Goal: Information Seeking & Learning: Compare options

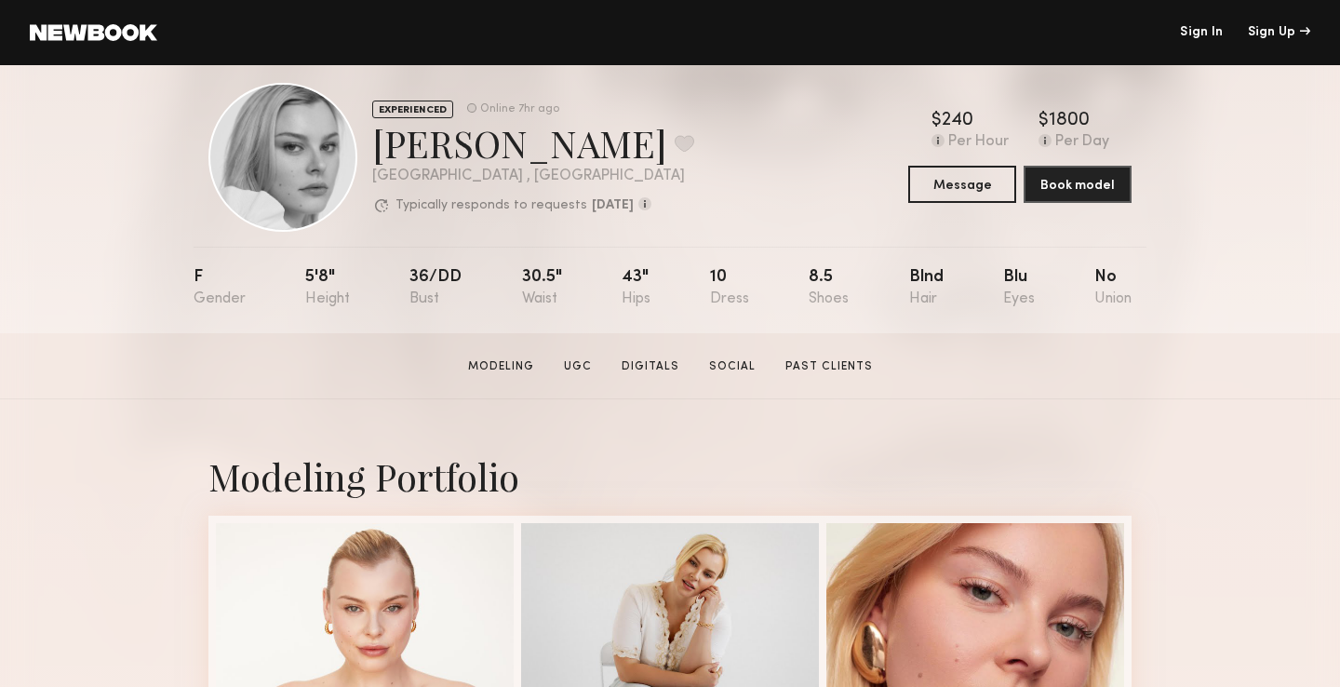
scroll to position [27, 0]
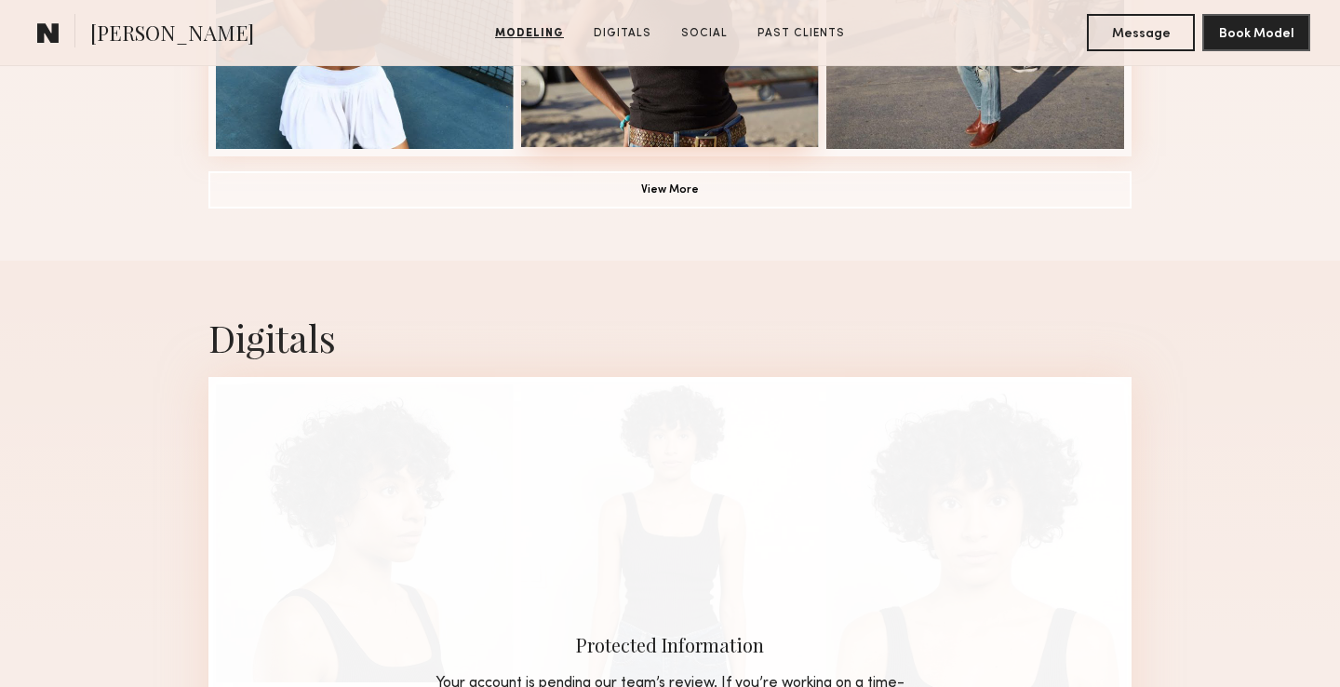
scroll to position [1616, 0]
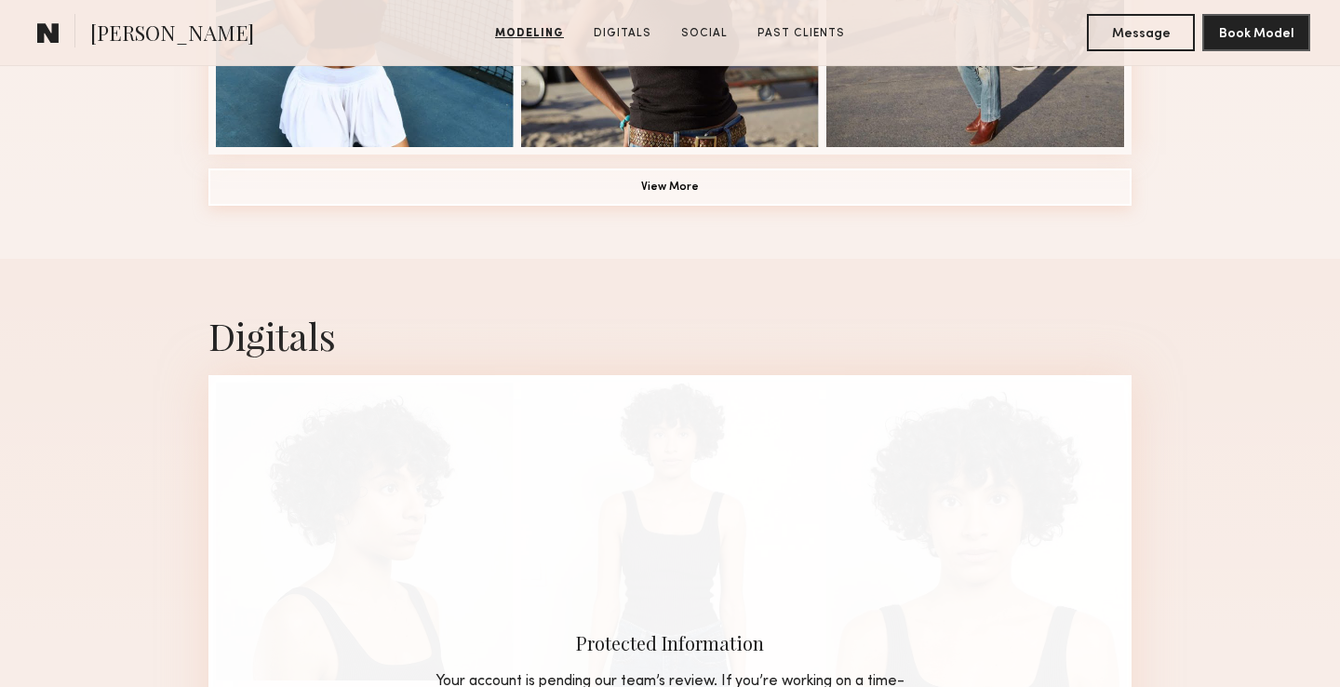
click at [690, 190] on button "View More" at bounding box center [669, 186] width 923 height 37
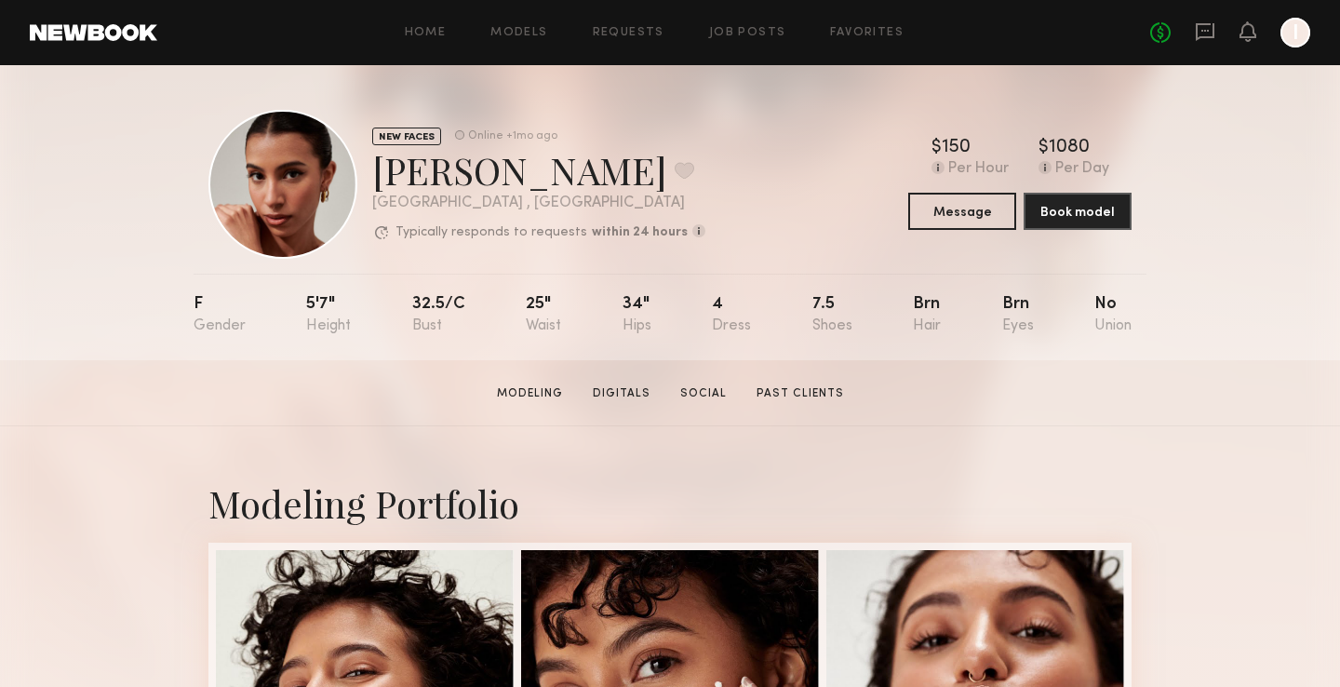
scroll to position [0, 0]
click at [958, 213] on button "Message" at bounding box center [962, 210] width 108 height 37
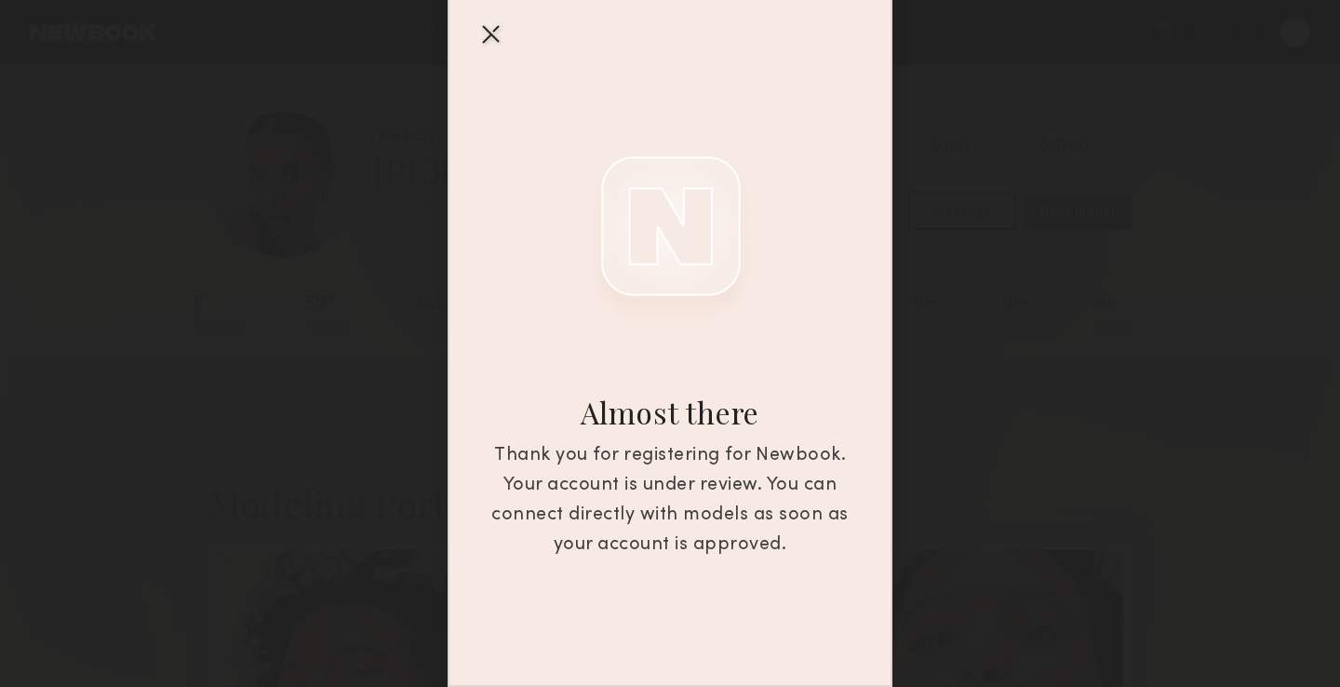
scroll to position [84, 0]
click at [488, 39] on div at bounding box center [490, 34] width 30 height 30
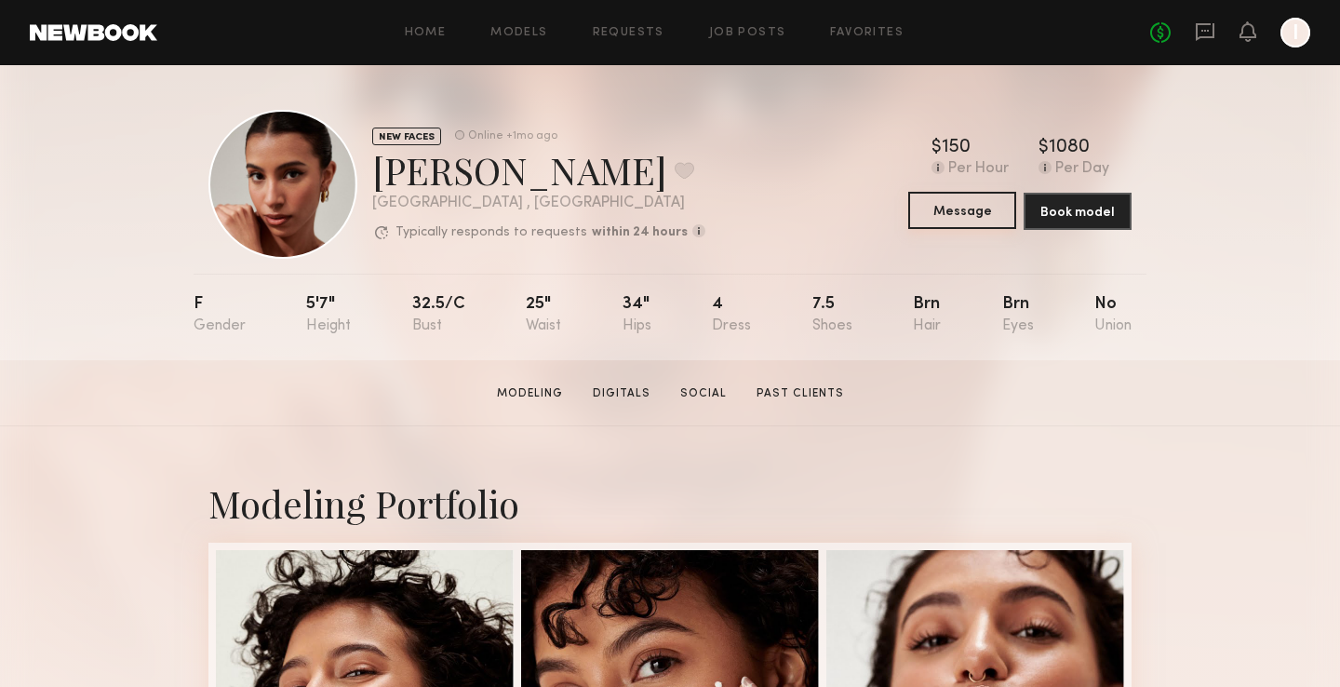
click at [935, 213] on button "Message" at bounding box center [962, 210] width 108 height 37
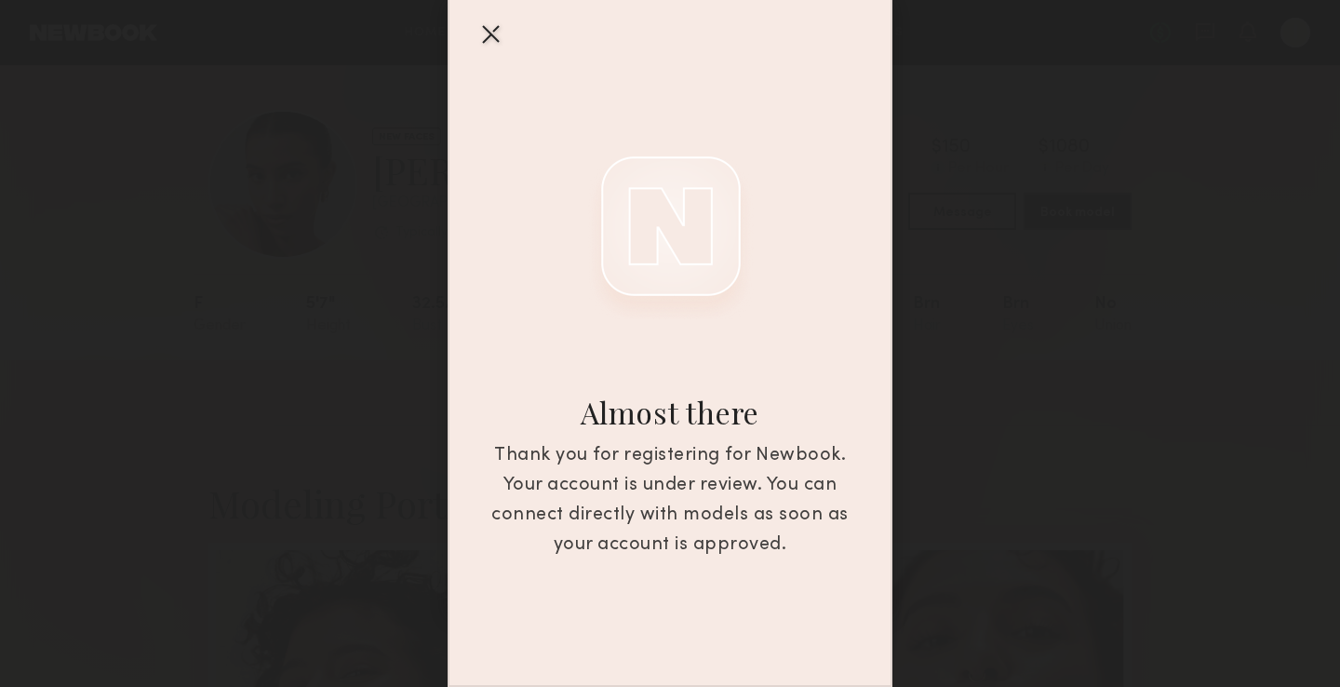
click at [492, 40] on div at bounding box center [490, 34] width 30 height 30
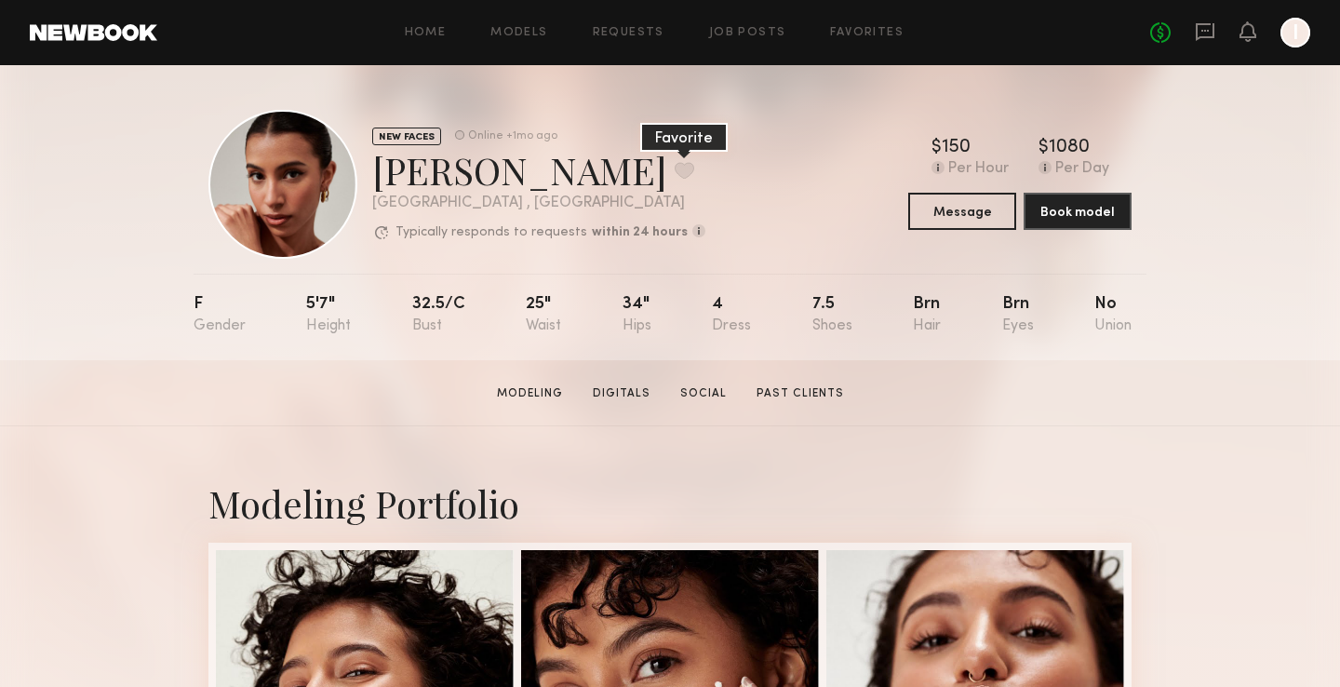
click at [675, 167] on button at bounding box center [685, 170] width 20 height 17
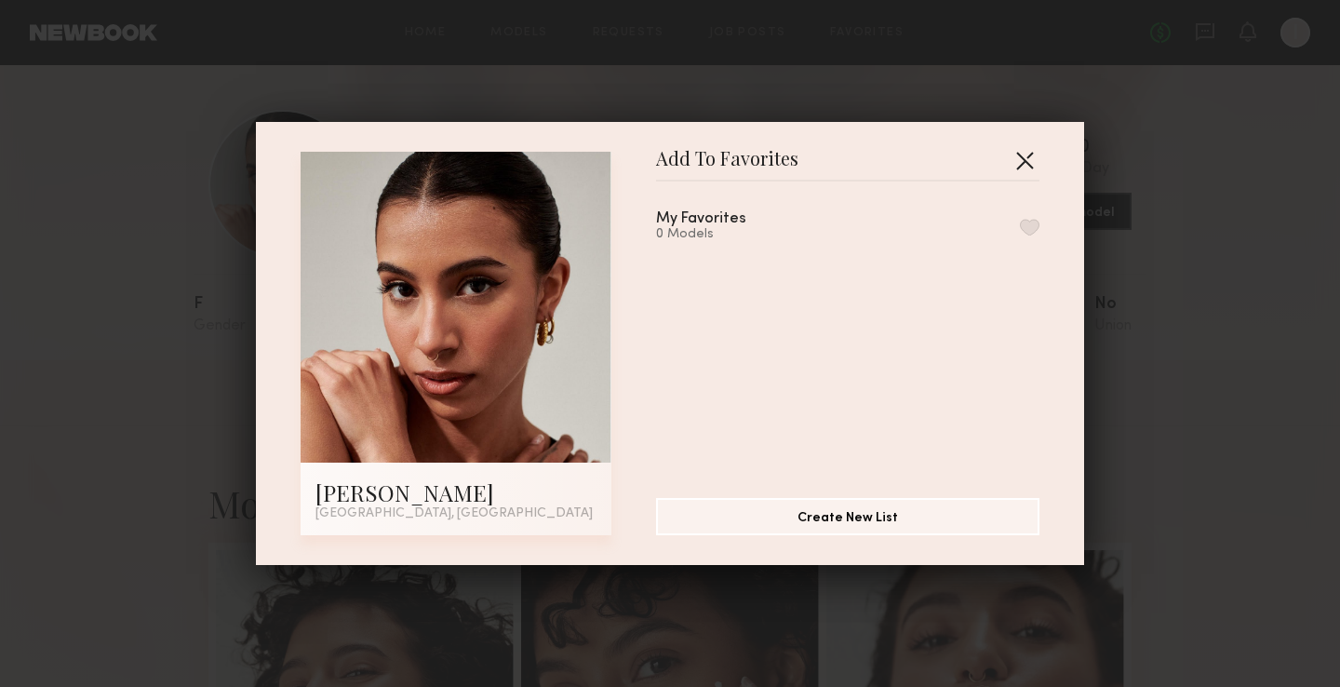
click at [1031, 156] on button "button" at bounding box center [1025, 160] width 30 height 30
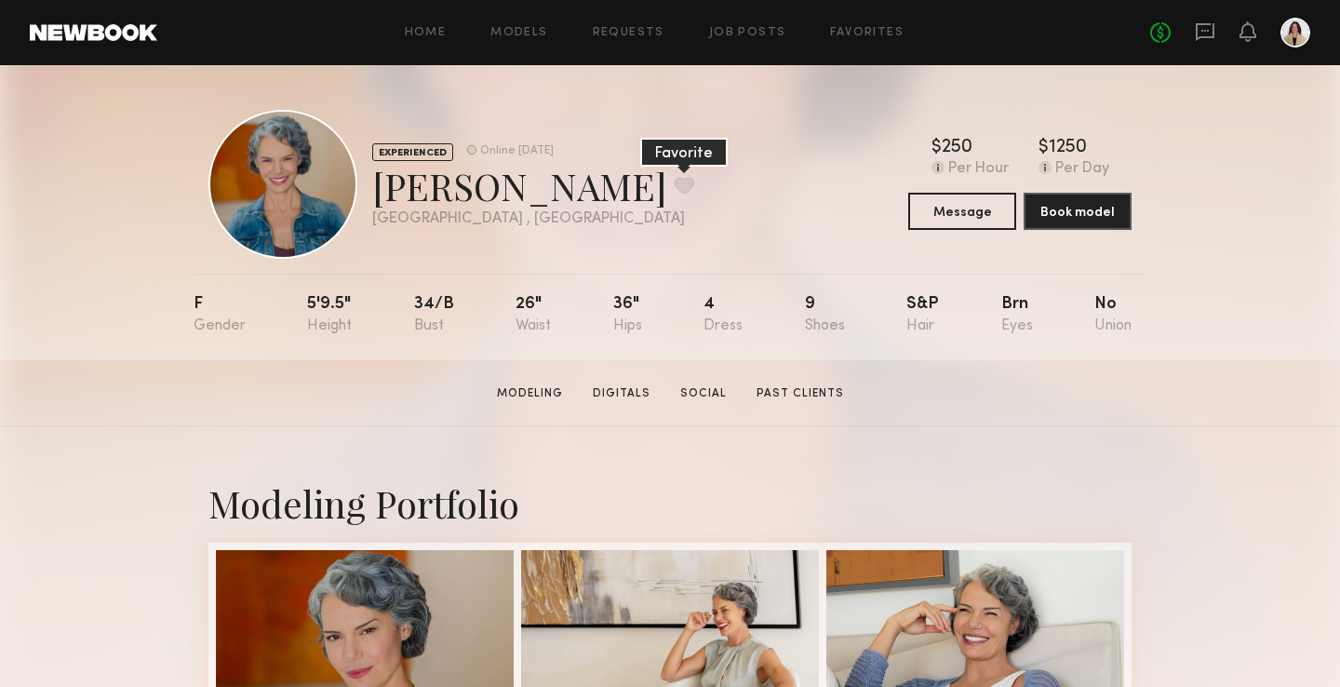
click at [675, 184] on button at bounding box center [685, 185] width 20 height 17
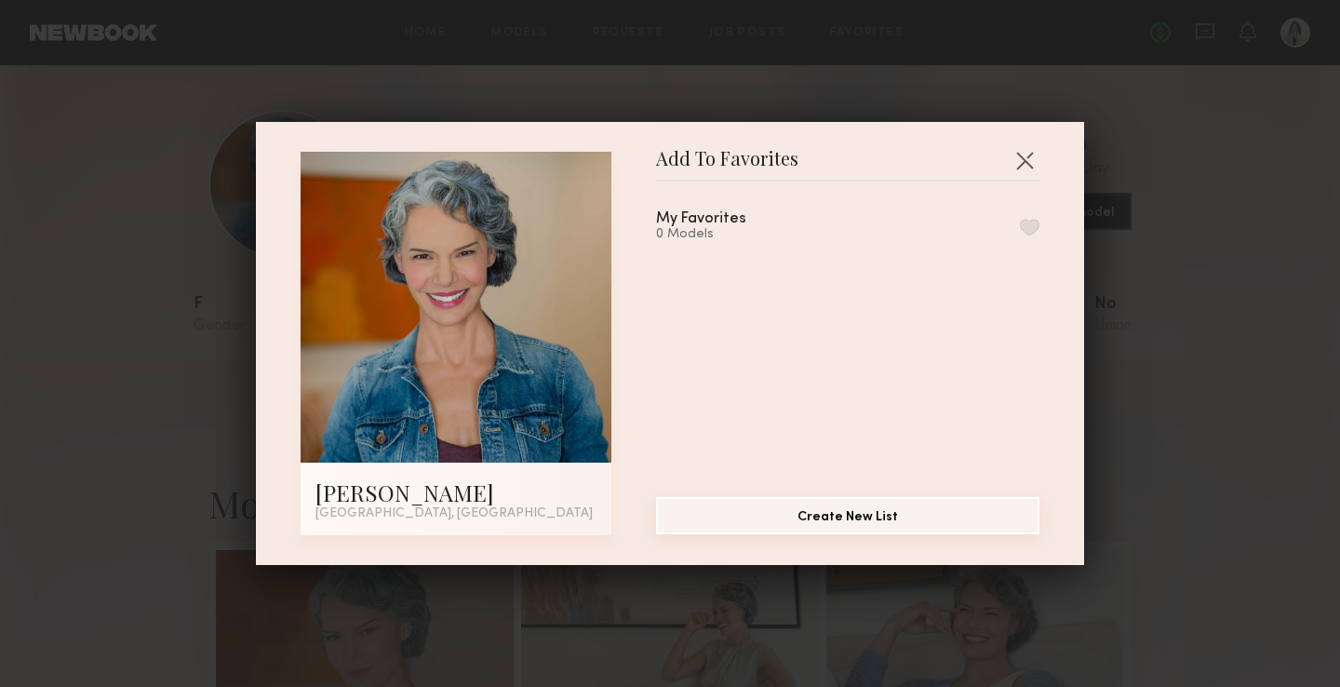
click at [807, 518] on button "Create New List" at bounding box center [847, 515] width 383 height 37
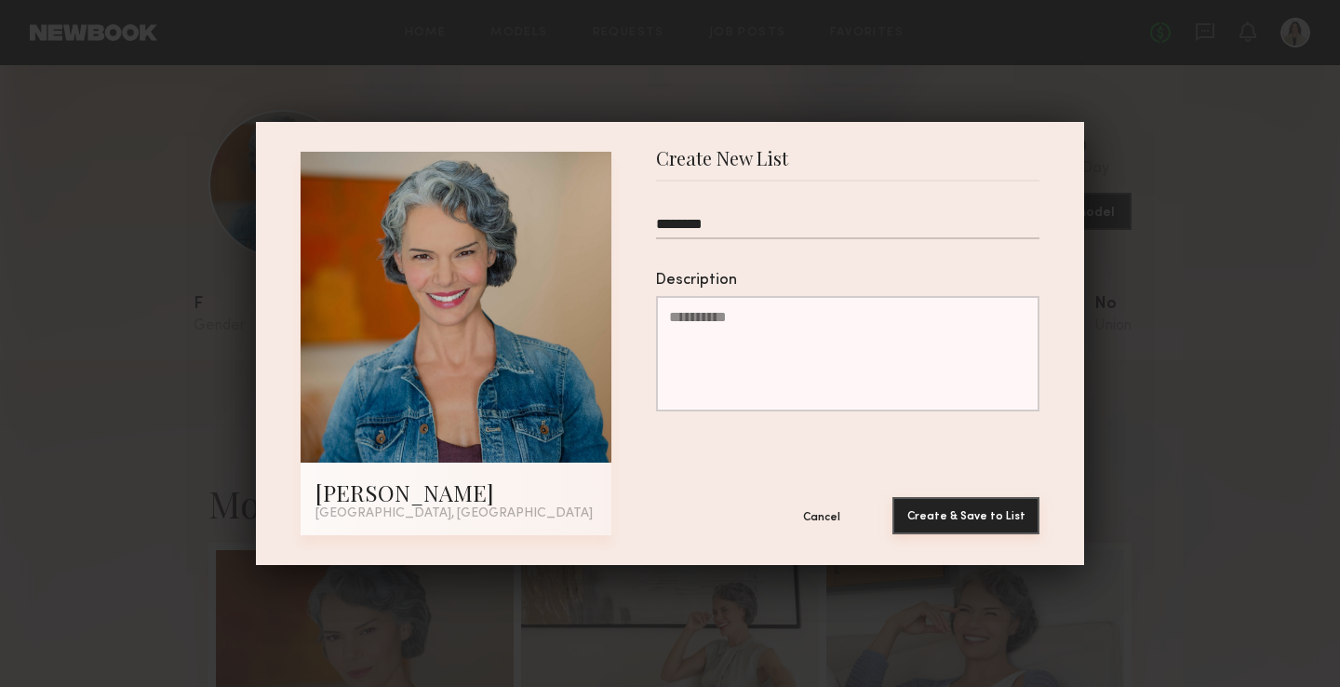
type input "*******"
click at [960, 525] on button "Create & Save to List" at bounding box center [965, 515] width 147 height 37
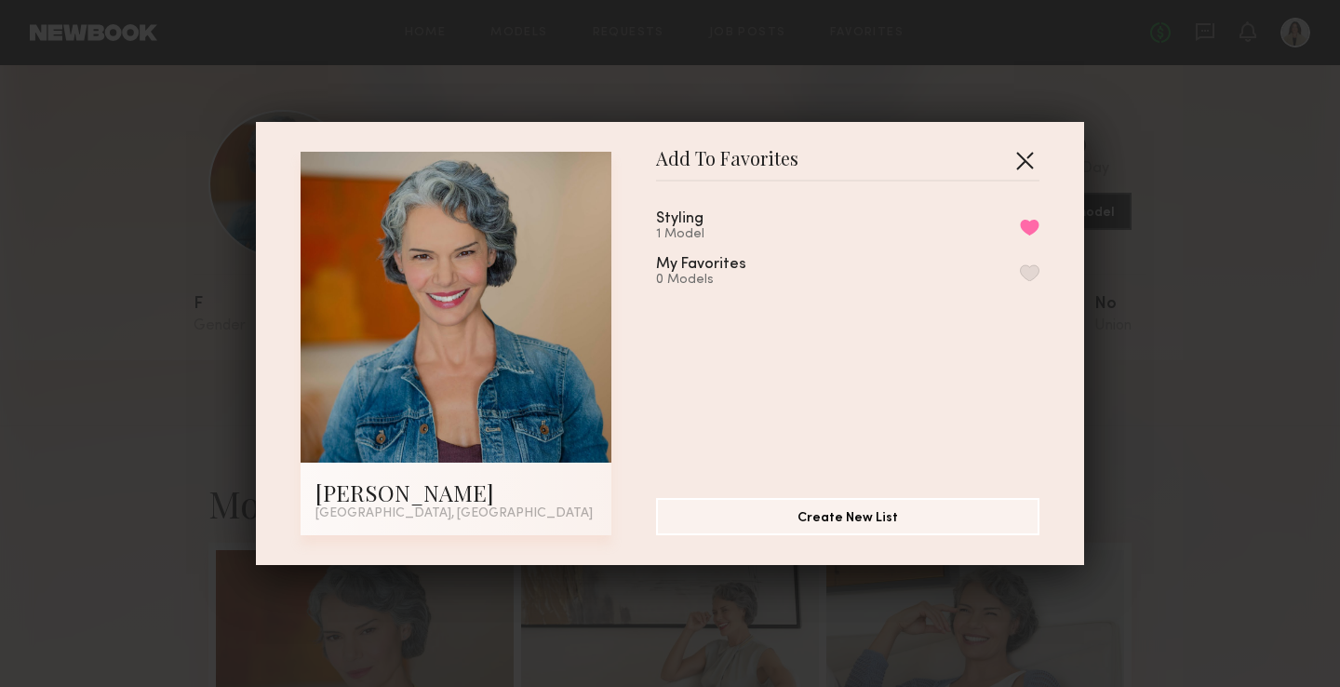
click at [1026, 158] on button "button" at bounding box center [1025, 160] width 30 height 30
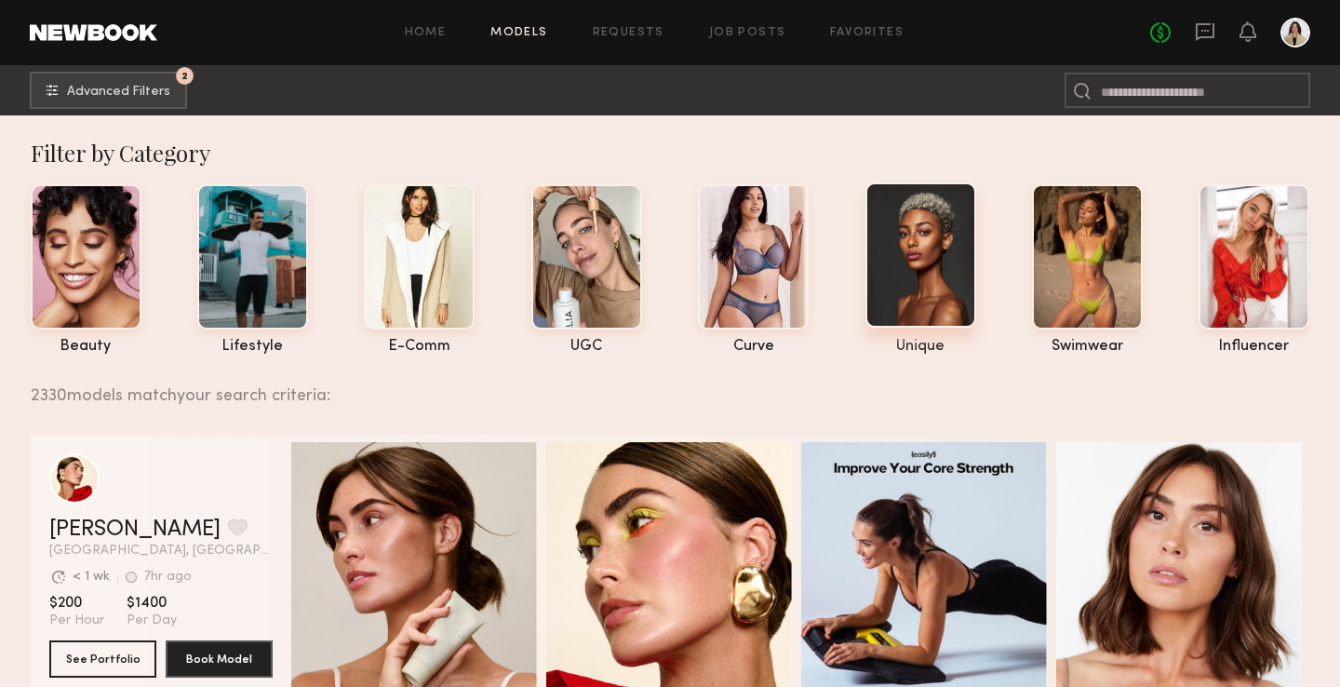
click at [925, 276] on div at bounding box center [920, 254] width 111 height 145
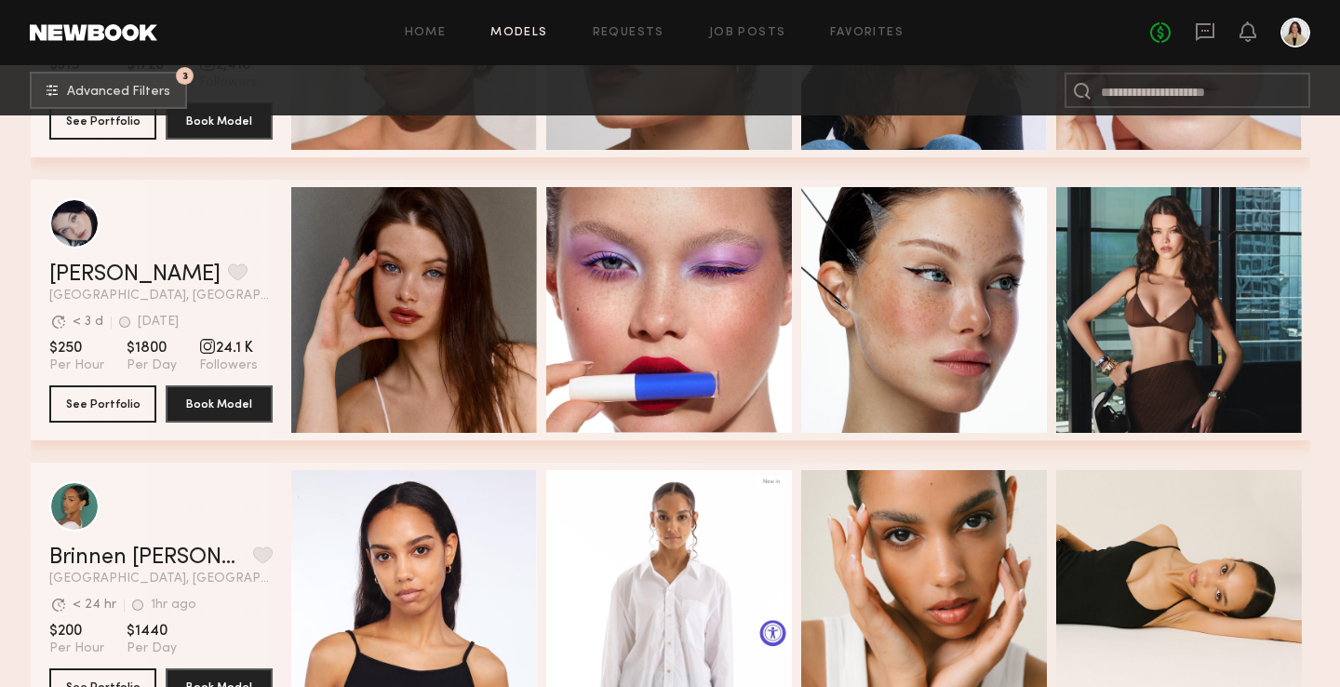
scroll to position [1681, 0]
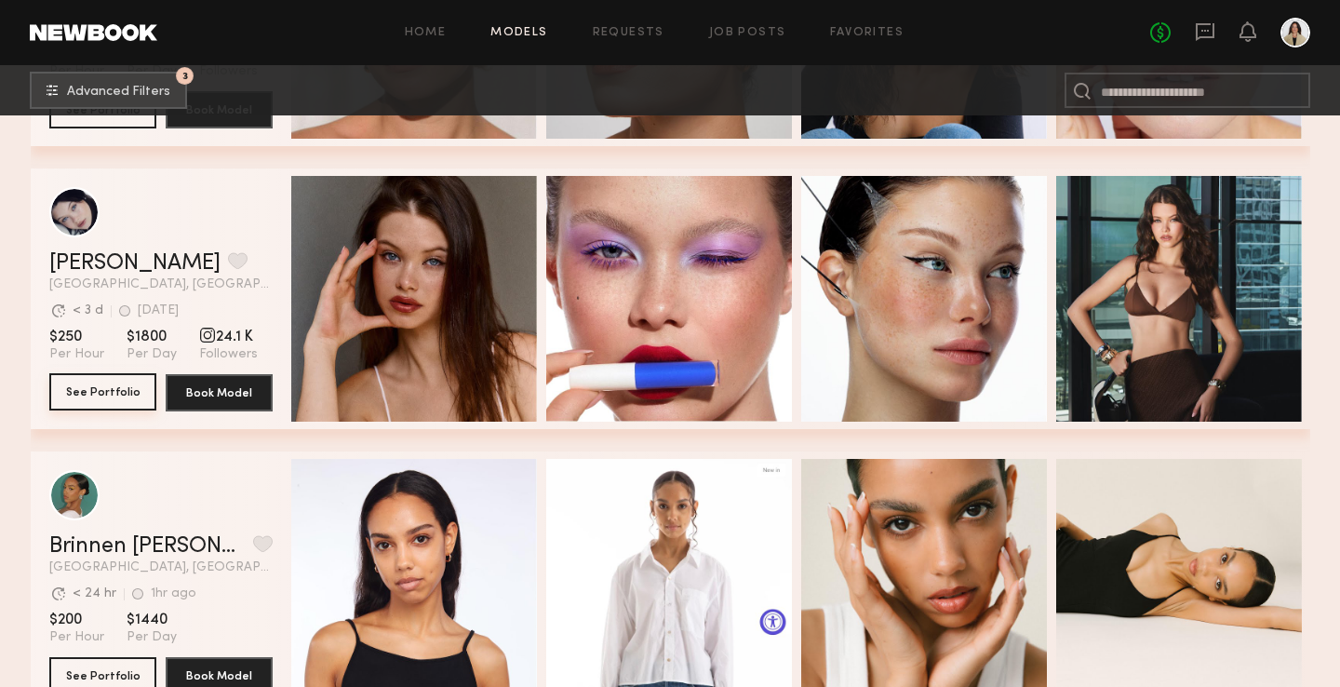
click at [131, 390] on button "See Portfolio" at bounding box center [102, 391] width 107 height 37
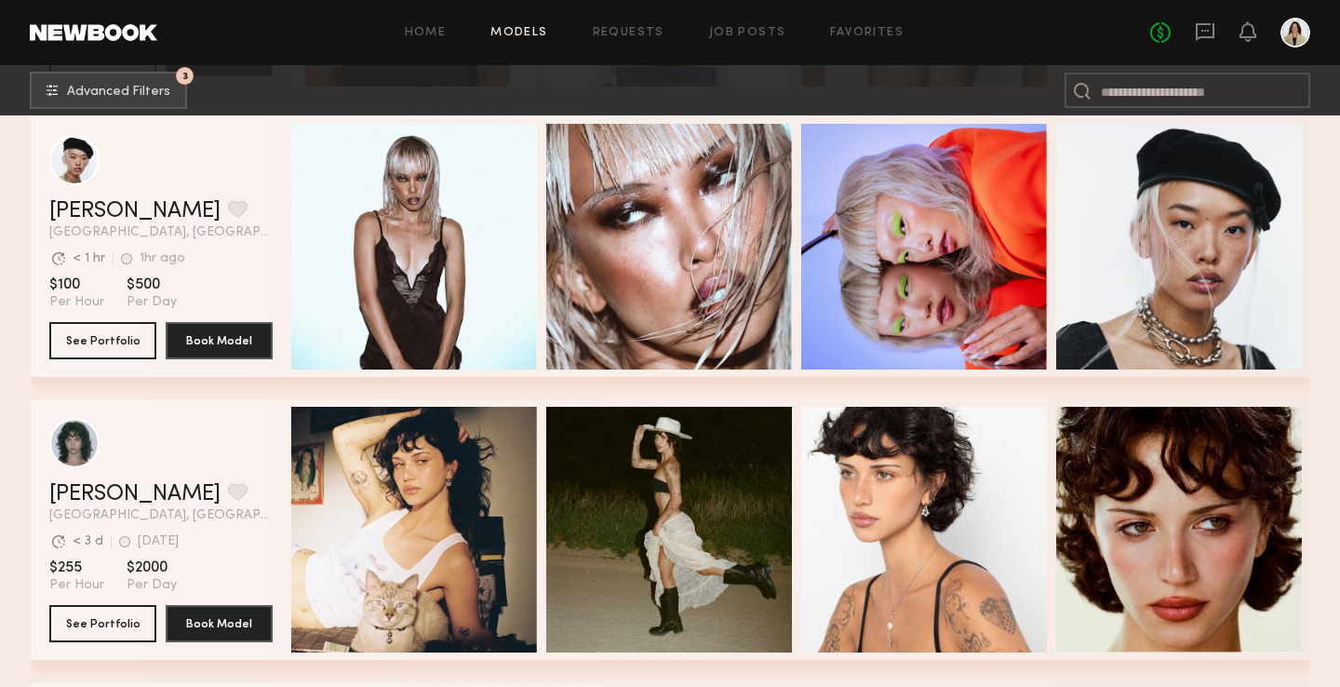
scroll to position [2294, 0]
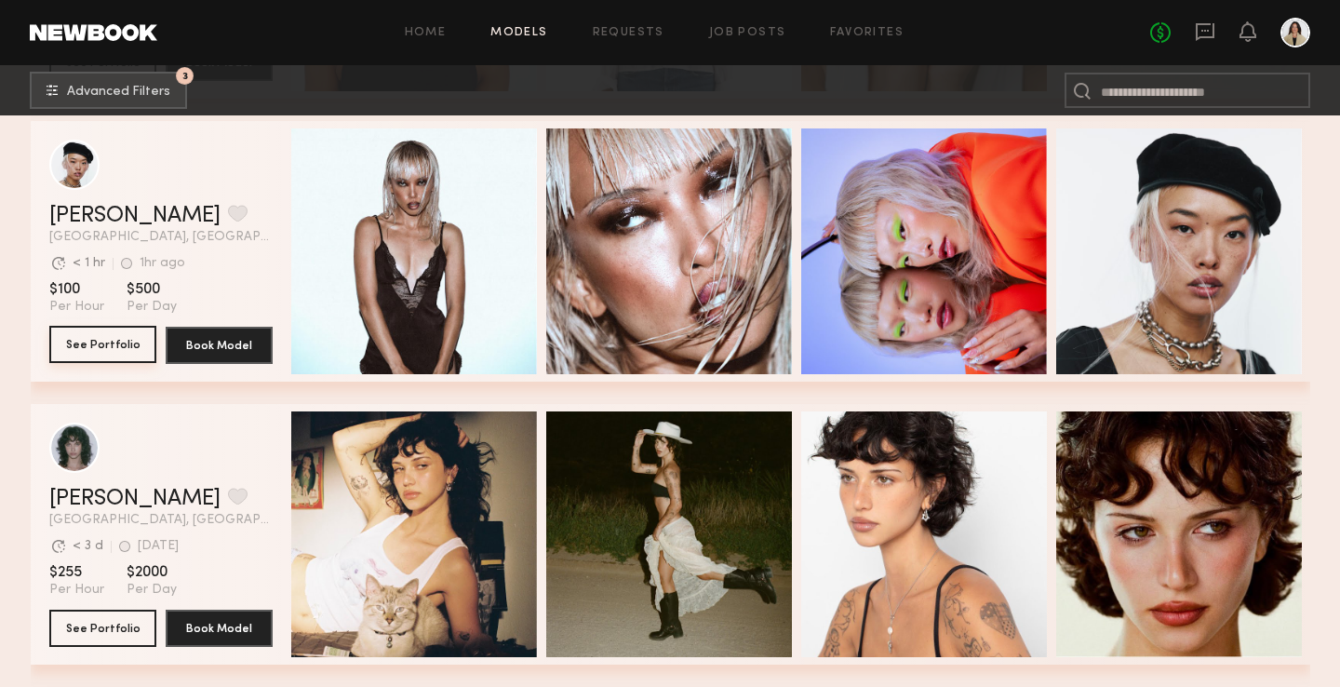
click at [107, 345] on button "See Portfolio" at bounding box center [102, 344] width 107 height 37
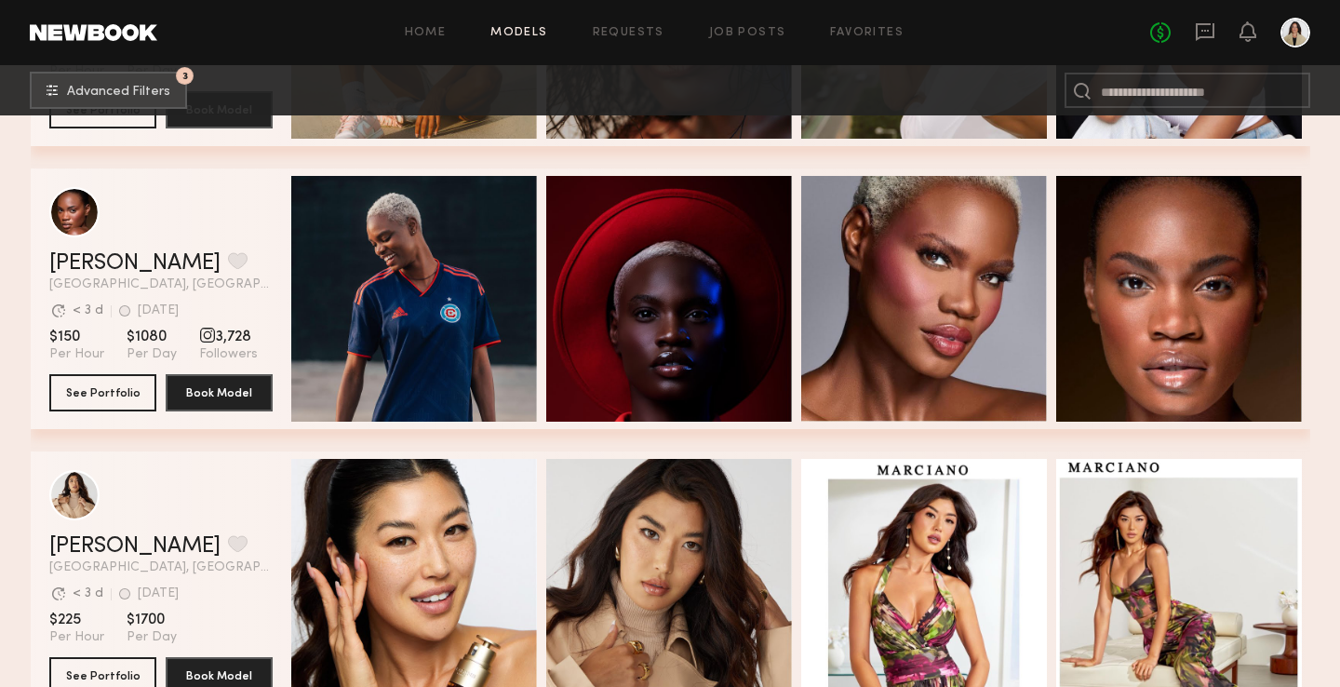
scroll to position [3394, 0]
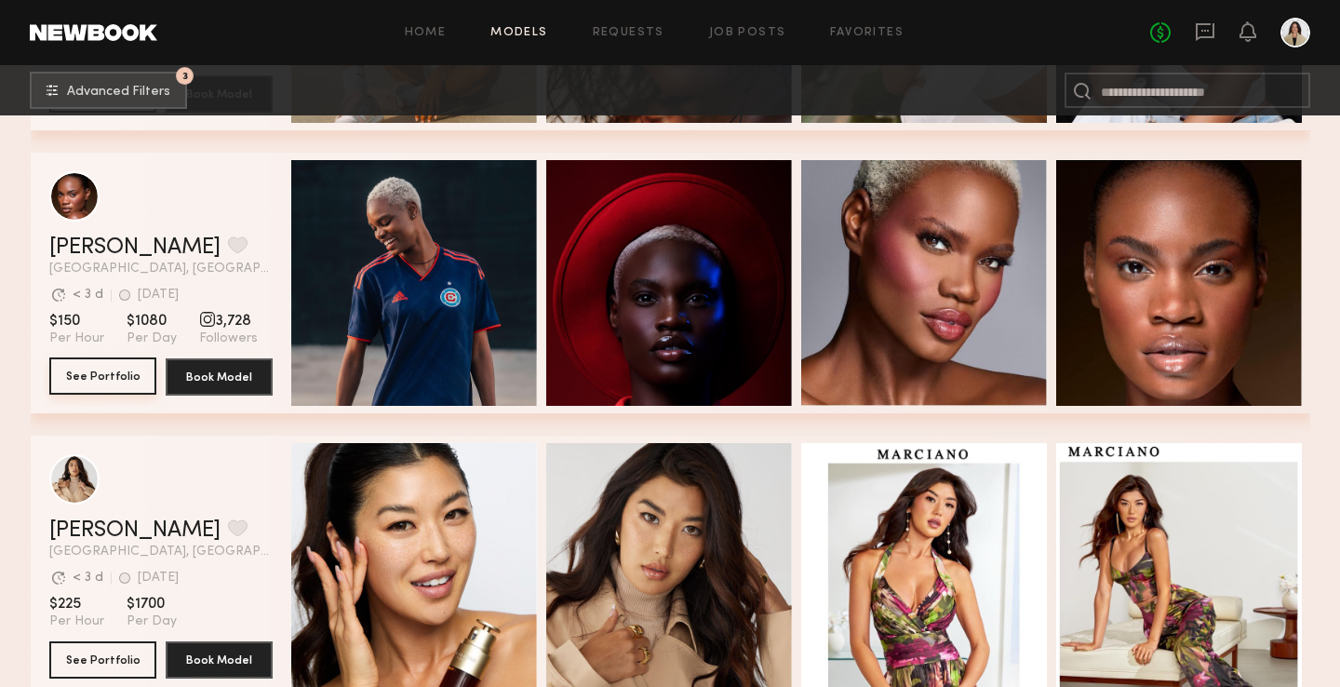
click at [105, 379] on button "See Portfolio" at bounding box center [102, 375] width 107 height 37
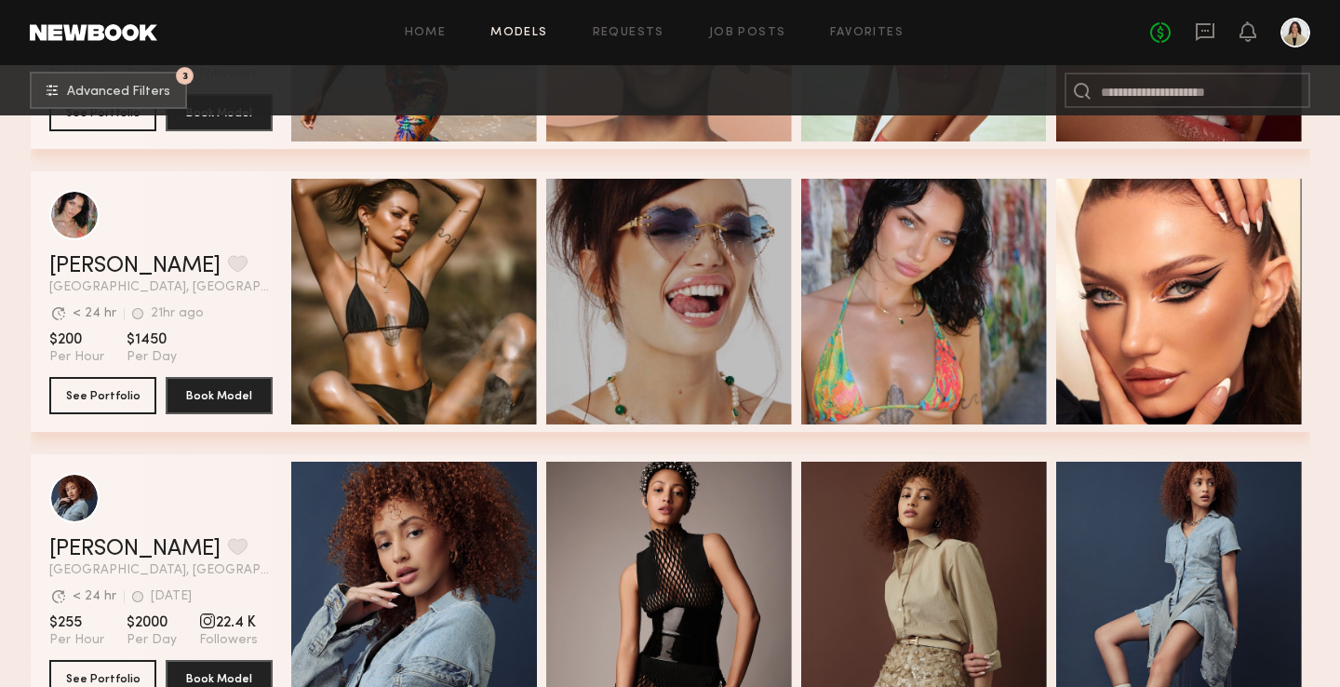
scroll to position [4508, 0]
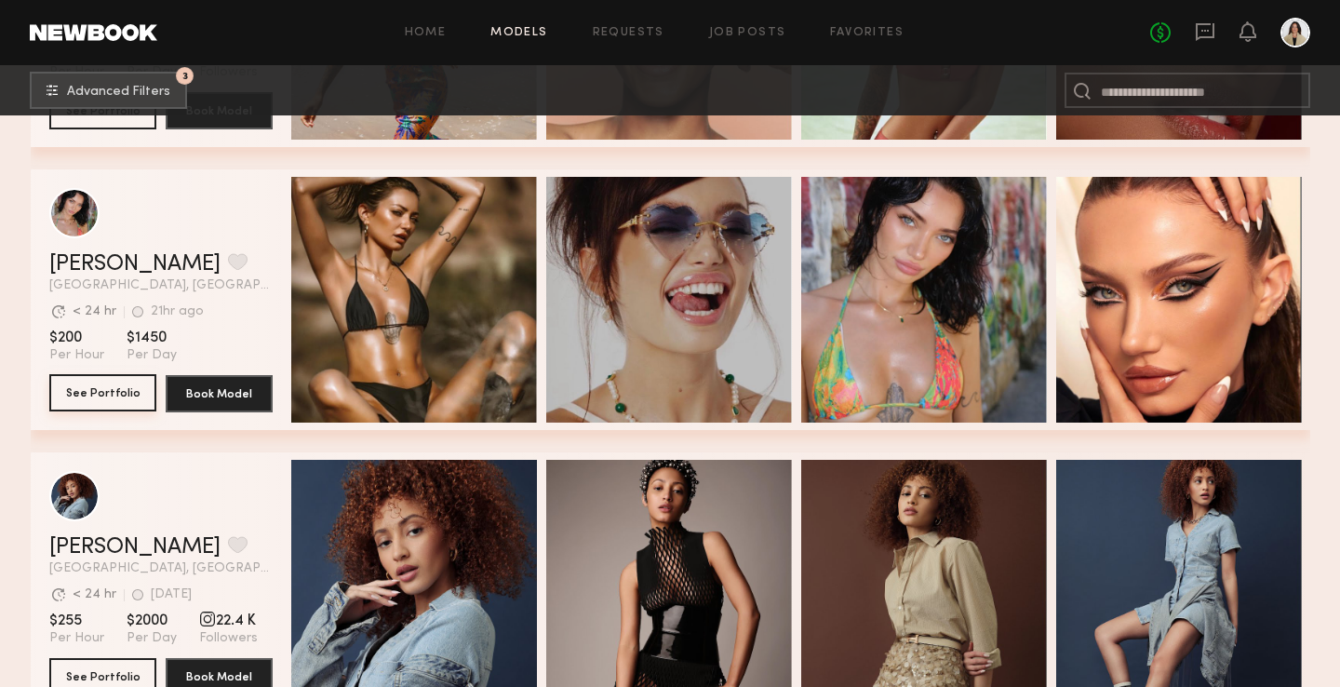
click at [108, 392] on button "See Portfolio" at bounding box center [102, 392] width 107 height 37
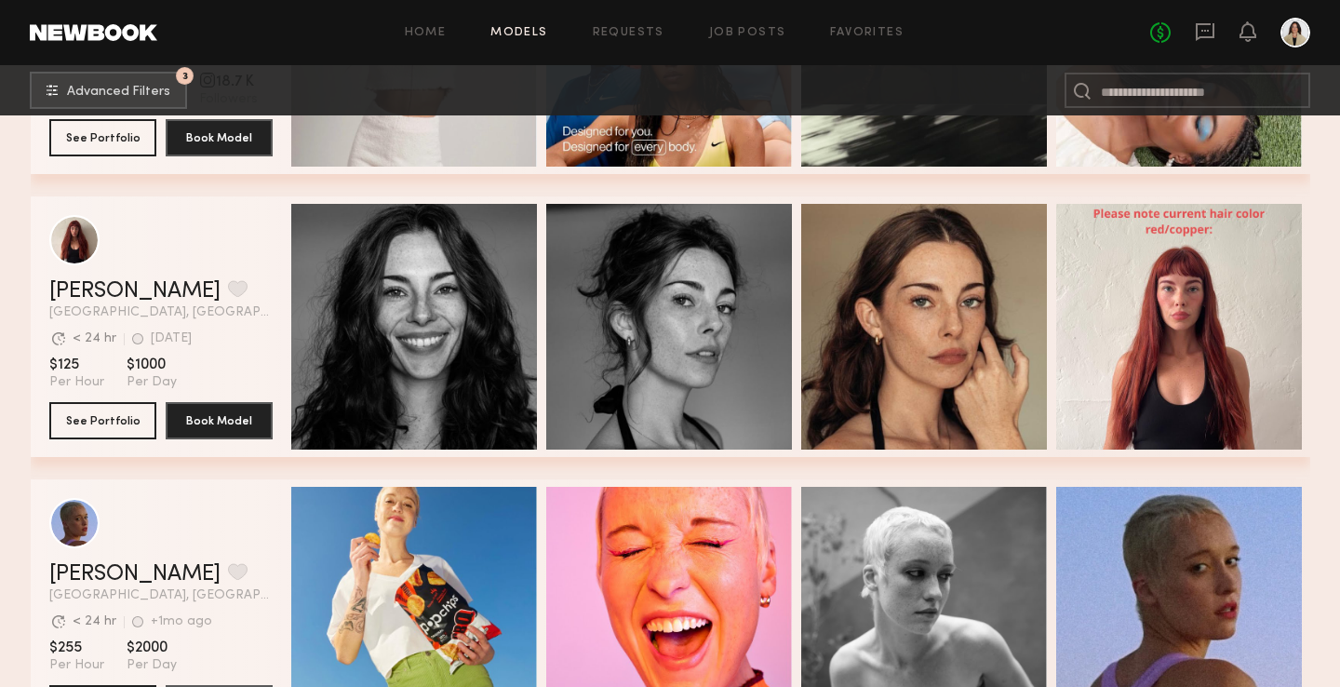
scroll to position [6481, 0]
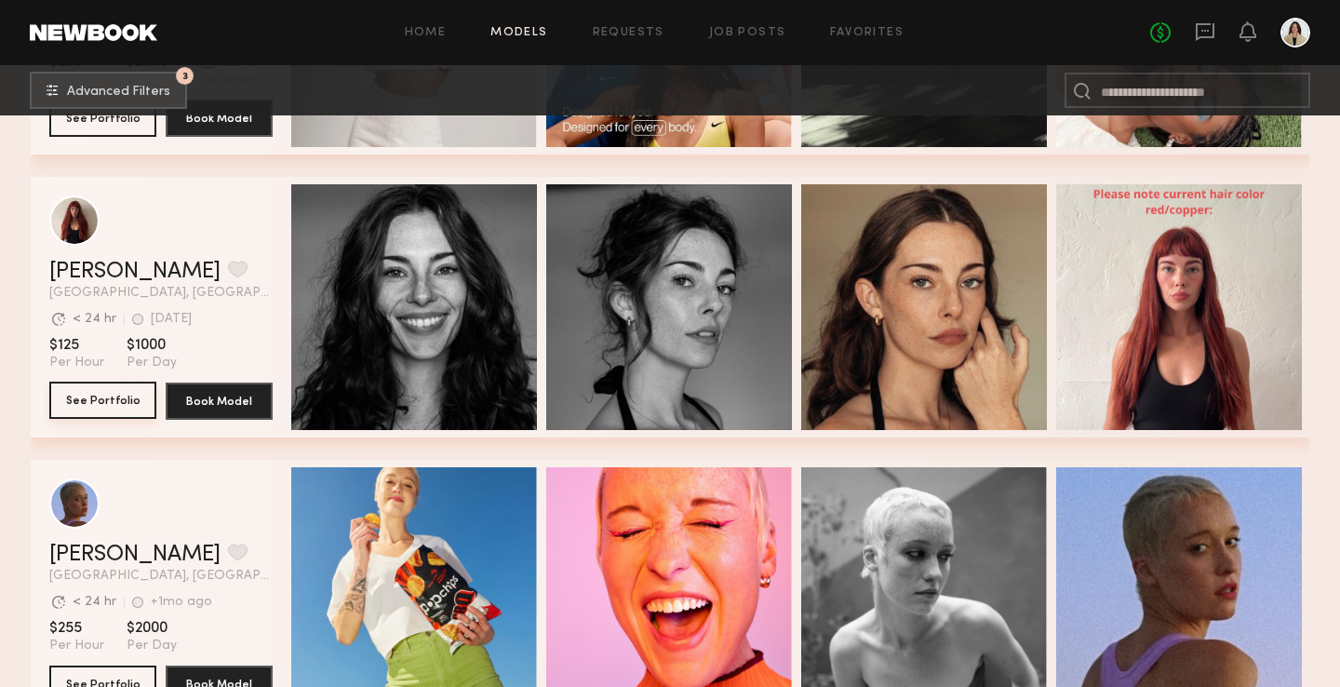
click at [126, 402] on button "See Portfolio" at bounding box center [102, 400] width 107 height 37
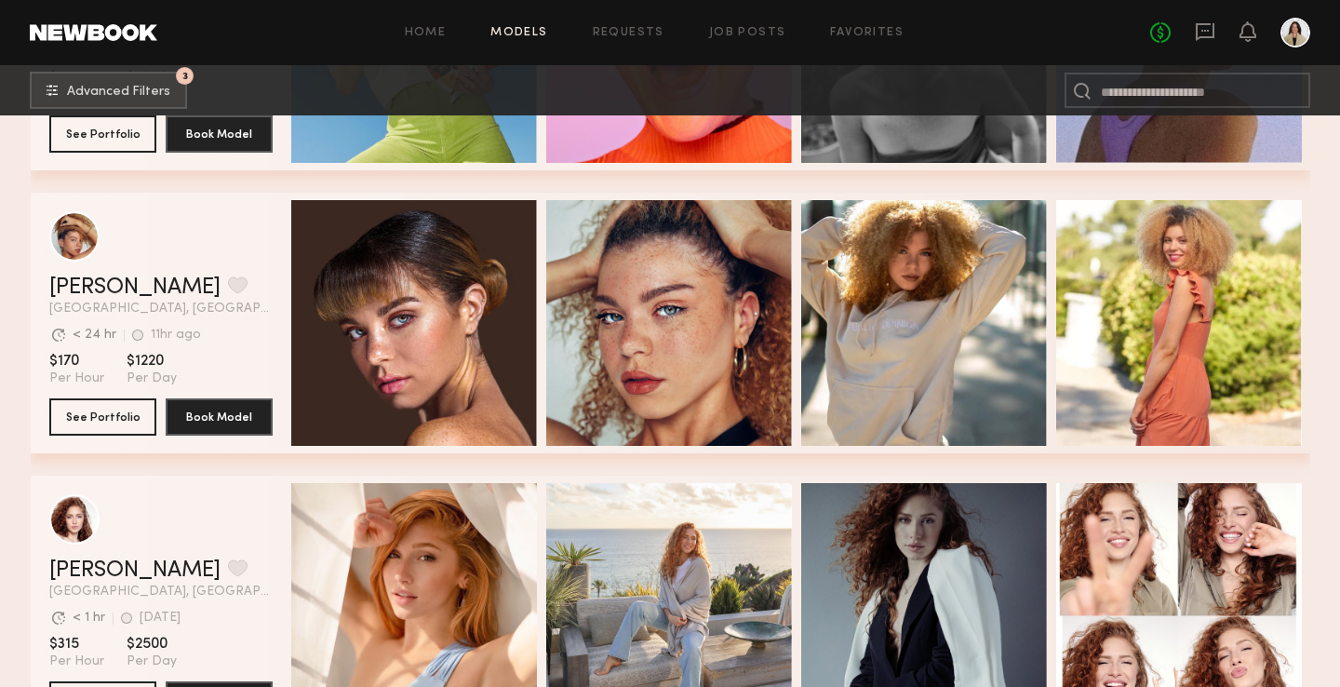
scroll to position [7034, 0]
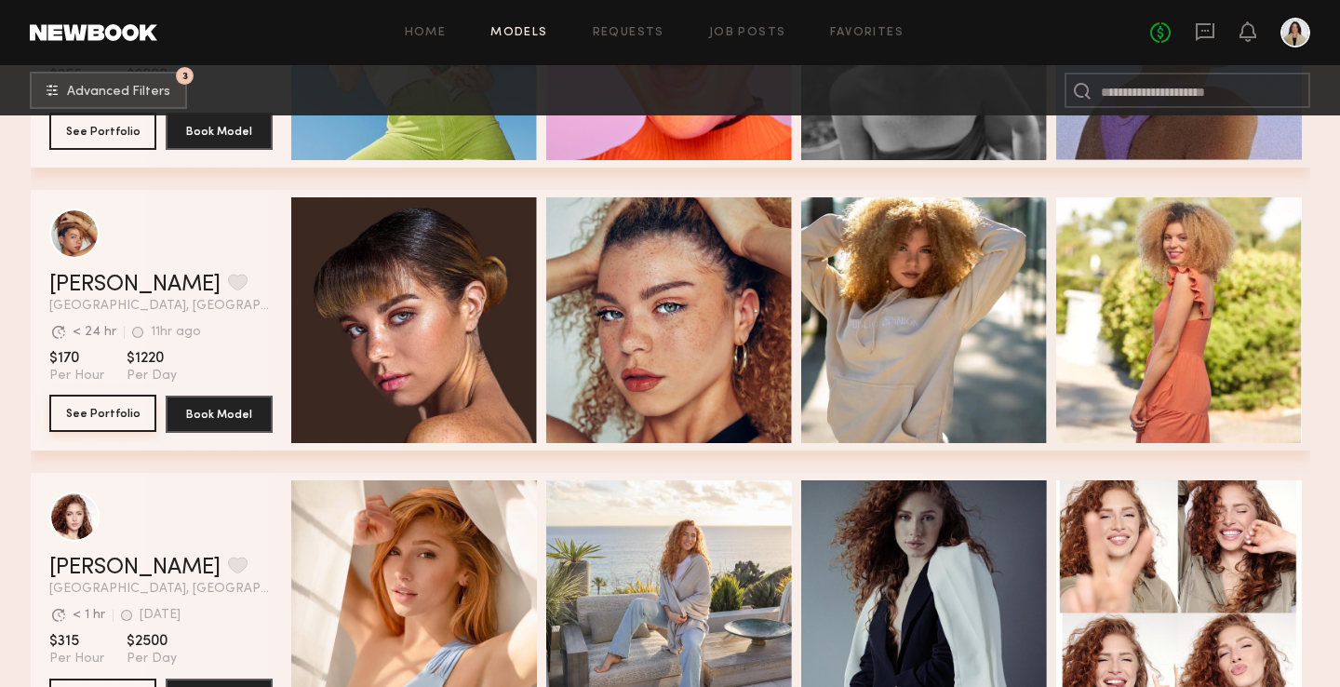
click at [97, 406] on button "See Portfolio" at bounding box center [102, 413] width 107 height 37
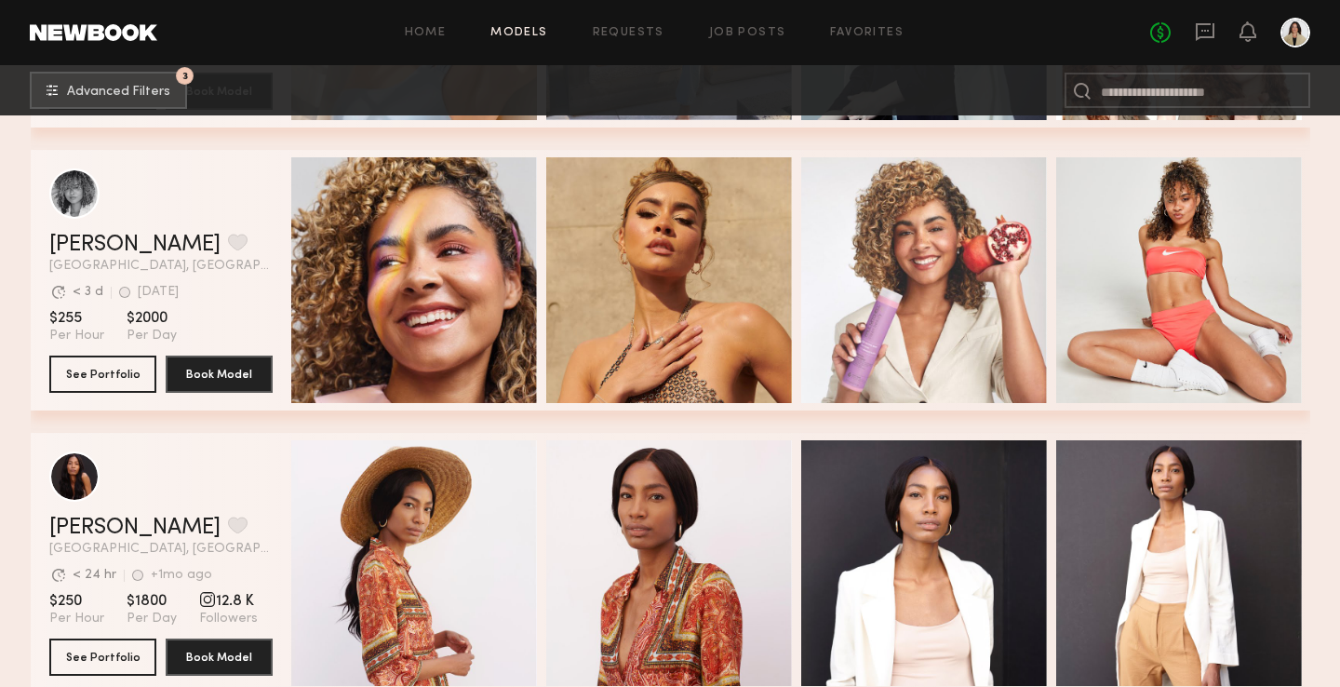
scroll to position [7641, 0]
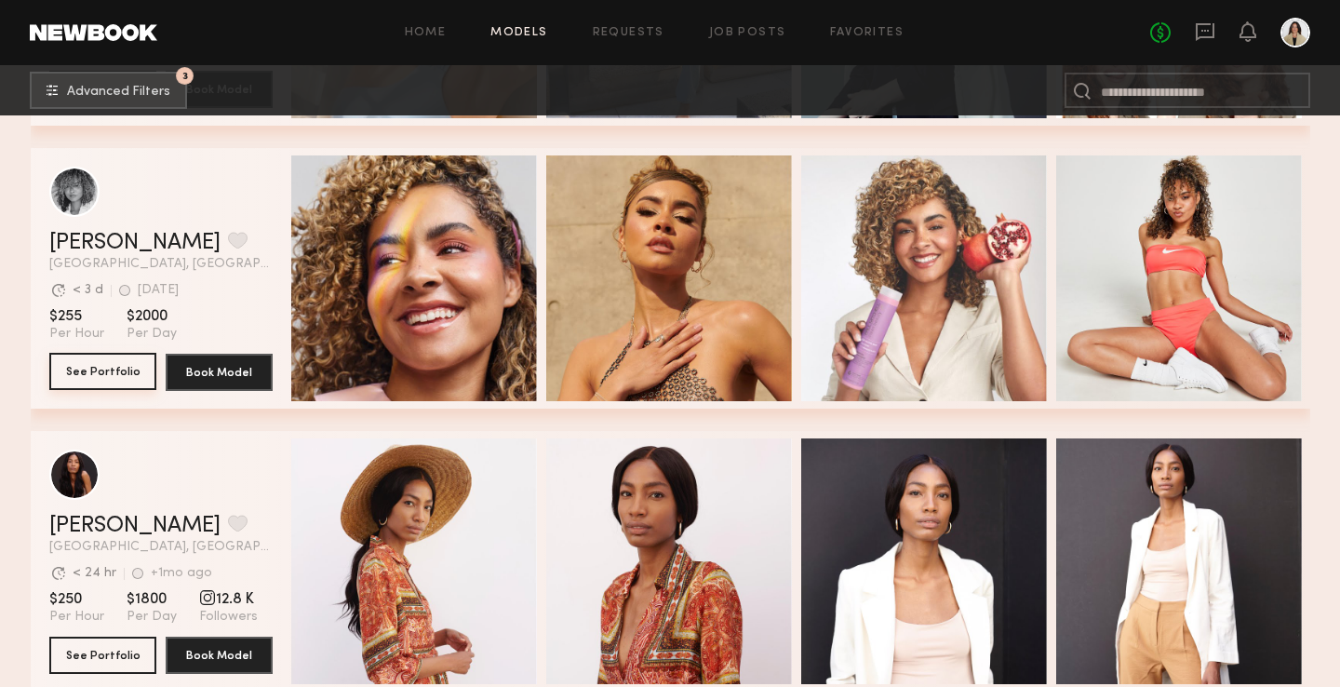
click at [105, 371] on button "See Portfolio" at bounding box center [102, 371] width 107 height 37
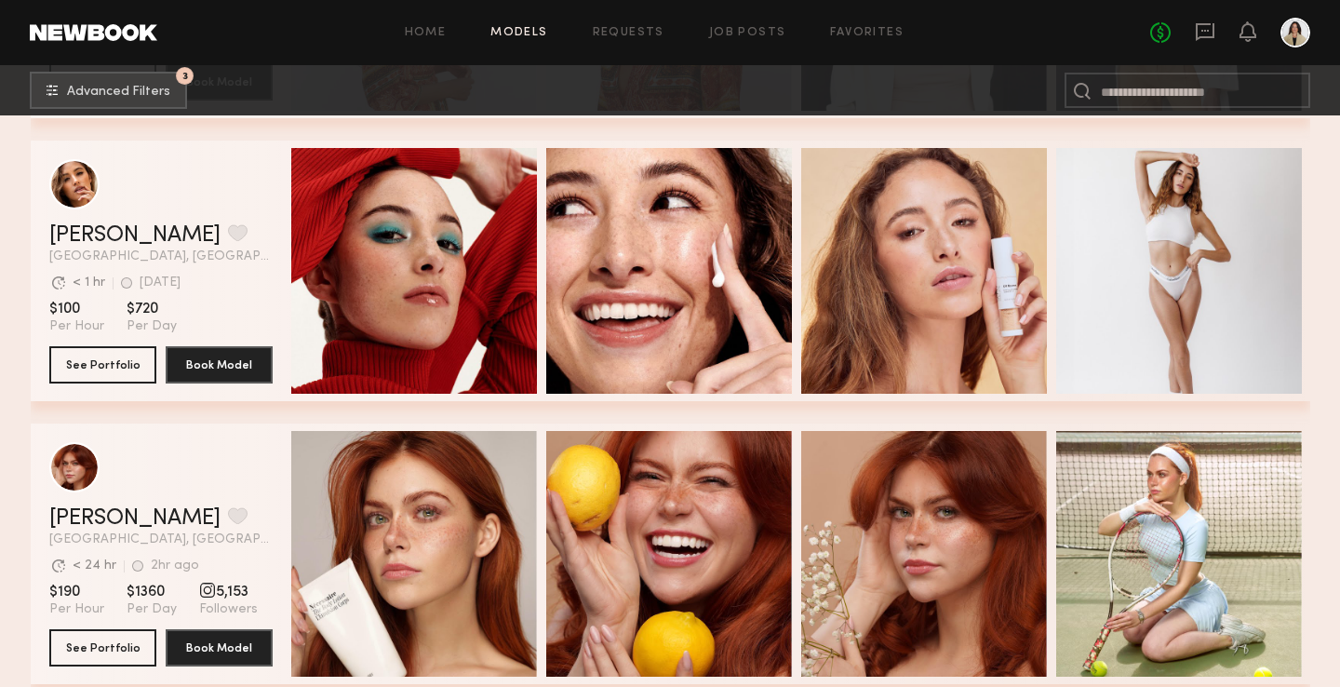
scroll to position [8216, 0]
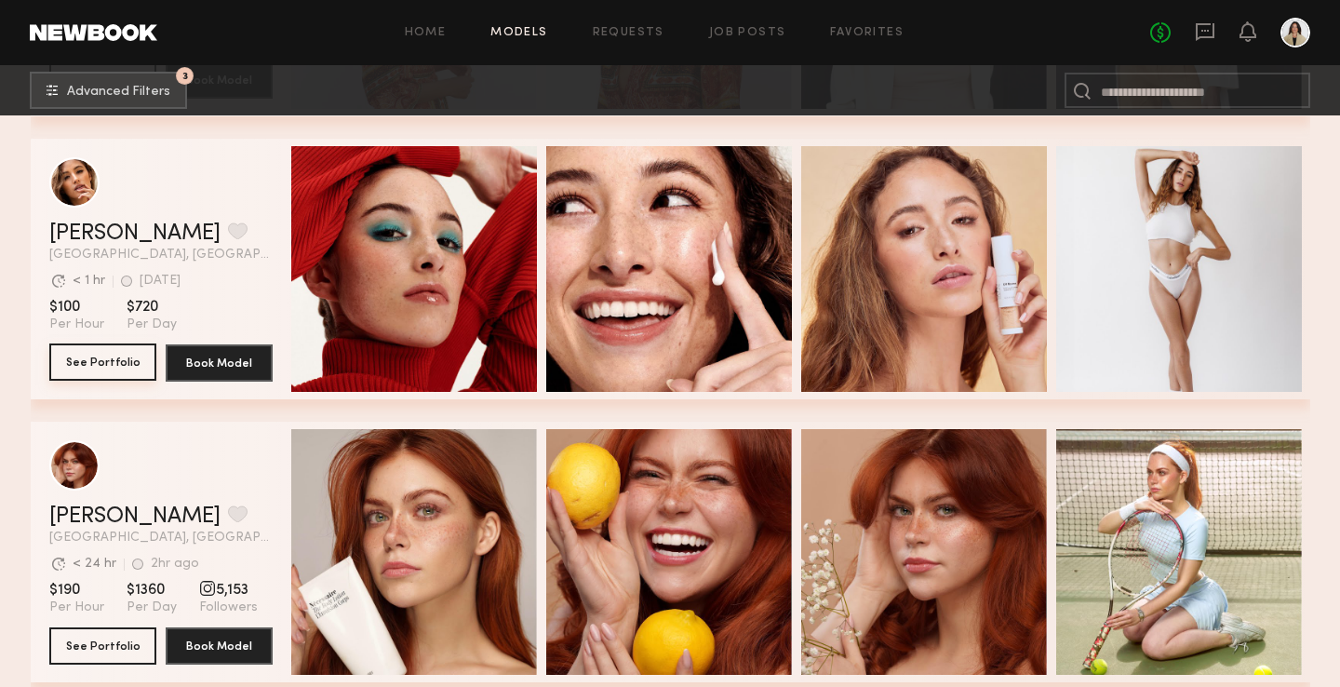
click at [109, 366] on button "See Portfolio" at bounding box center [102, 361] width 107 height 37
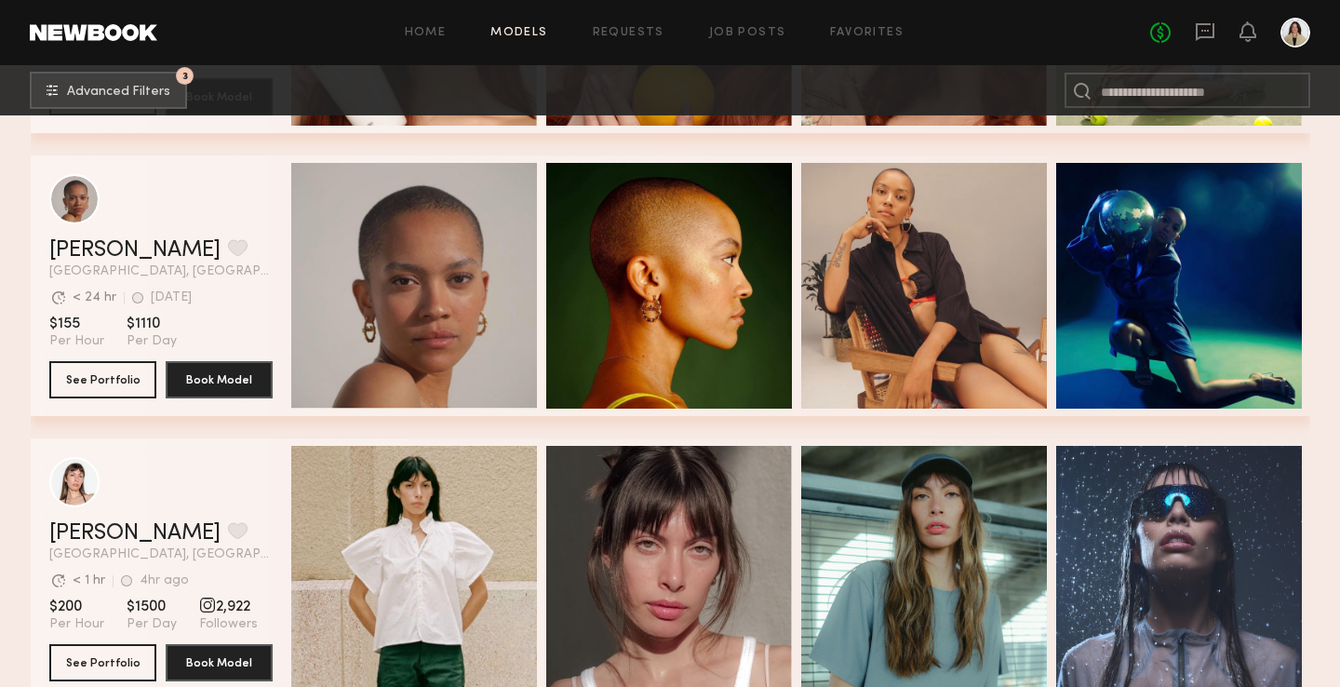
scroll to position [8772, 0]
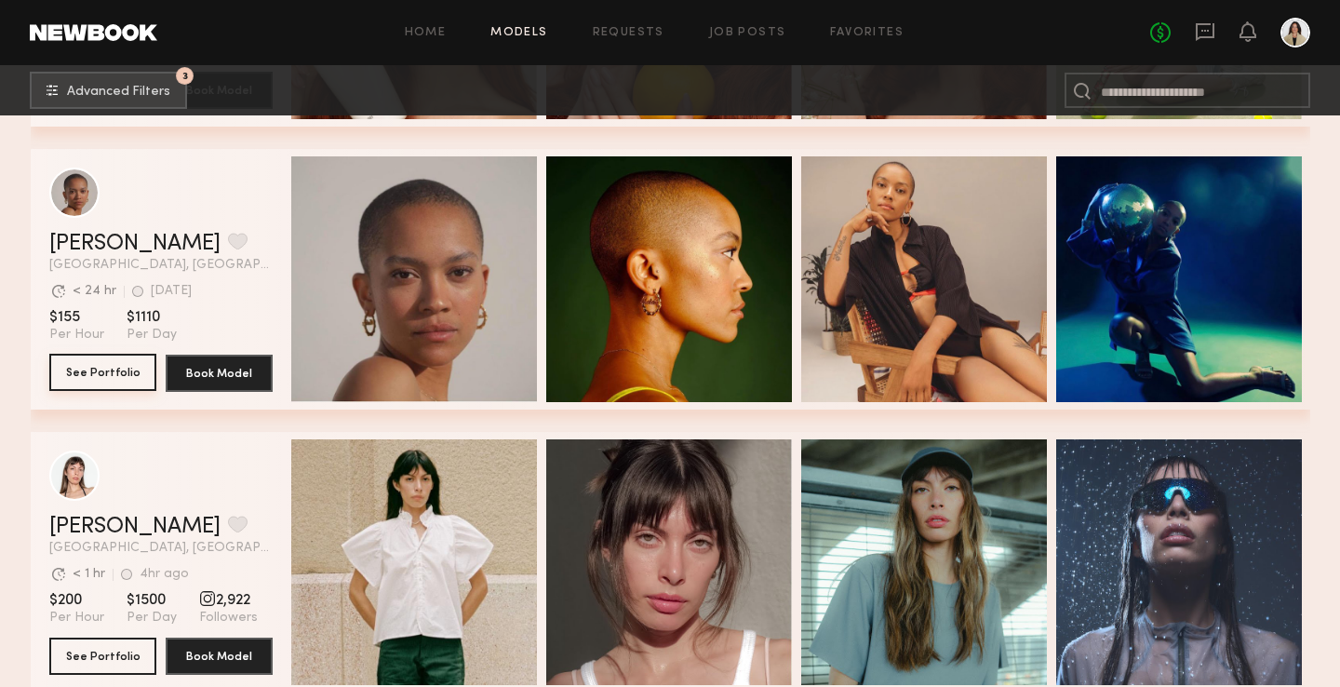
click at [99, 359] on button "See Portfolio" at bounding box center [102, 372] width 107 height 37
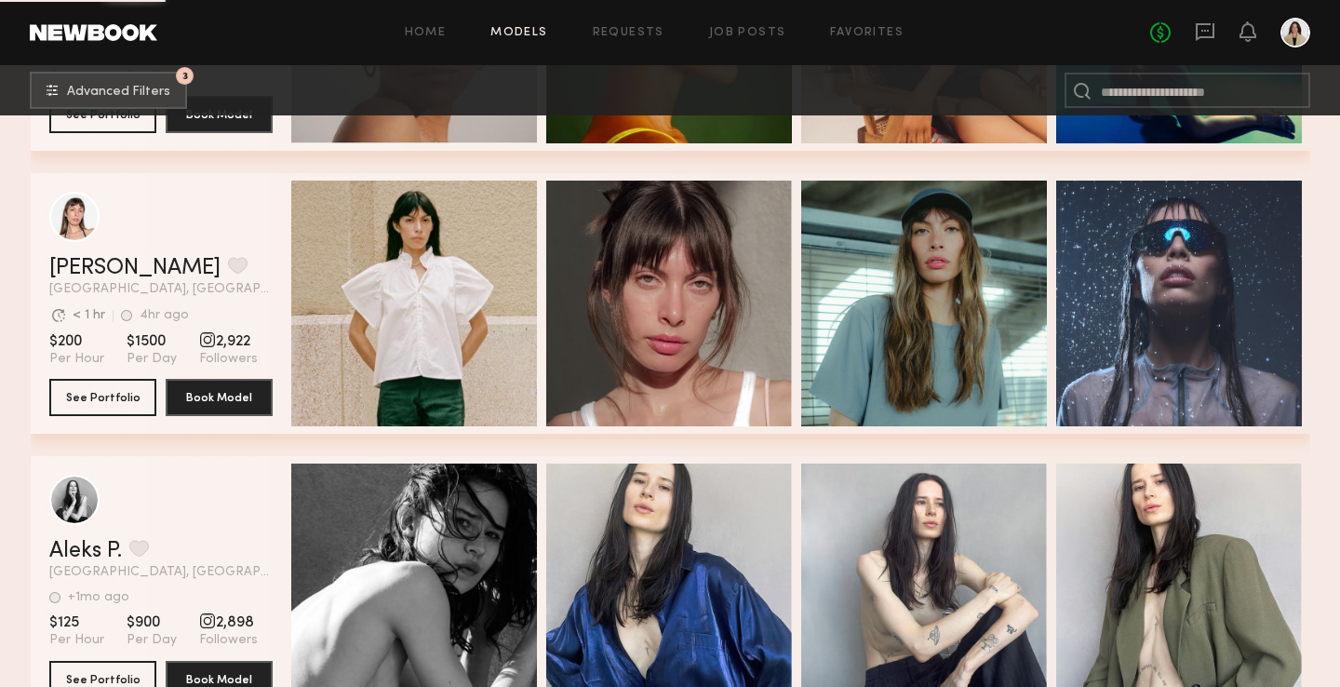
scroll to position [9020, 0]
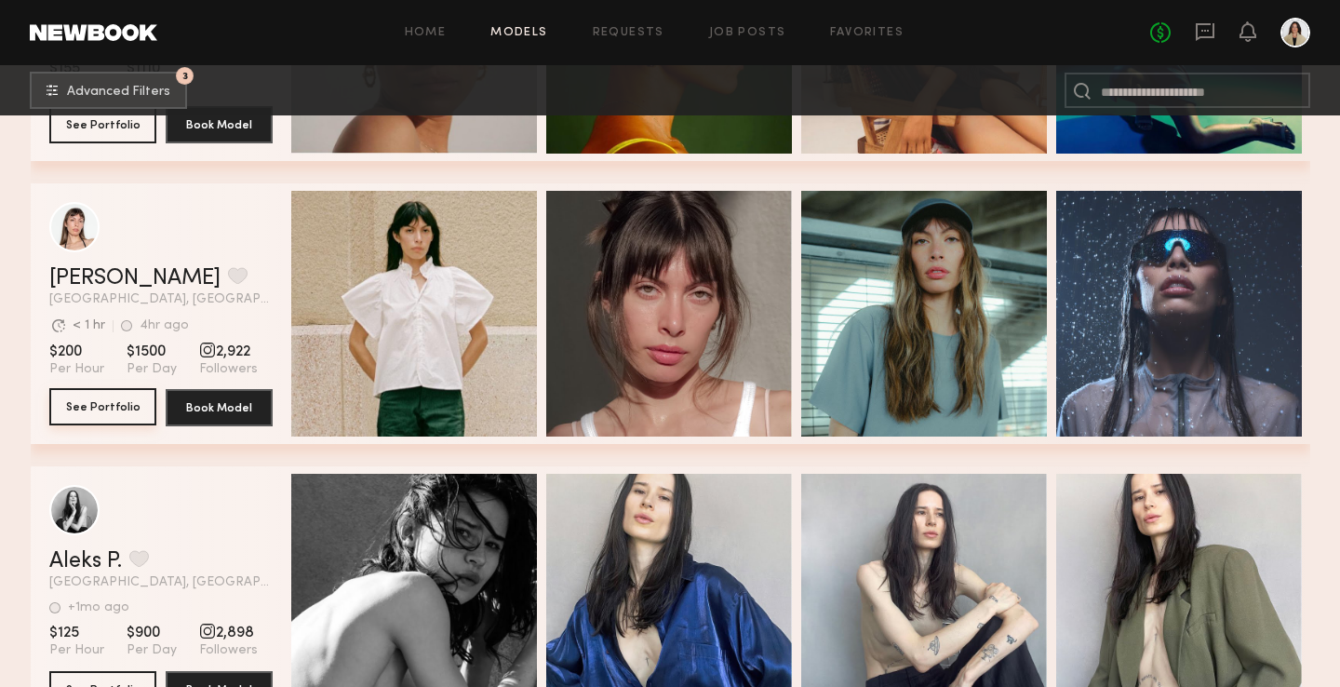
click at [96, 405] on button "See Portfolio" at bounding box center [102, 406] width 107 height 37
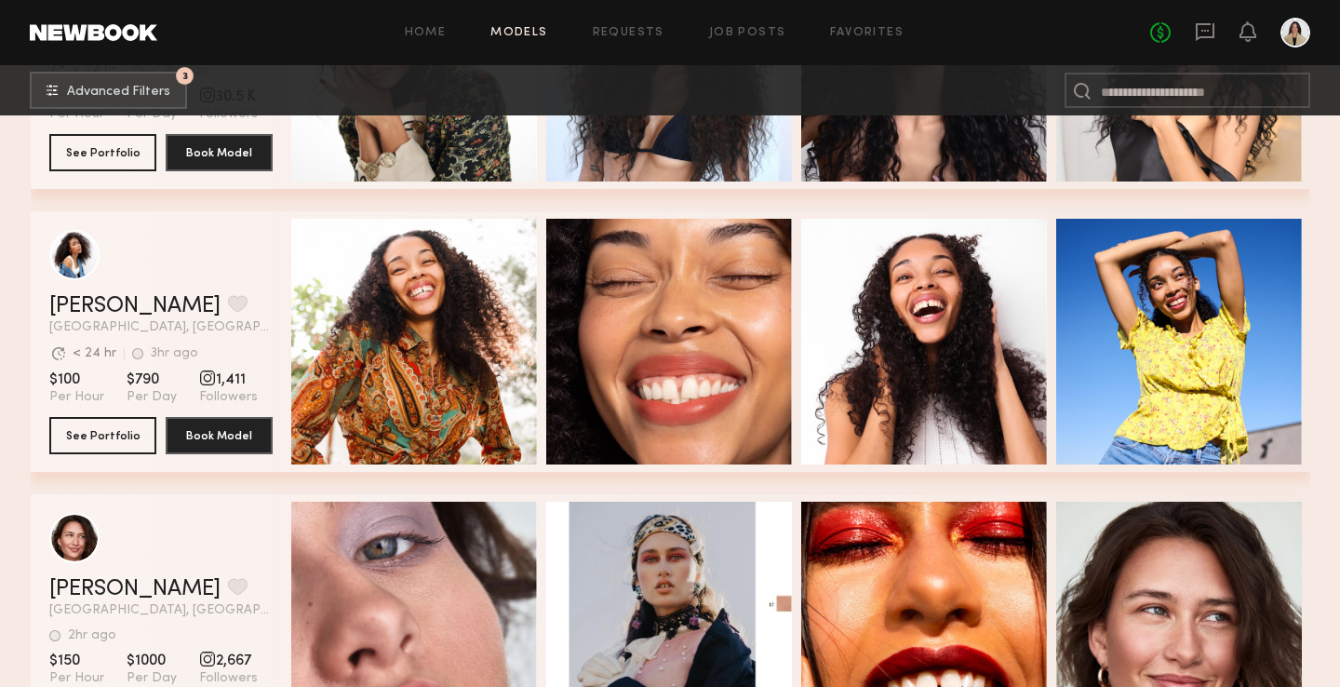
scroll to position [9842, 0]
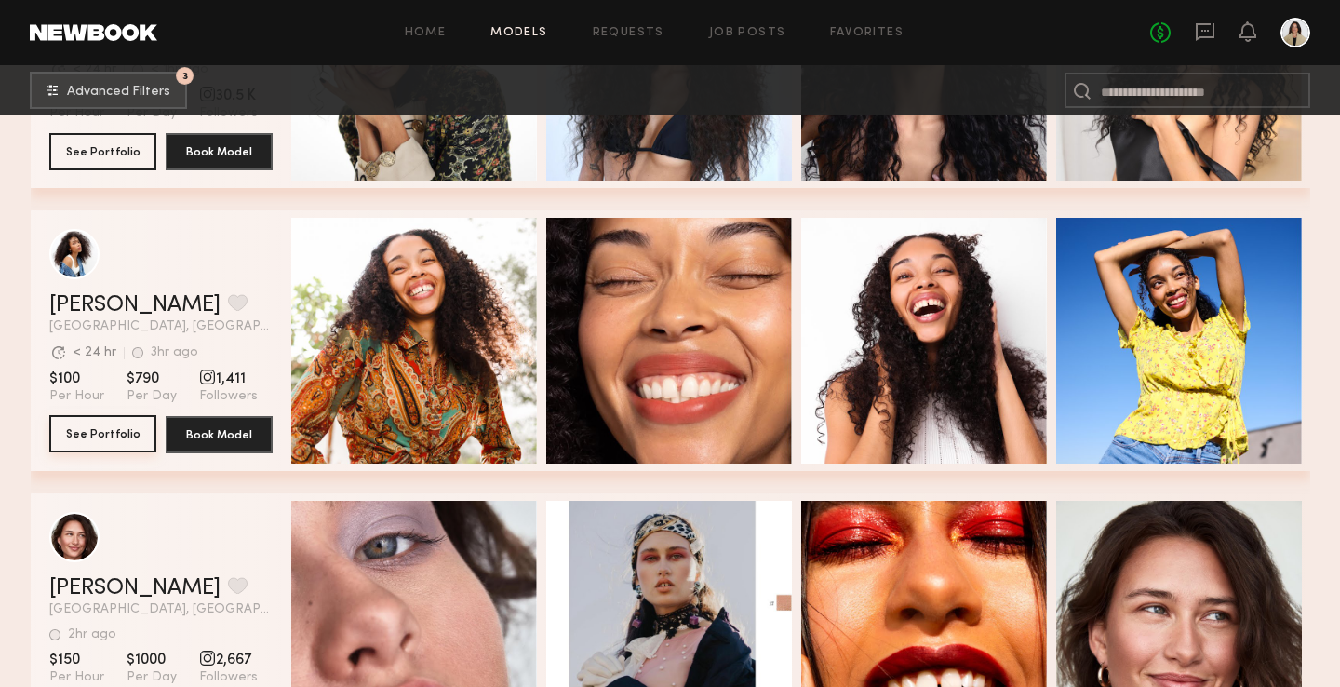
click at [109, 430] on button "See Portfolio" at bounding box center [102, 433] width 107 height 37
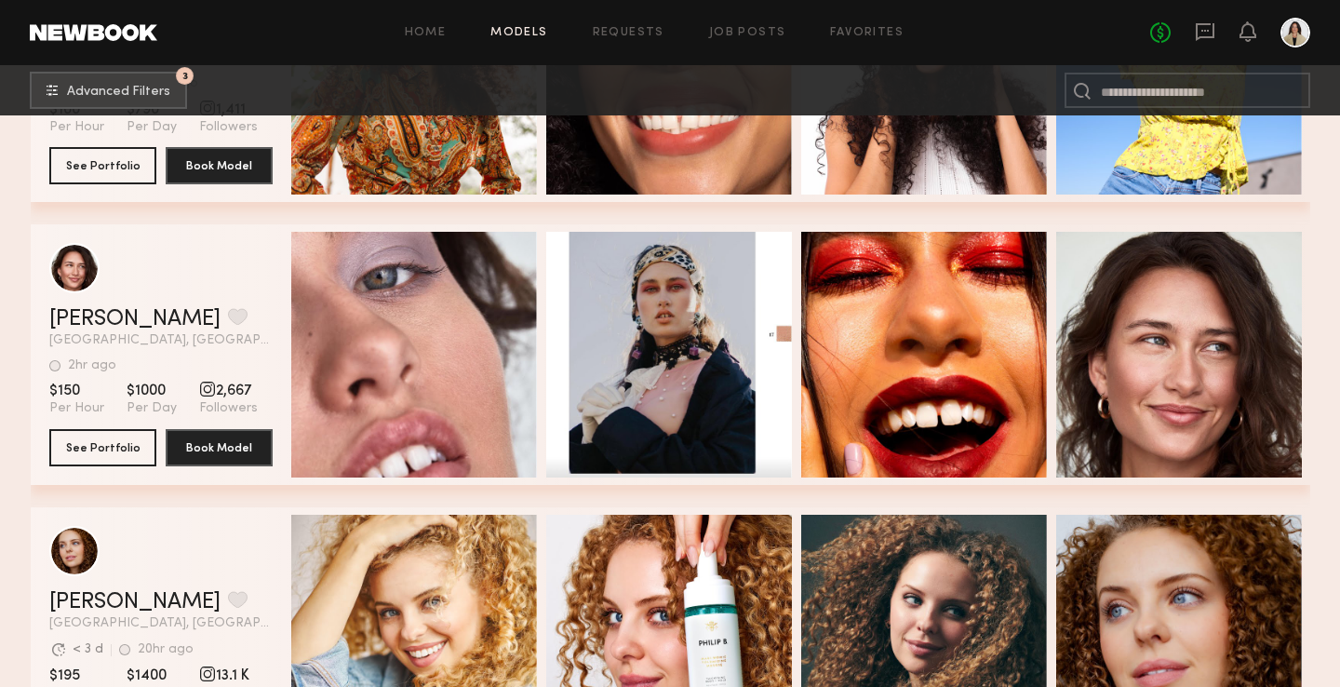
scroll to position [10108, 0]
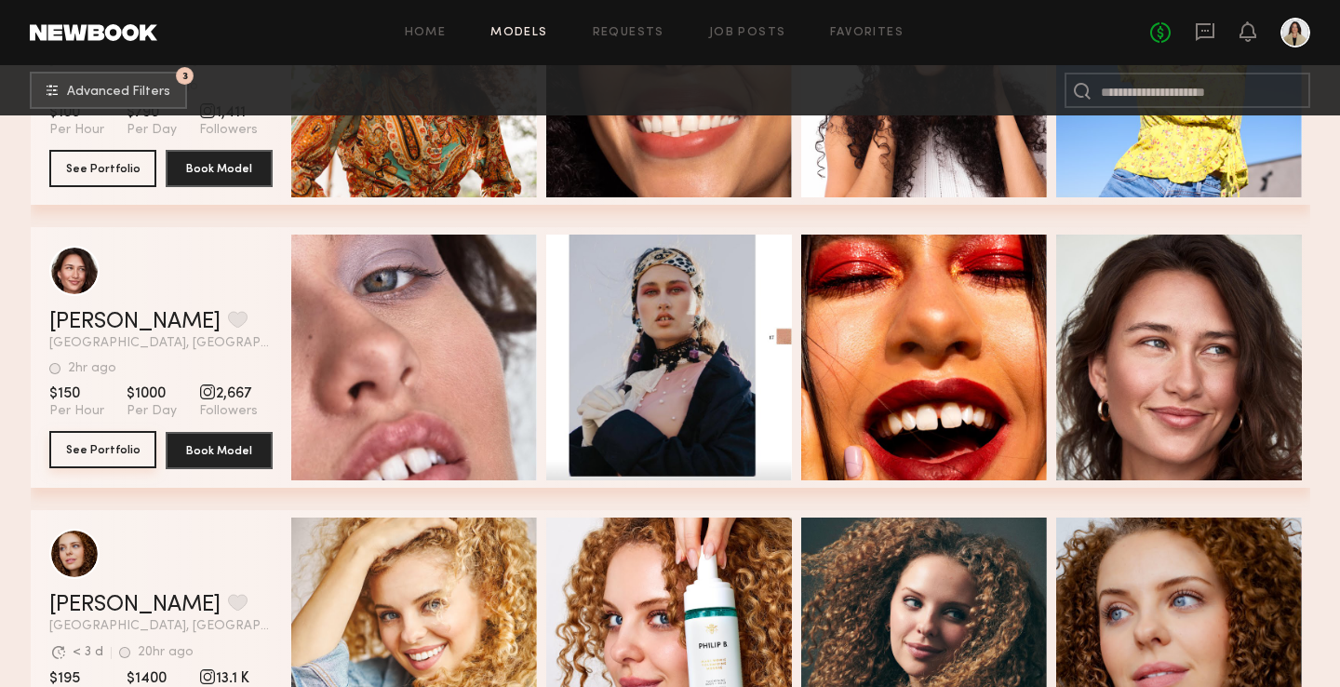
click at [108, 446] on button "See Portfolio" at bounding box center [102, 449] width 107 height 37
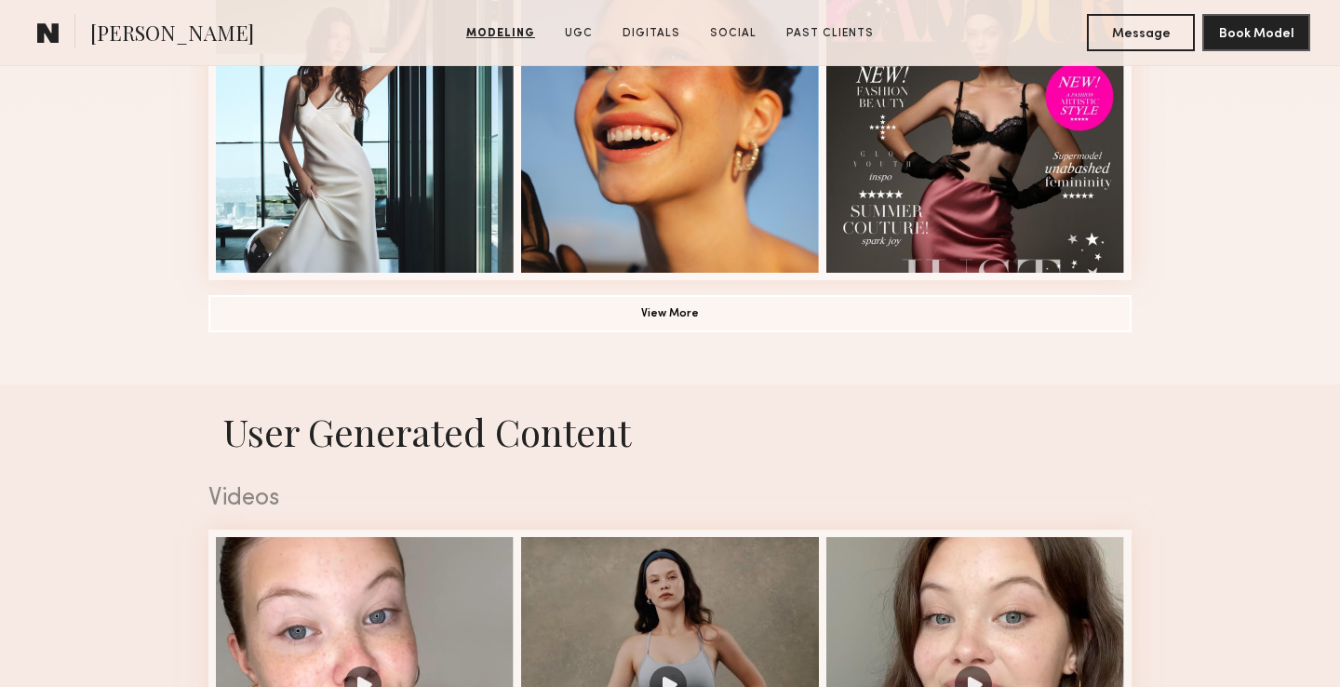
scroll to position [1492, 0]
click at [506, 316] on button "View More" at bounding box center [669, 311] width 923 height 37
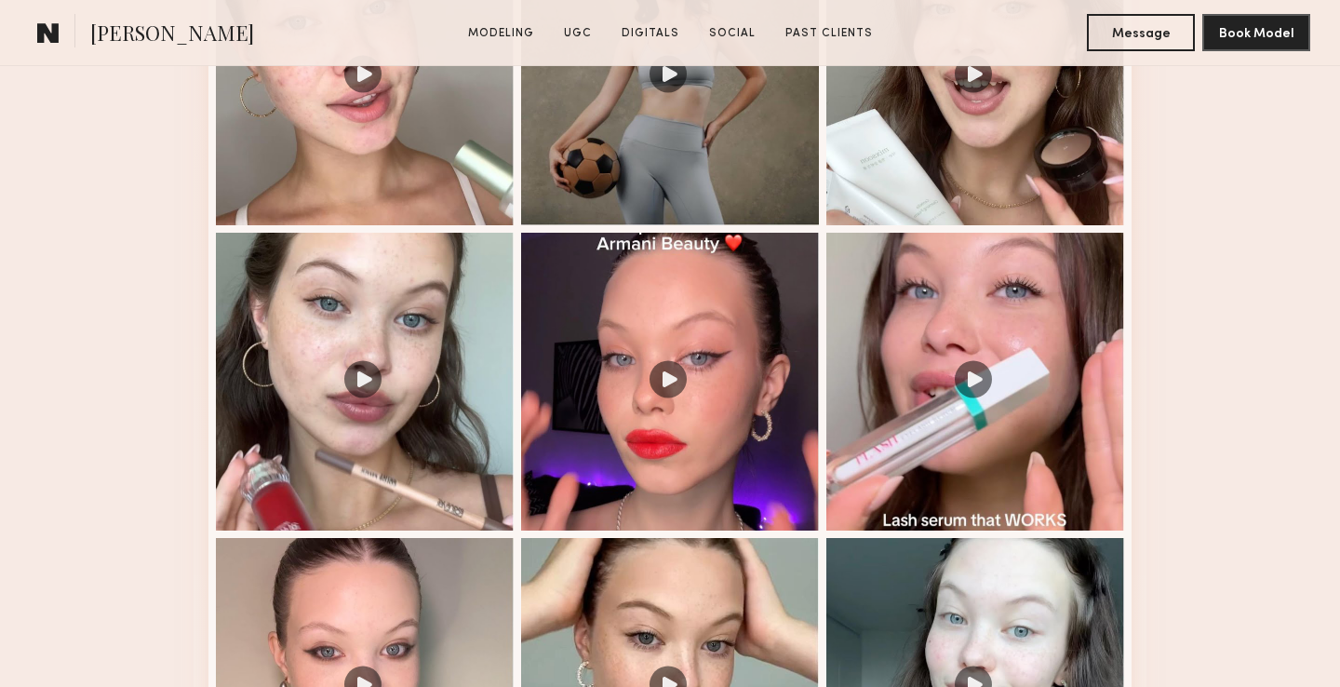
scroll to position [2981, 0]
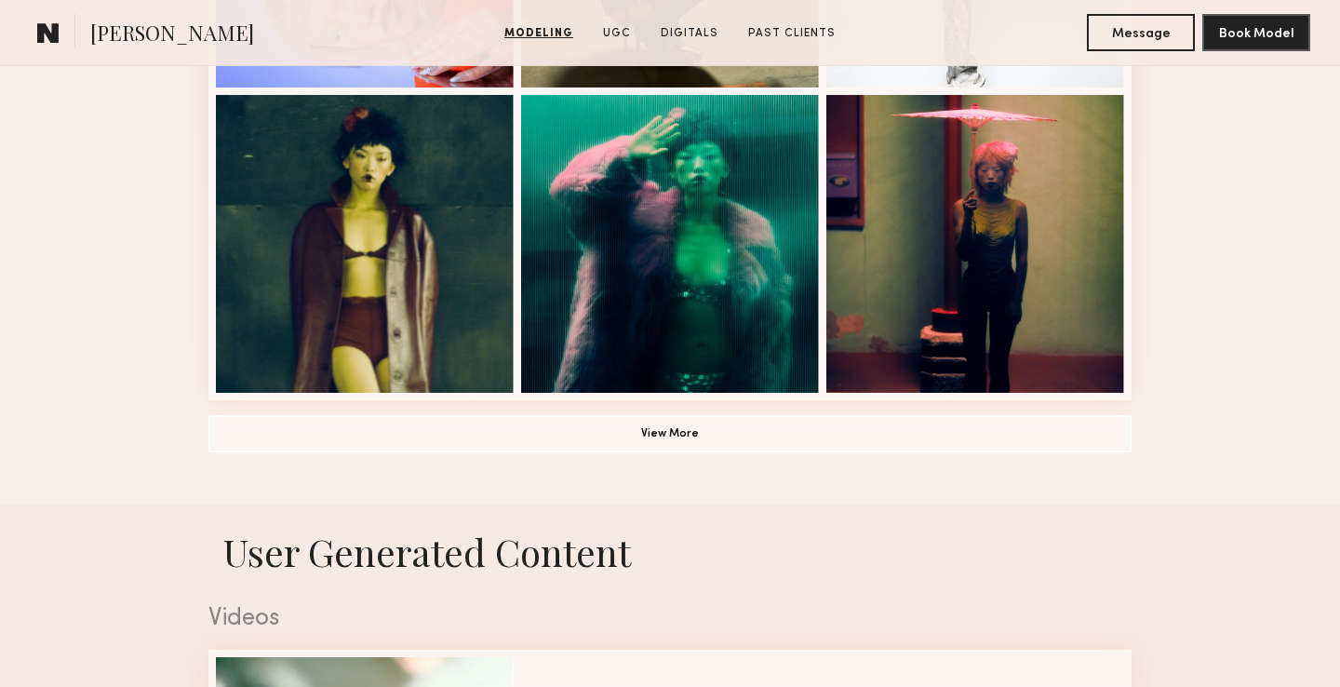
scroll to position [1384, 0]
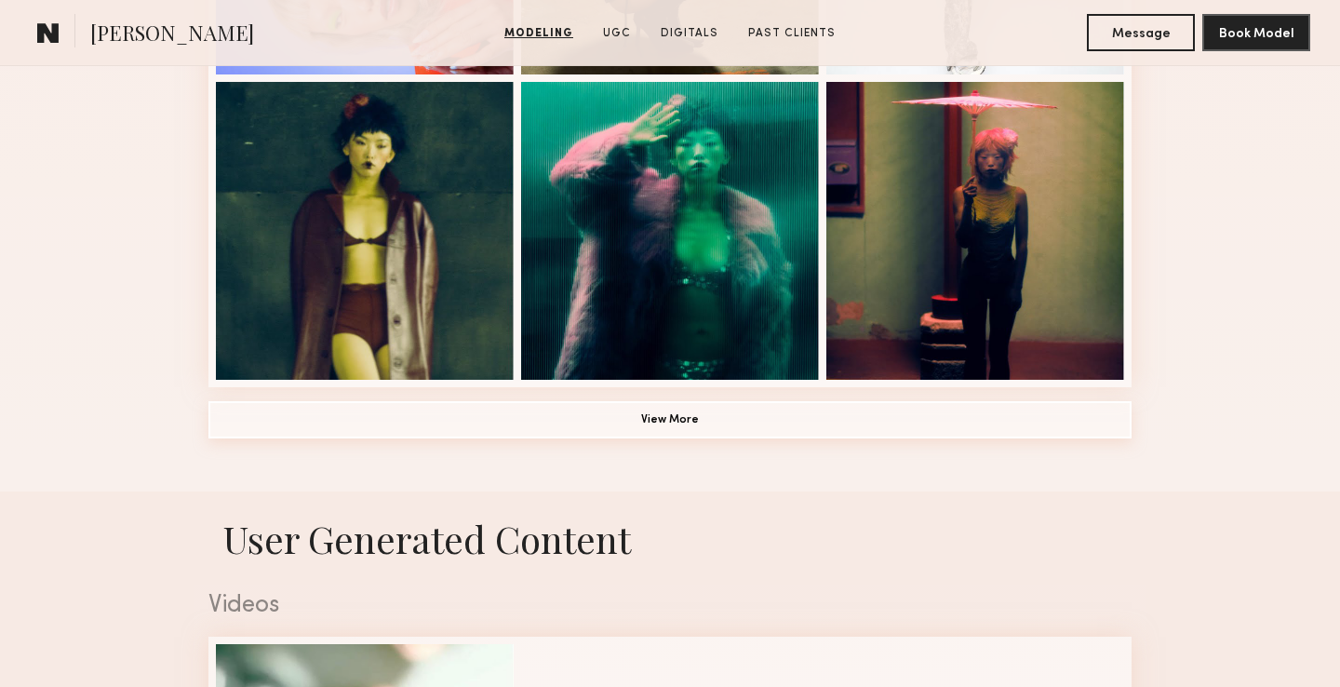
click at [535, 429] on button "View More" at bounding box center [669, 419] width 923 height 37
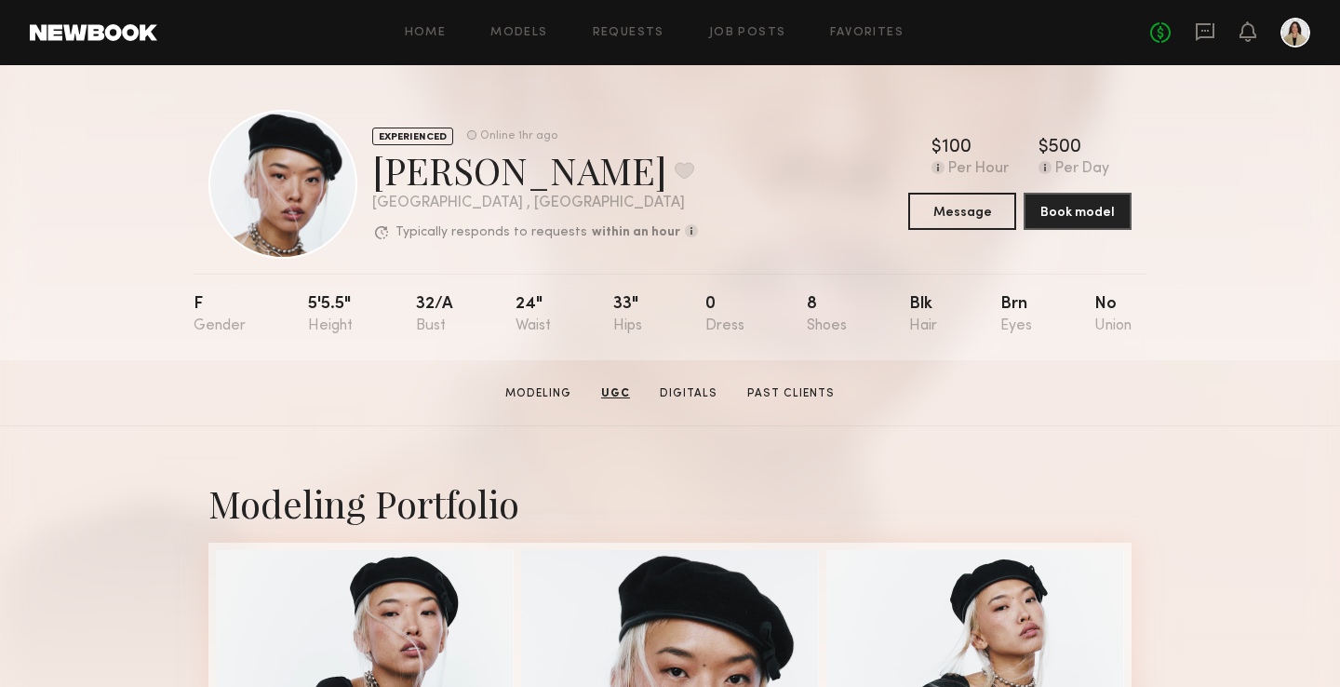
scroll to position [0, 0]
click at [675, 173] on button at bounding box center [685, 170] width 20 height 17
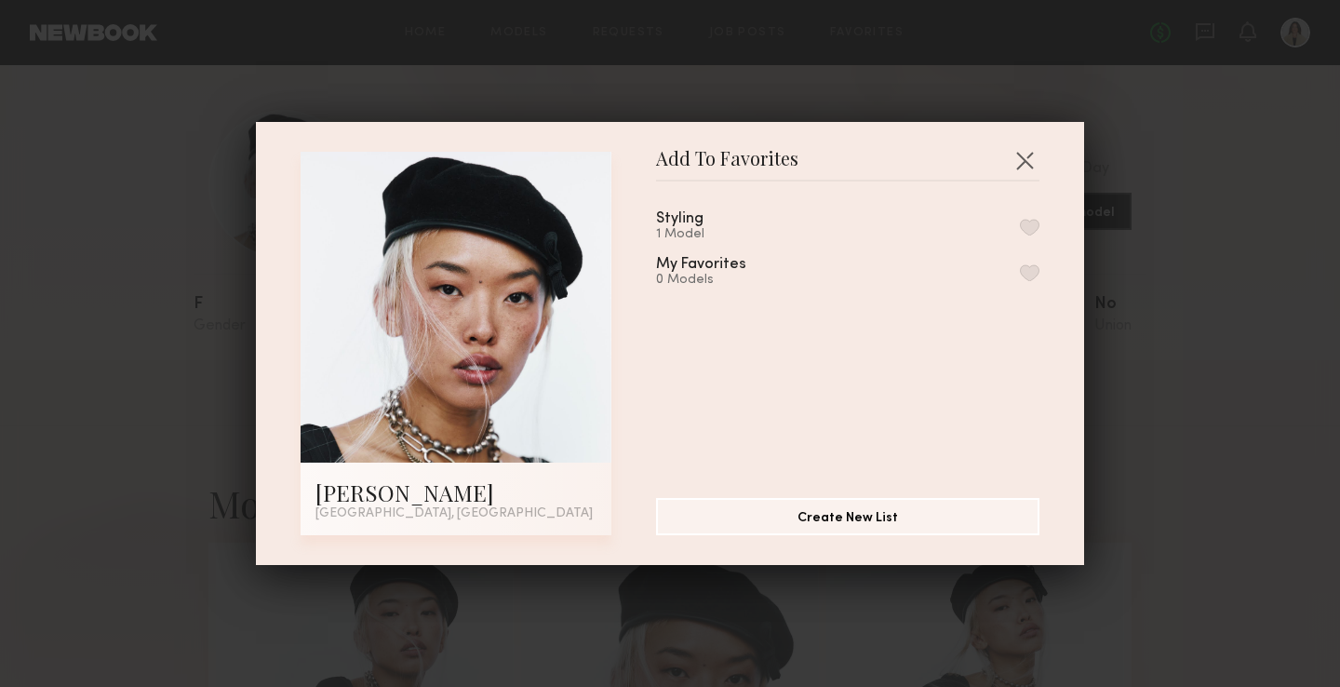
click at [687, 225] on div "Styling" at bounding box center [679, 219] width 47 height 16
click at [675, 216] on div "Styling" at bounding box center [679, 219] width 47 height 16
click at [1031, 223] on button "button" at bounding box center [1030, 227] width 20 height 17
click at [1024, 158] on button "button" at bounding box center [1025, 160] width 30 height 30
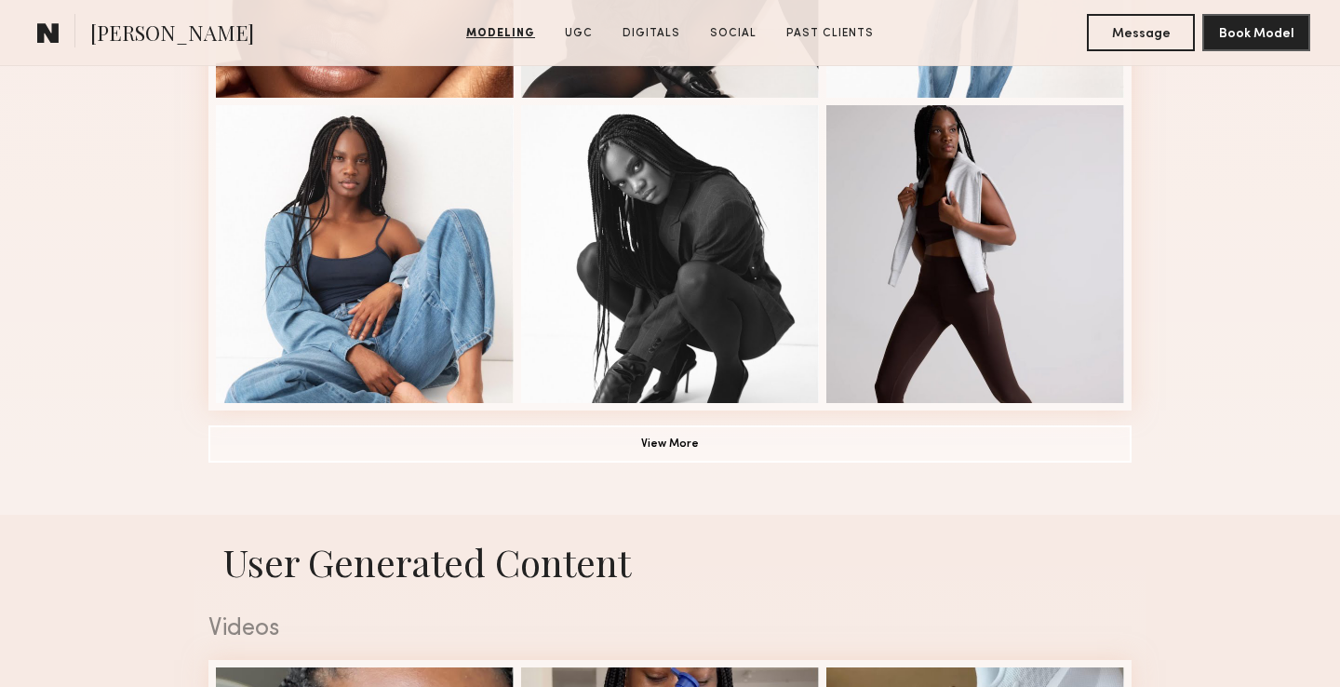
scroll to position [1361, 0]
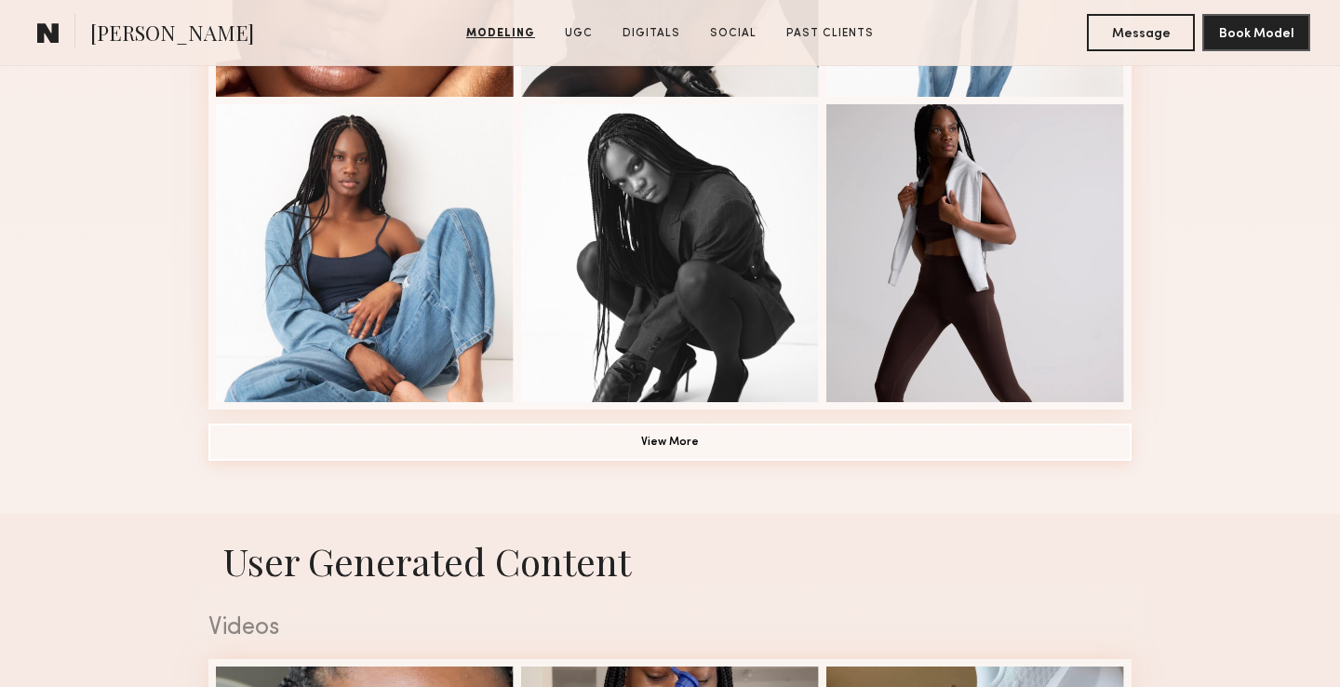
click at [485, 457] on button "View More" at bounding box center [669, 441] width 923 height 37
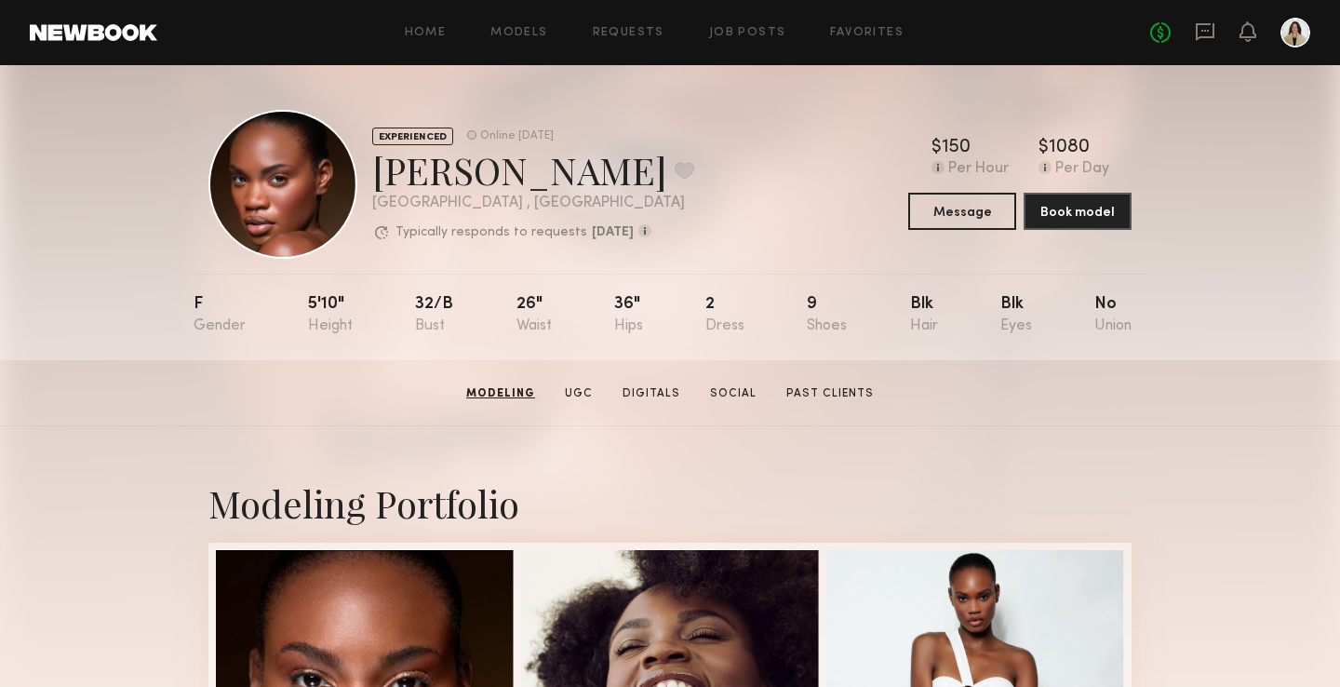
scroll to position [0, 0]
click at [675, 166] on button at bounding box center [685, 170] width 20 height 17
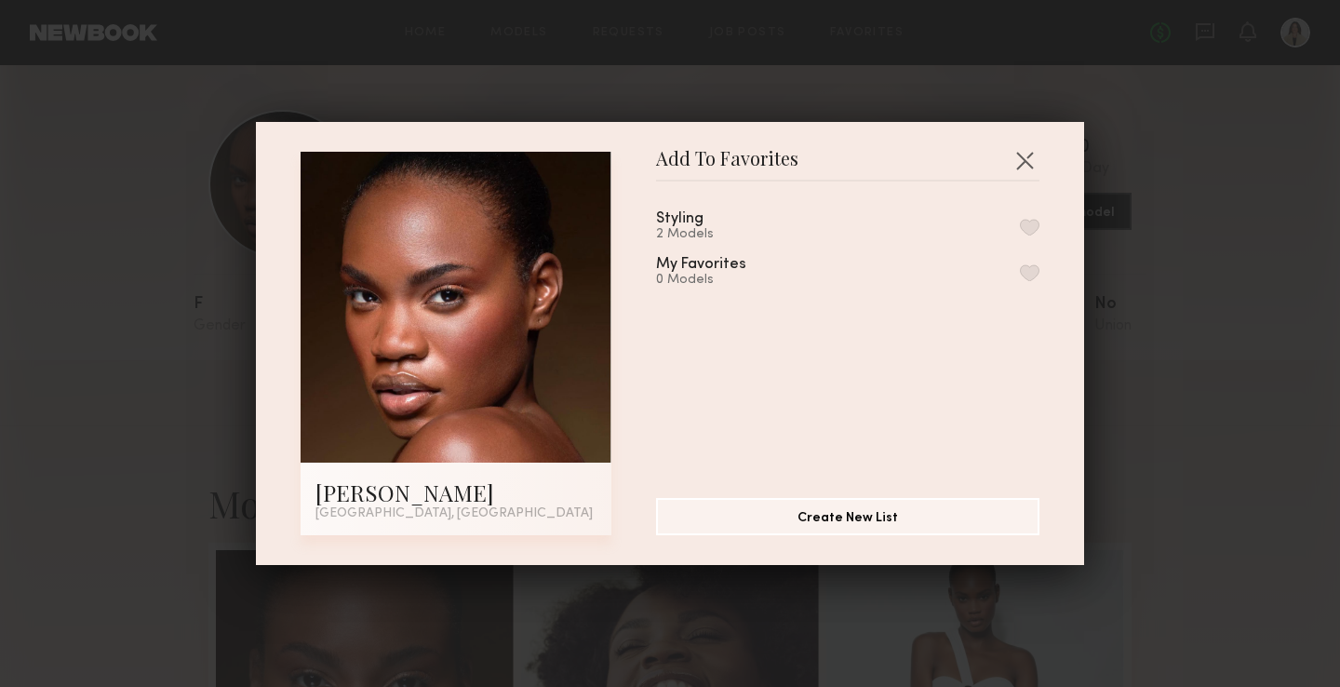
click at [694, 233] on div "2 Models" at bounding box center [702, 234] width 92 height 15
click at [1023, 232] on button "button" at bounding box center [1030, 227] width 20 height 17
click at [1023, 167] on button "button" at bounding box center [1025, 160] width 30 height 30
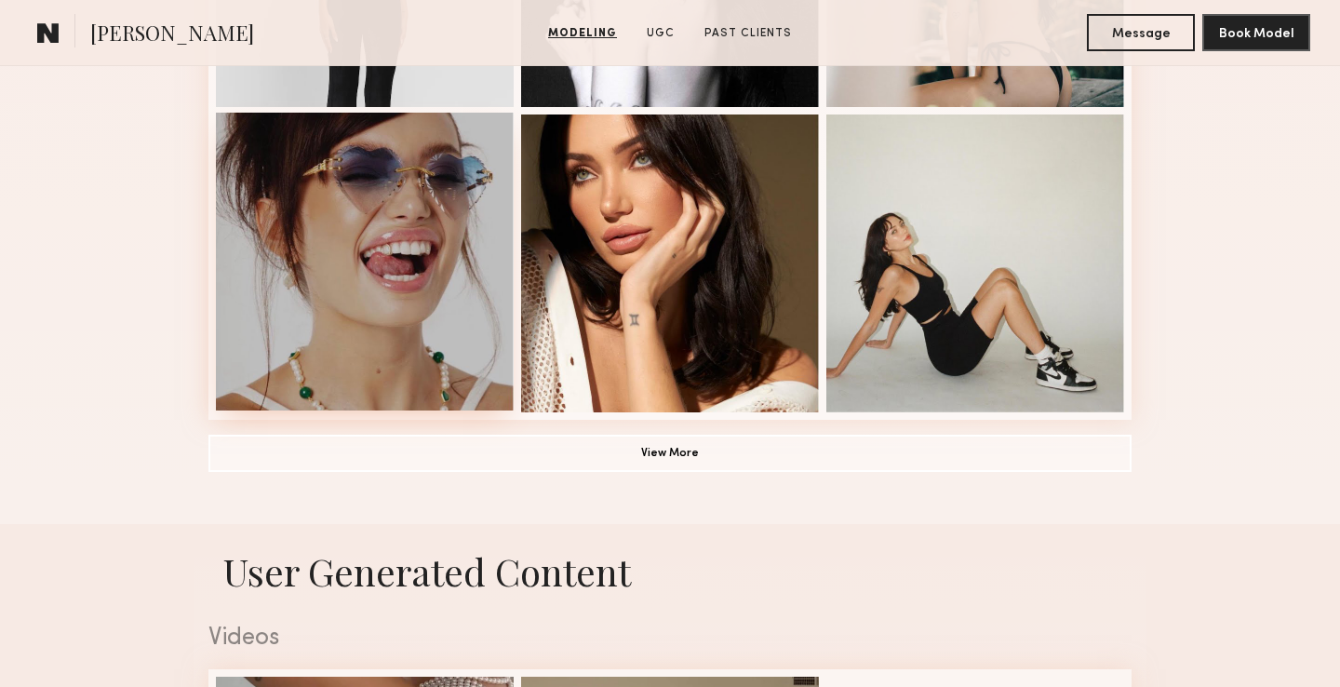
scroll to position [1370, 0]
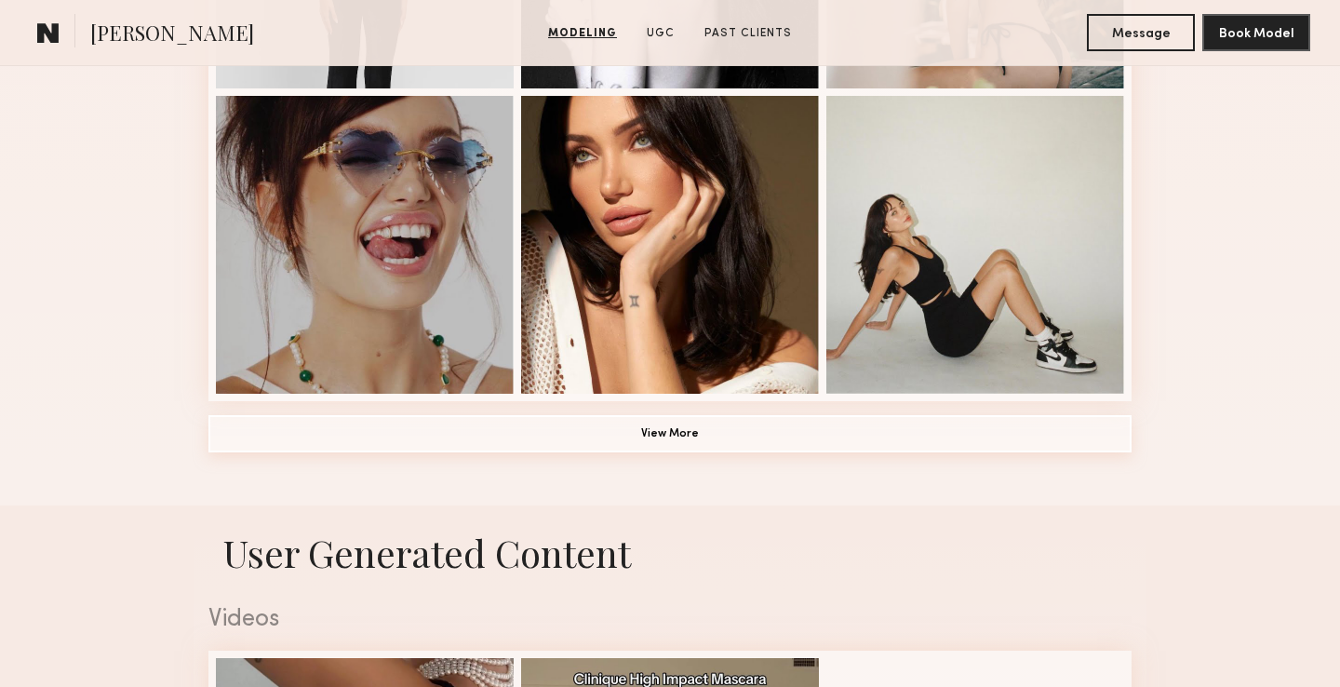
click at [326, 437] on button "View More" at bounding box center [669, 433] width 923 height 37
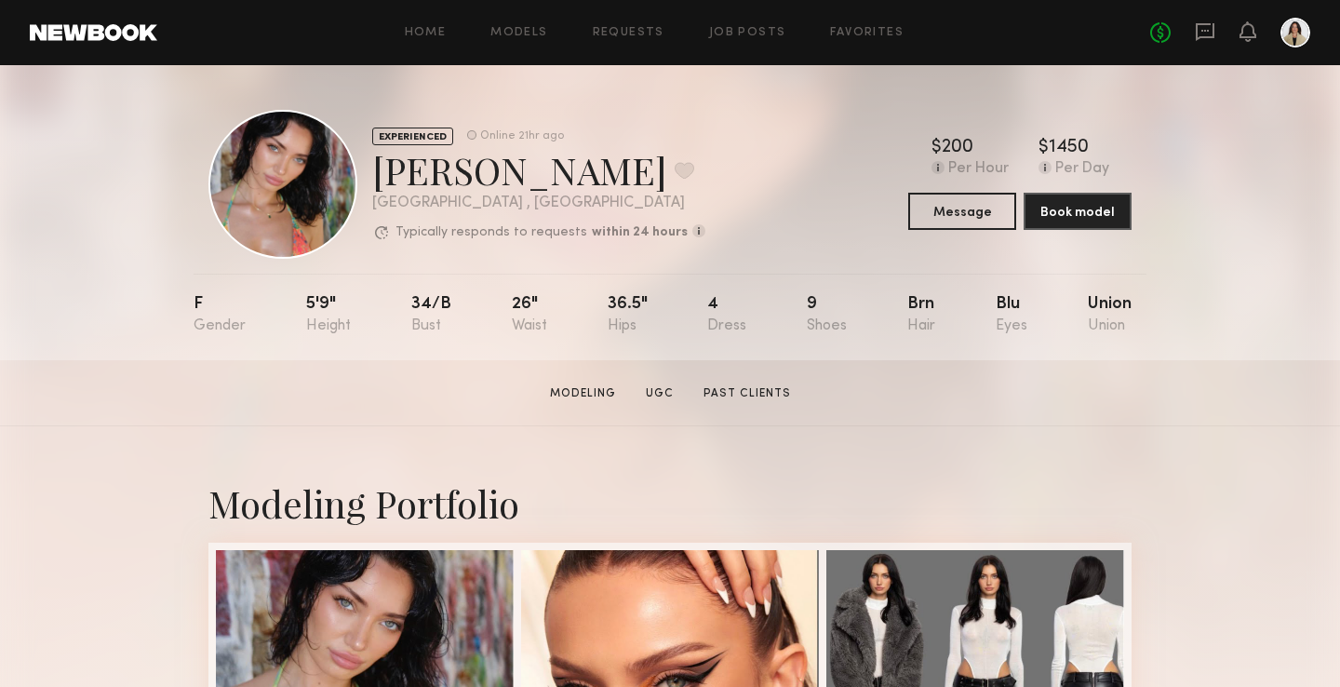
scroll to position [0, 0]
click at [675, 173] on button at bounding box center [685, 170] width 20 height 17
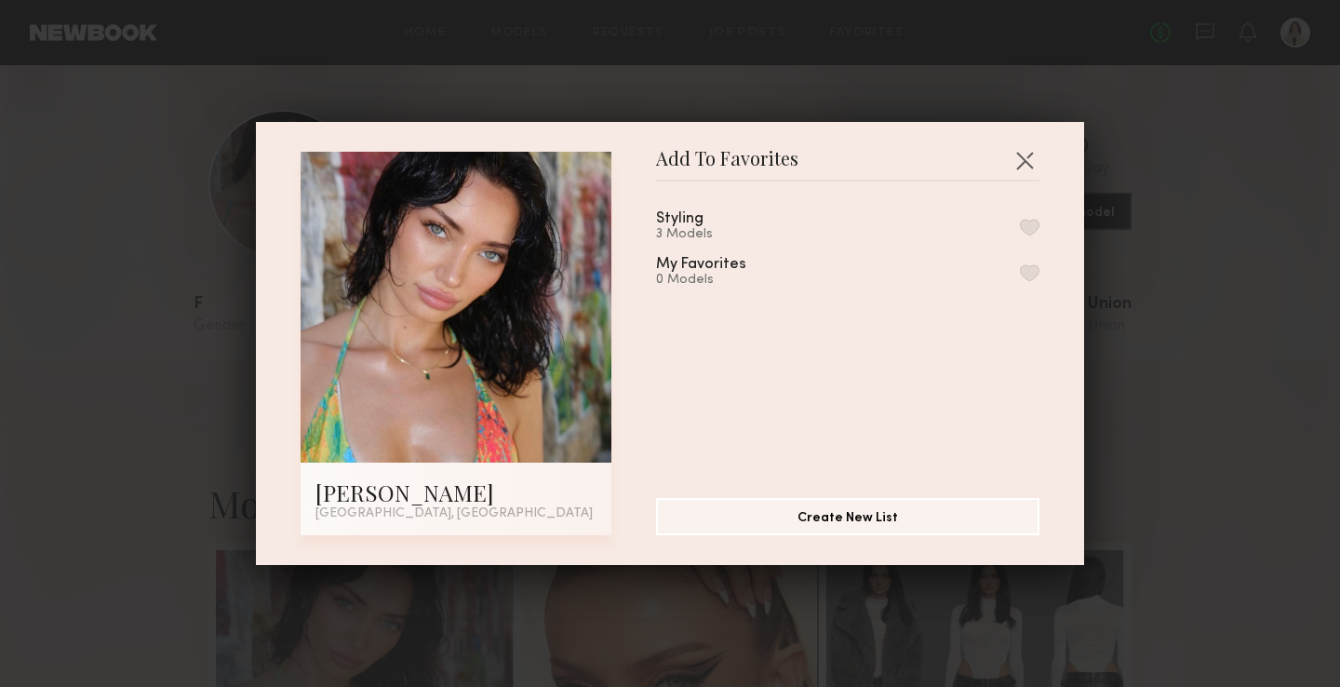
click at [1024, 226] on button "button" at bounding box center [1030, 227] width 20 height 17
click at [1025, 161] on button "button" at bounding box center [1025, 160] width 30 height 30
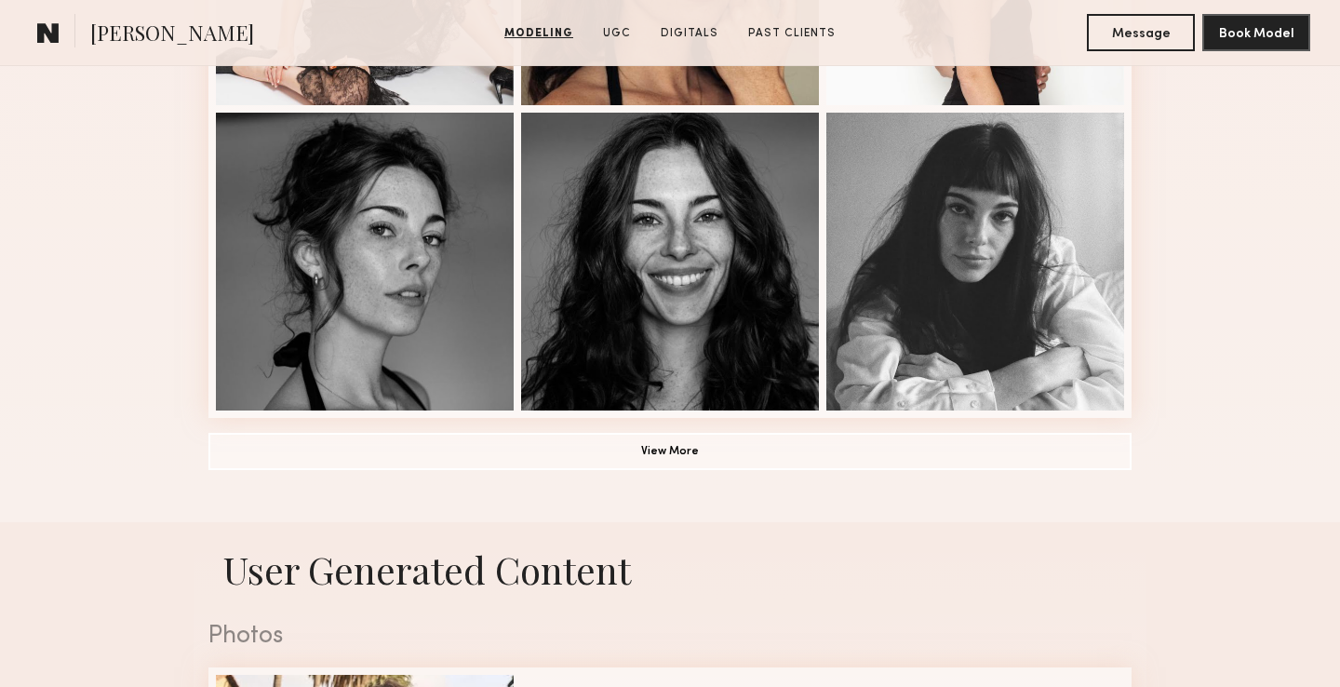
scroll to position [1354, 0]
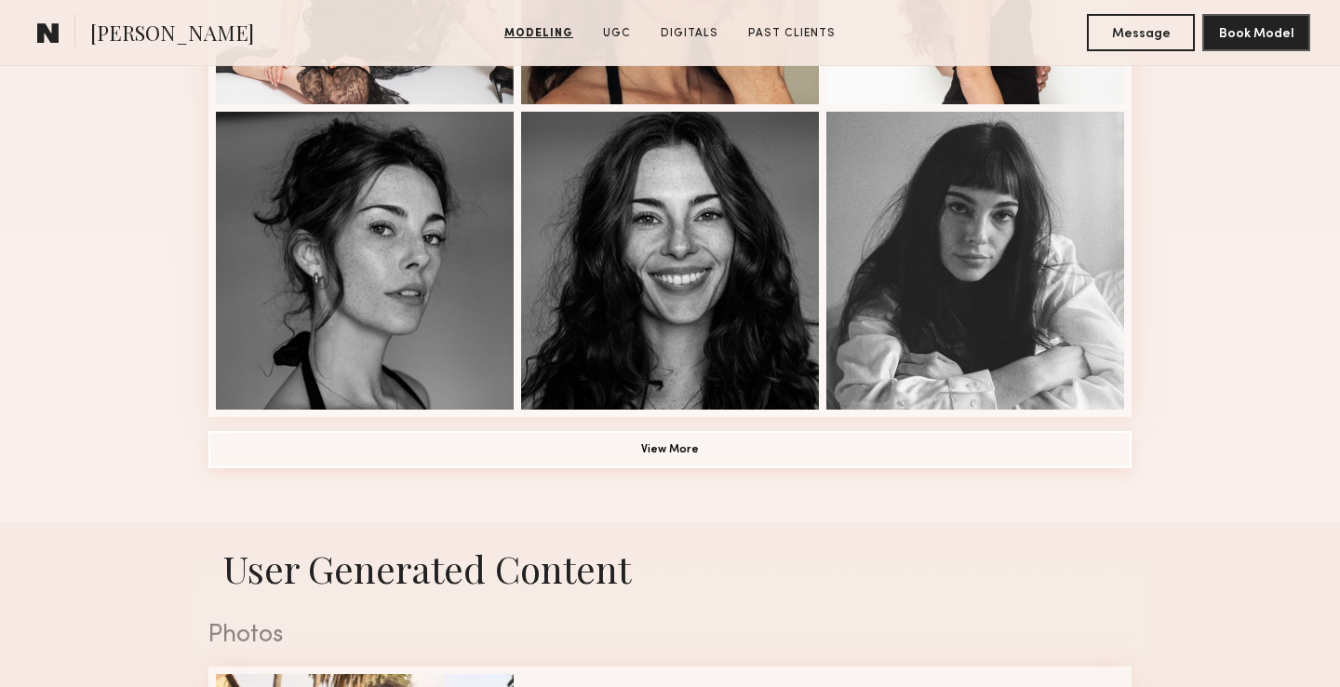
click at [438, 450] on button "View More" at bounding box center [669, 449] width 923 height 37
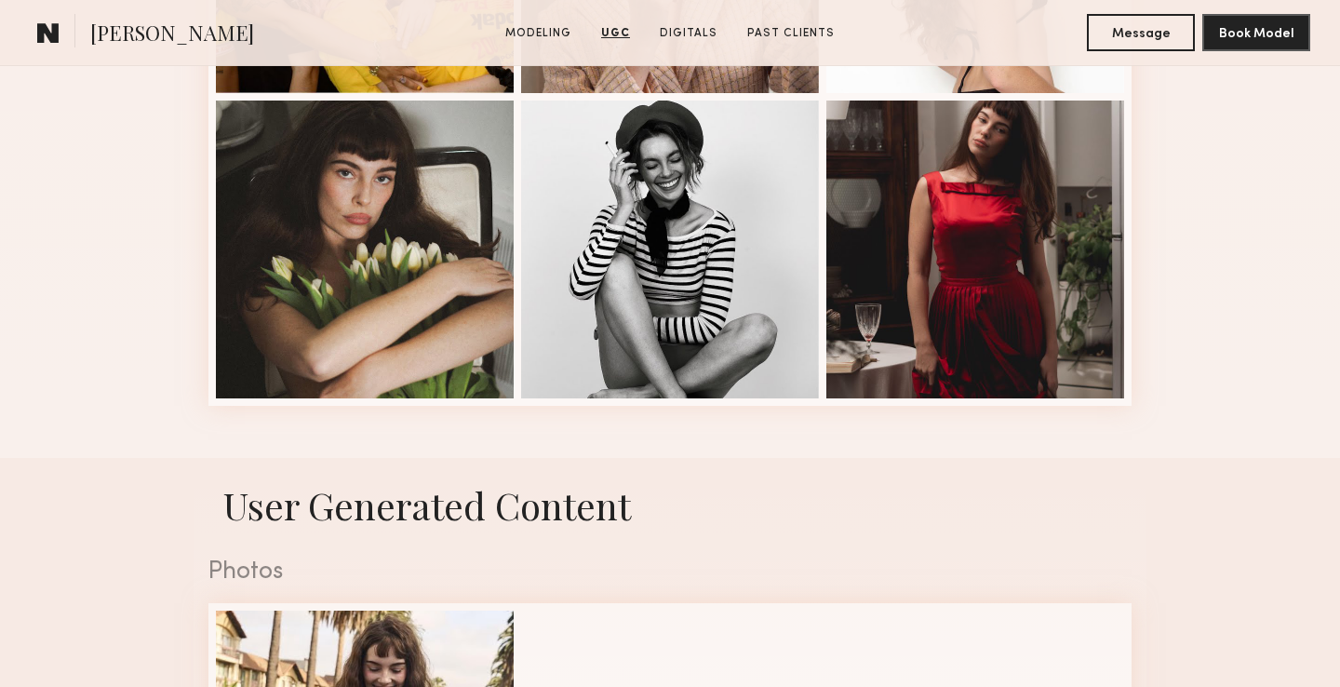
scroll to position [2572, 0]
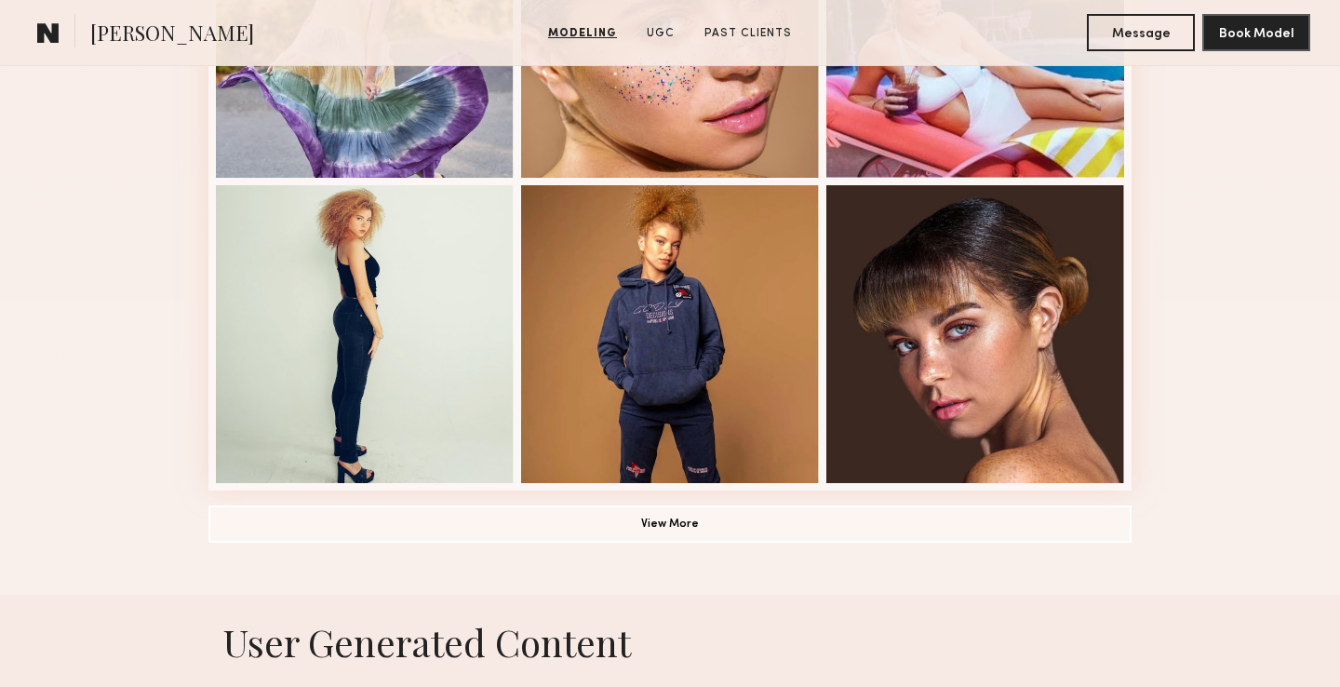
scroll to position [1284, 0]
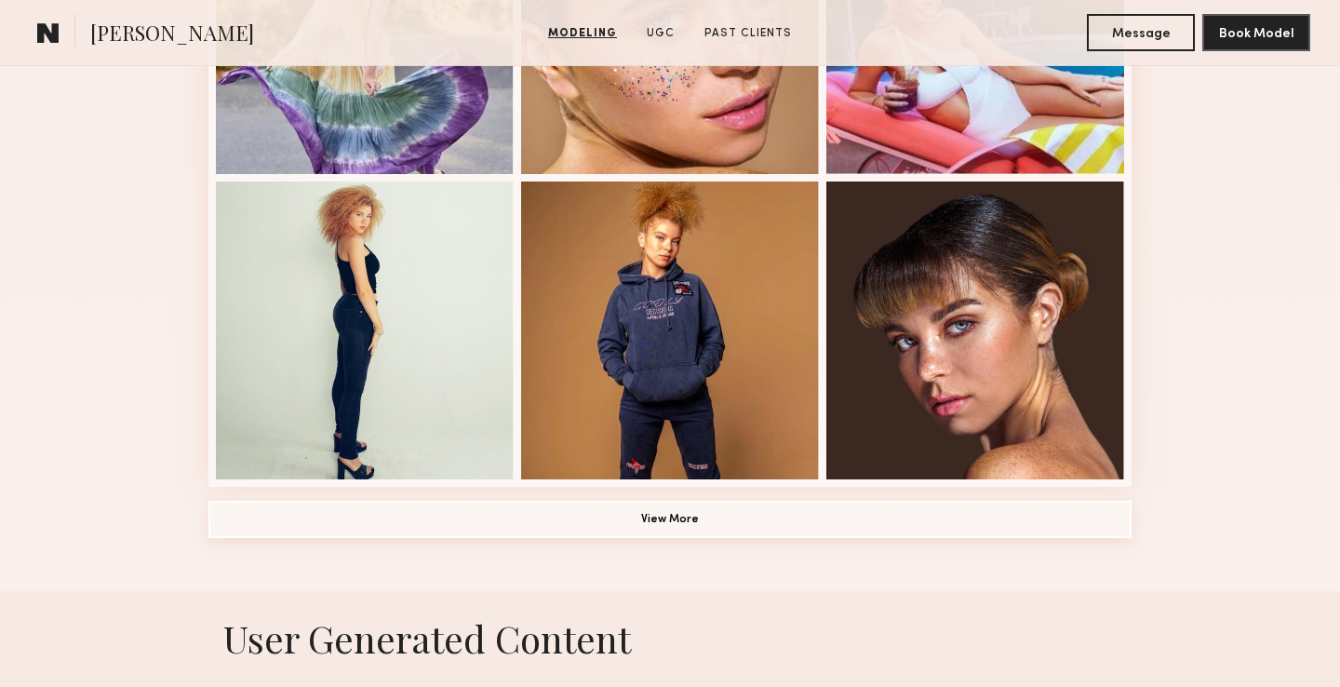
click at [344, 525] on button "View More" at bounding box center [669, 519] width 923 height 37
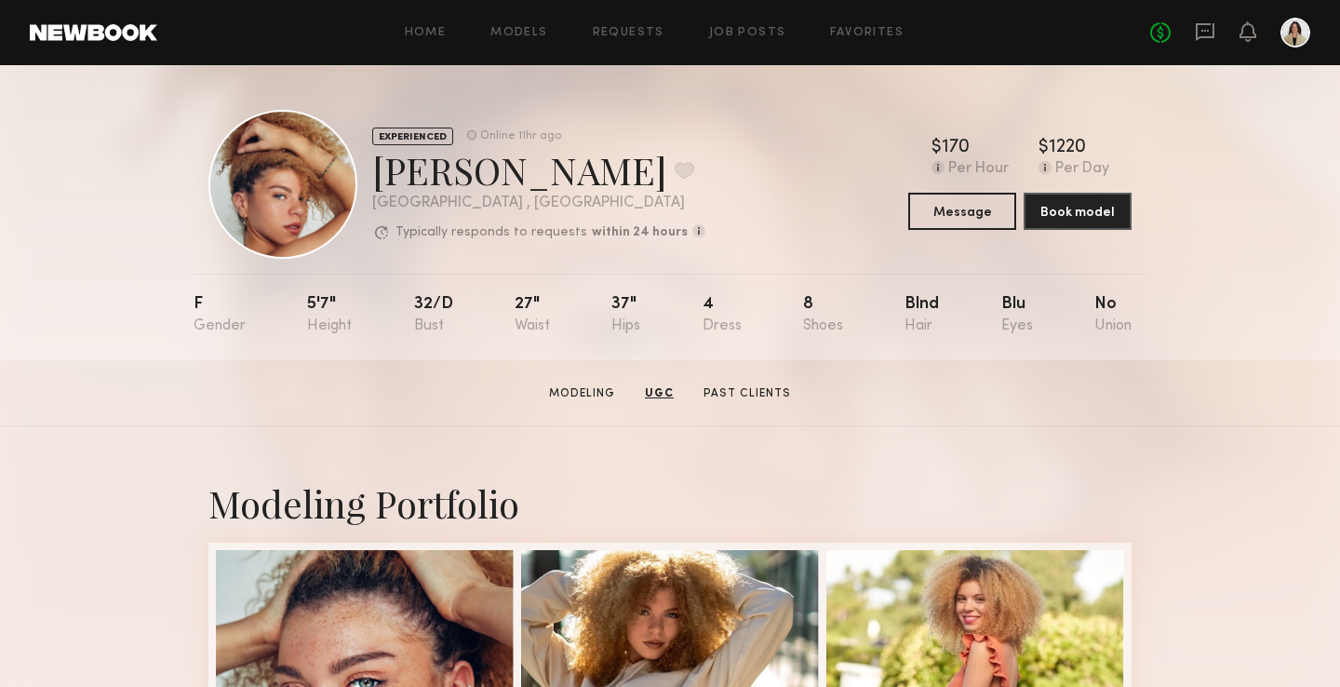
scroll to position [0, 0]
click at [675, 171] on button at bounding box center [685, 170] width 20 height 17
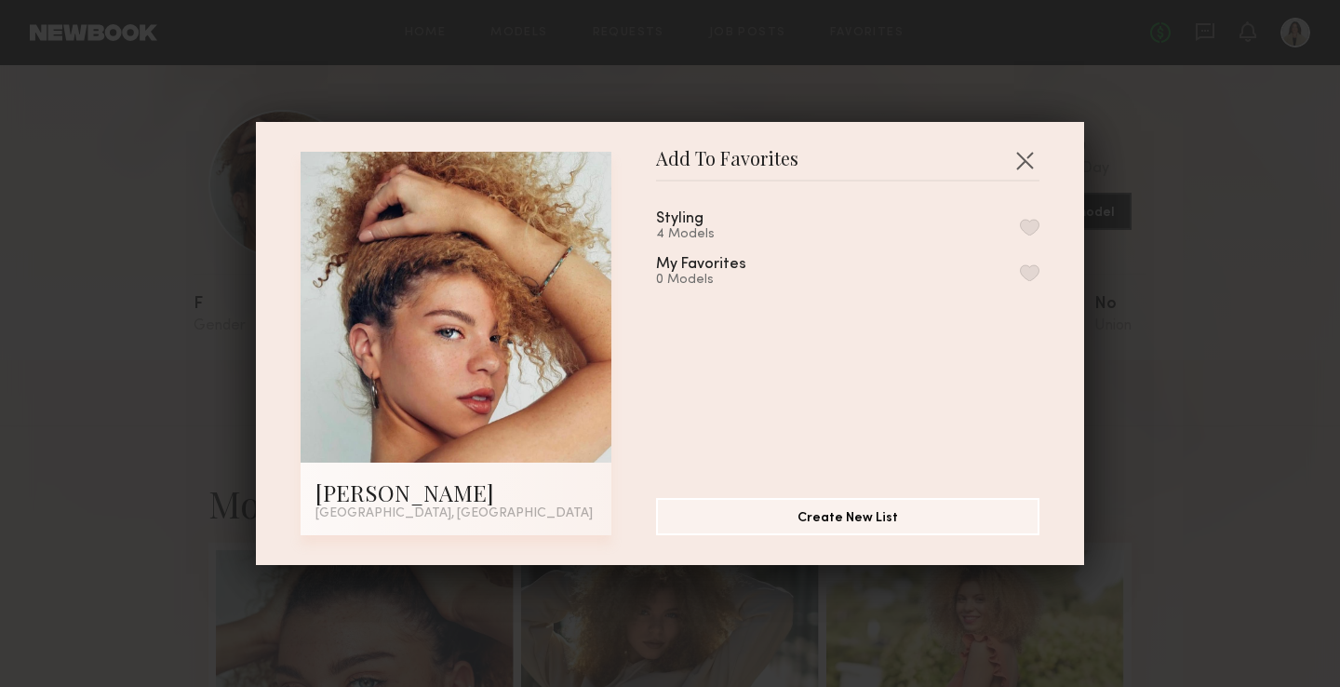
click at [1037, 230] on button "button" at bounding box center [1030, 227] width 20 height 17
click at [1024, 154] on button "button" at bounding box center [1025, 160] width 30 height 30
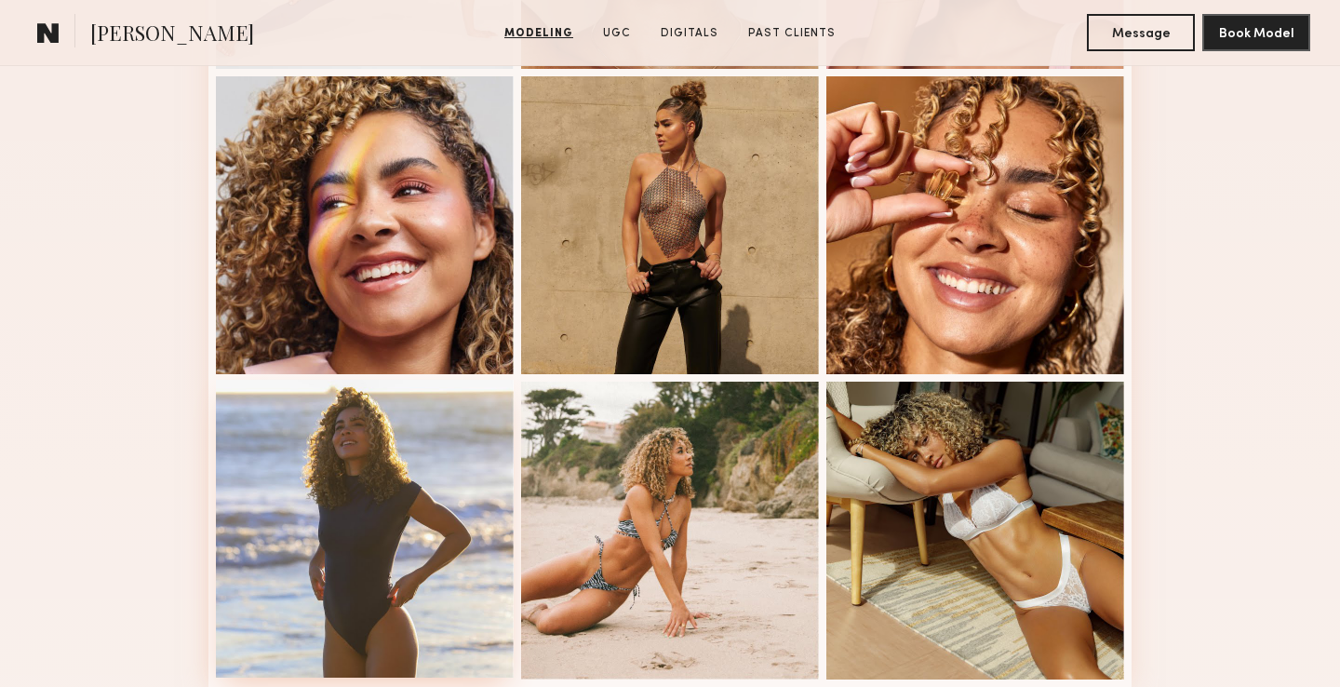
scroll to position [1216, 0]
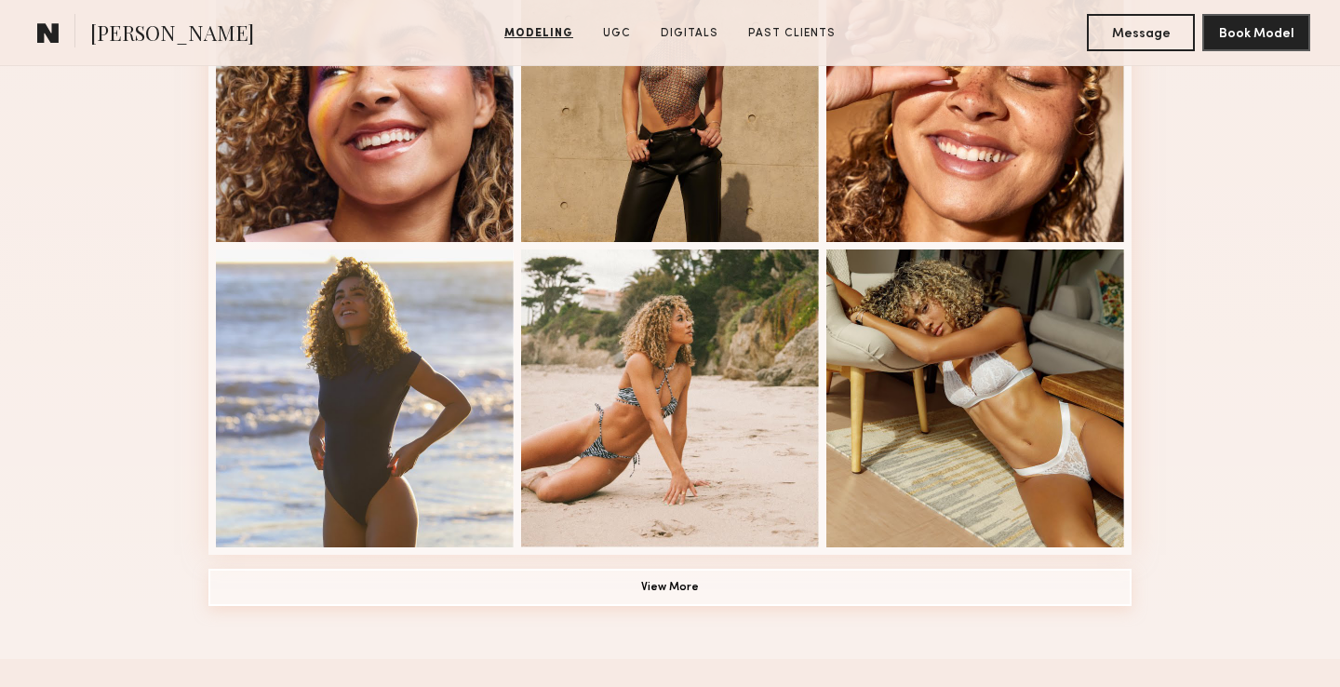
click at [588, 589] on button "View More" at bounding box center [669, 587] width 923 height 37
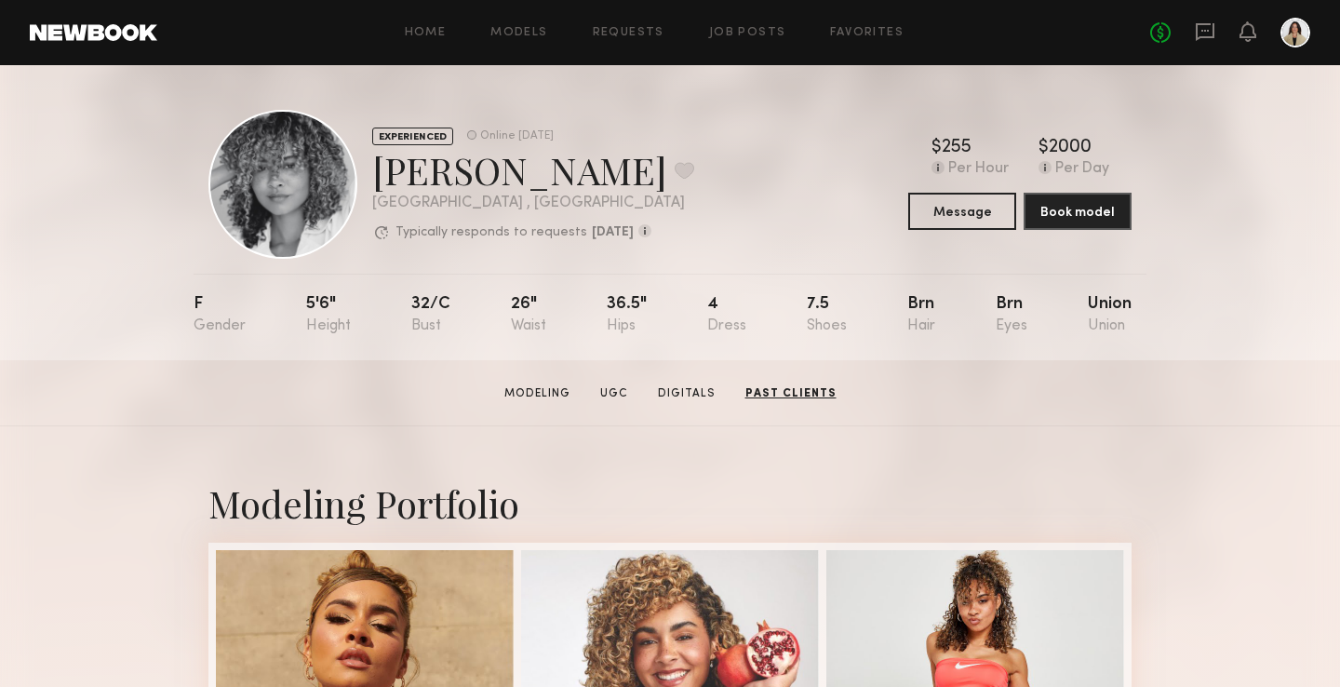
scroll to position [0, 0]
click at [675, 171] on button at bounding box center [685, 170] width 20 height 17
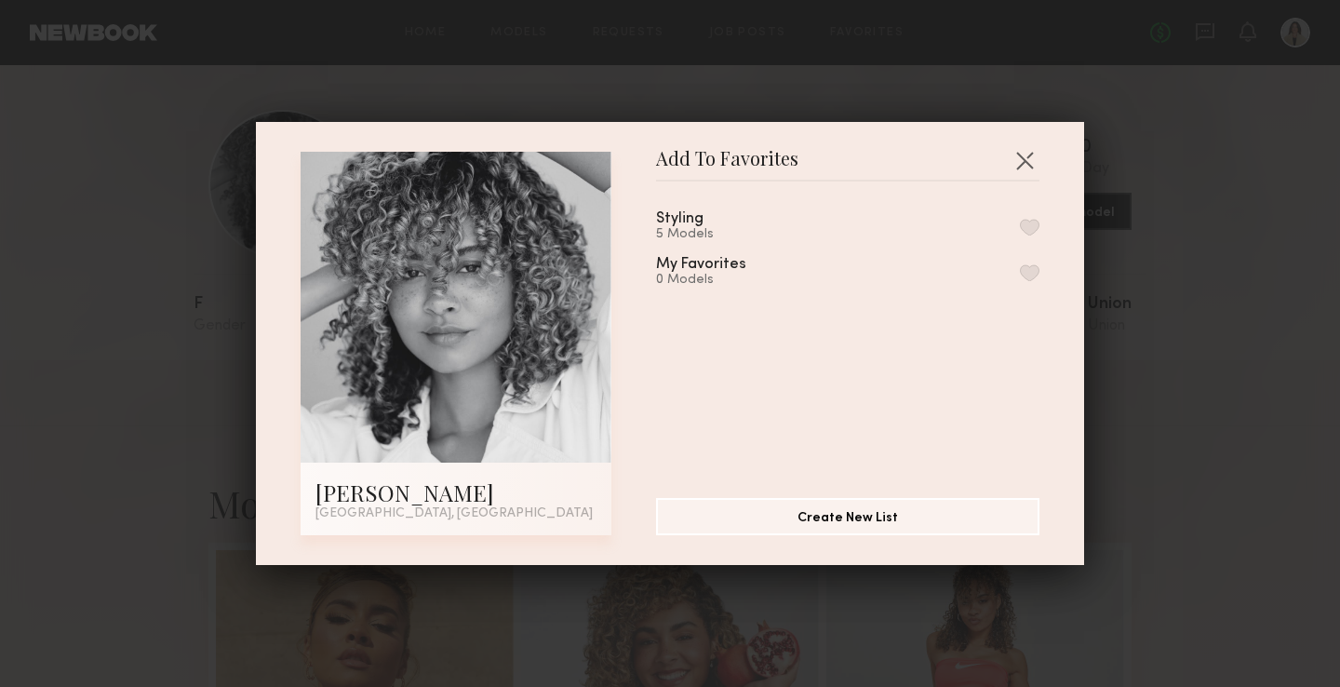
click at [1026, 226] on button "button" at bounding box center [1030, 227] width 20 height 17
click at [1029, 155] on button "button" at bounding box center [1025, 160] width 30 height 30
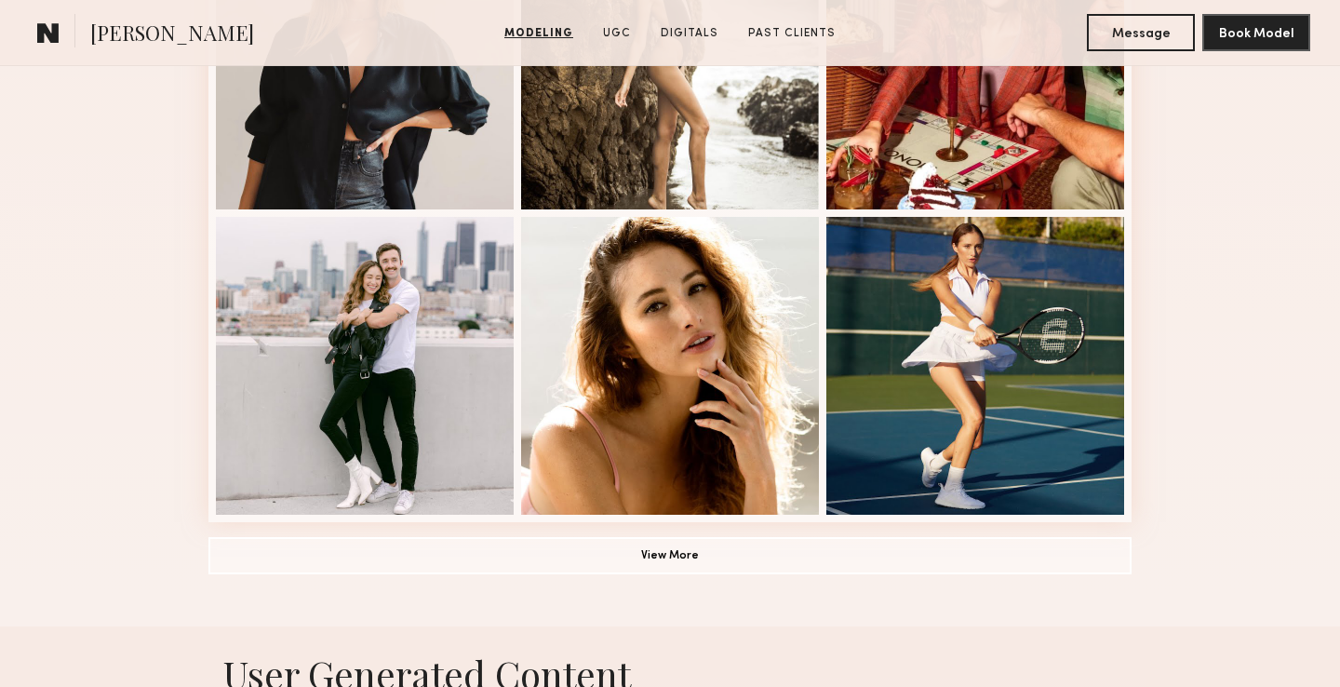
scroll to position [1291, 0]
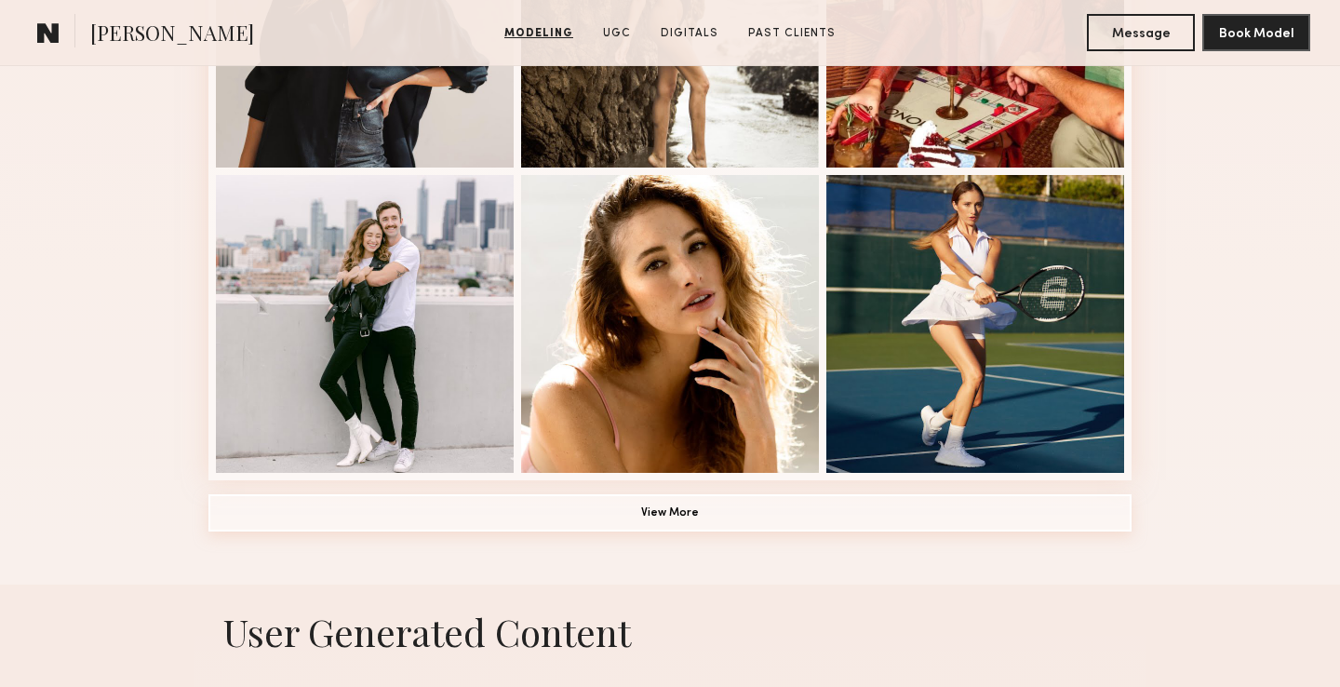
click at [609, 517] on button "View More" at bounding box center [669, 512] width 923 height 37
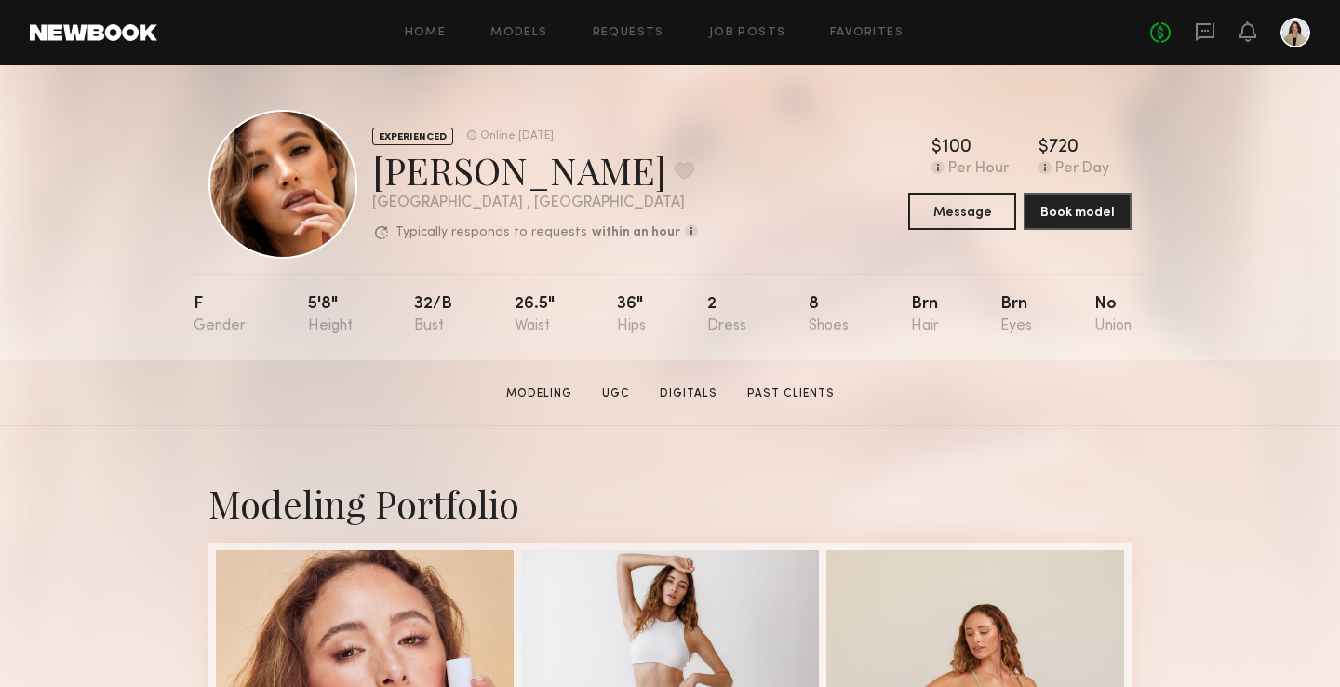
scroll to position [0, 0]
click at [675, 172] on button at bounding box center [685, 170] width 20 height 17
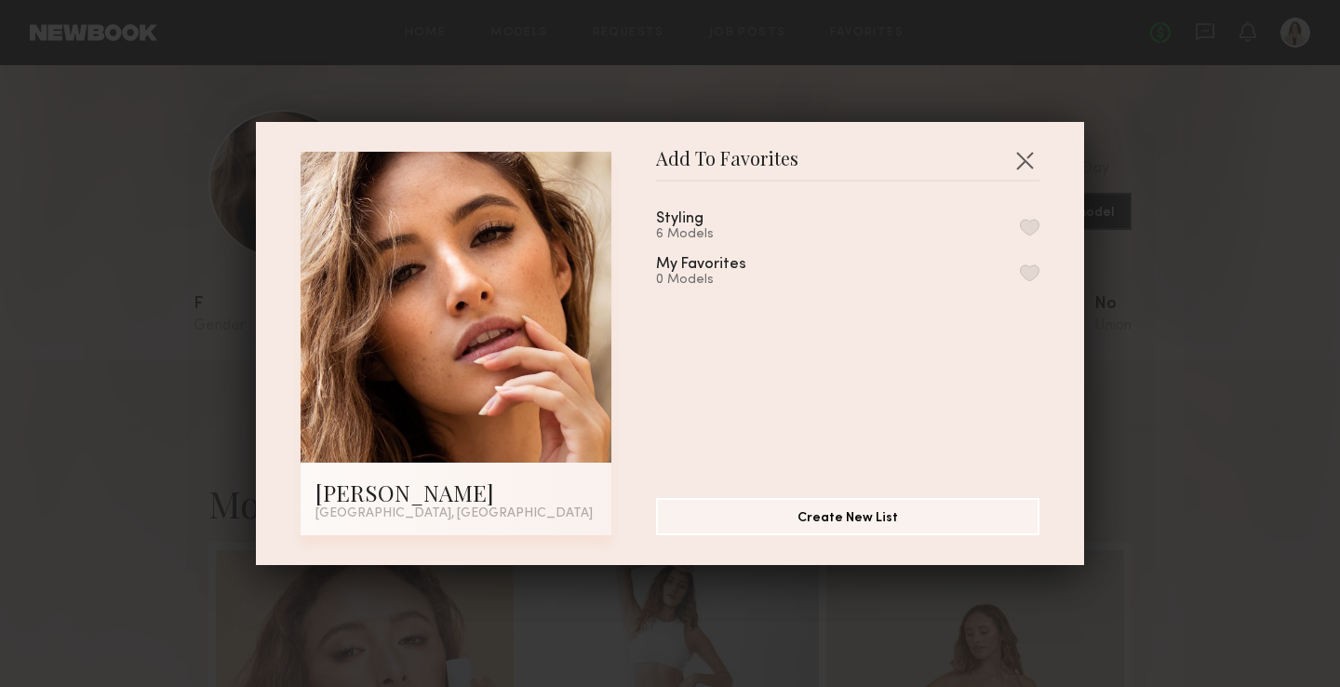
click at [1028, 221] on button "button" at bounding box center [1030, 227] width 20 height 17
click at [1029, 153] on button "button" at bounding box center [1025, 160] width 30 height 30
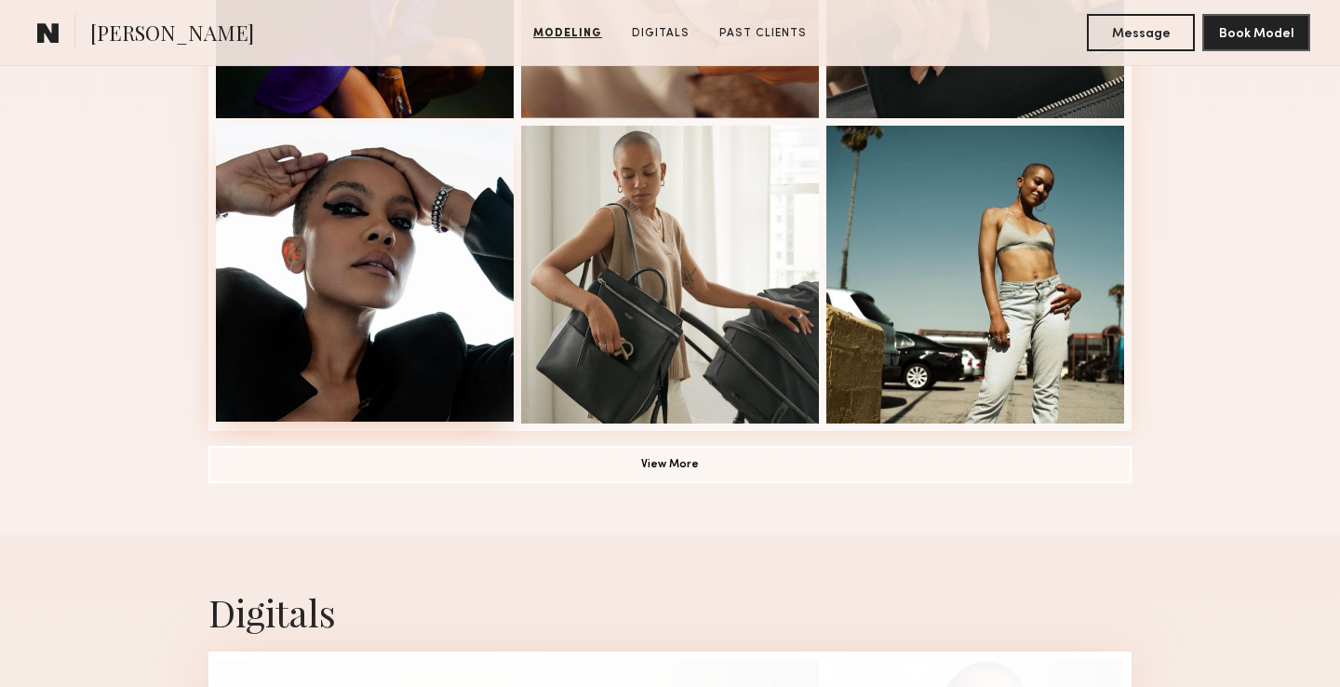
scroll to position [1350, 0]
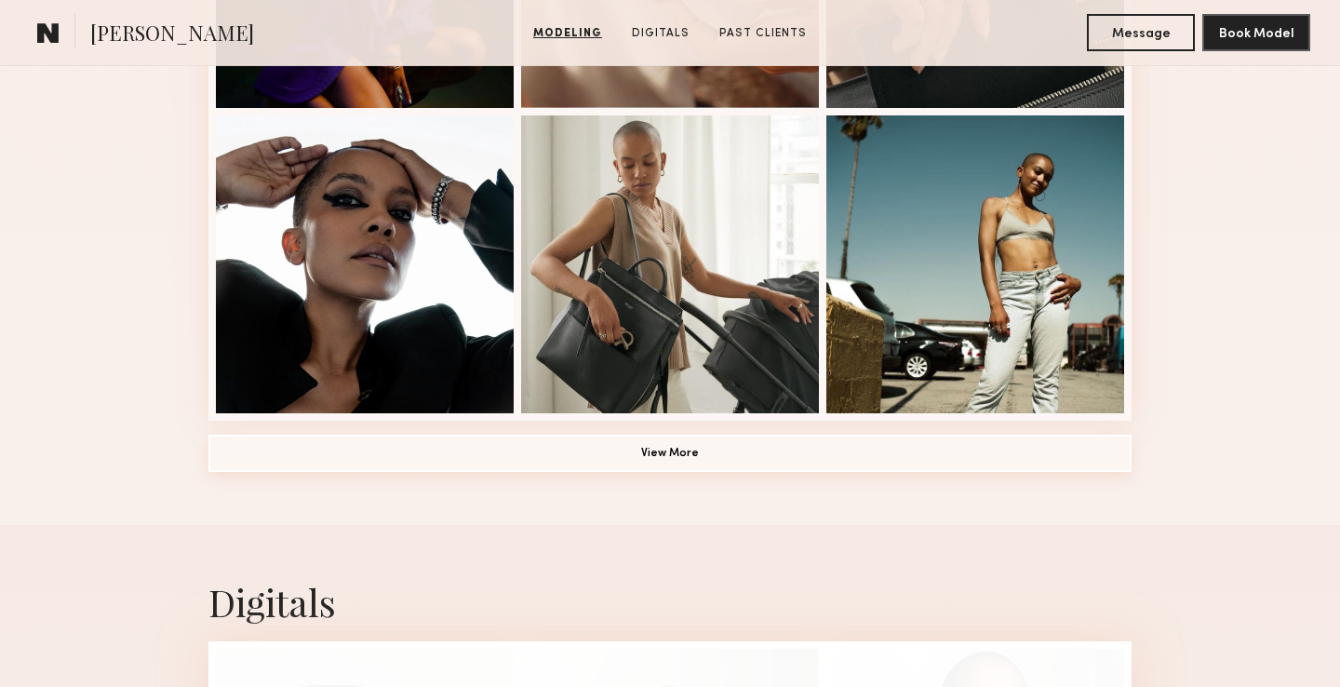
click at [611, 455] on button "View More" at bounding box center [669, 453] width 923 height 37
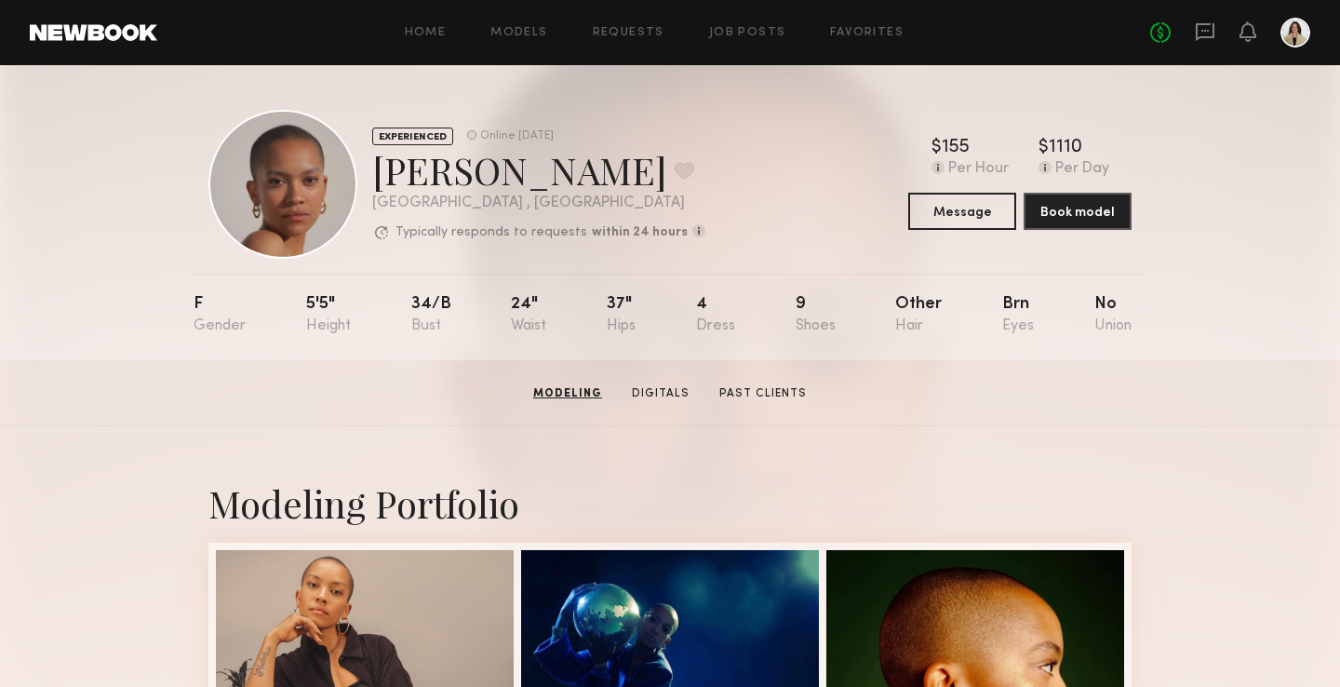
scroll to position [0, 0]
click at [675, 171] on button at bounding box center [685, 170] width 20 height 17
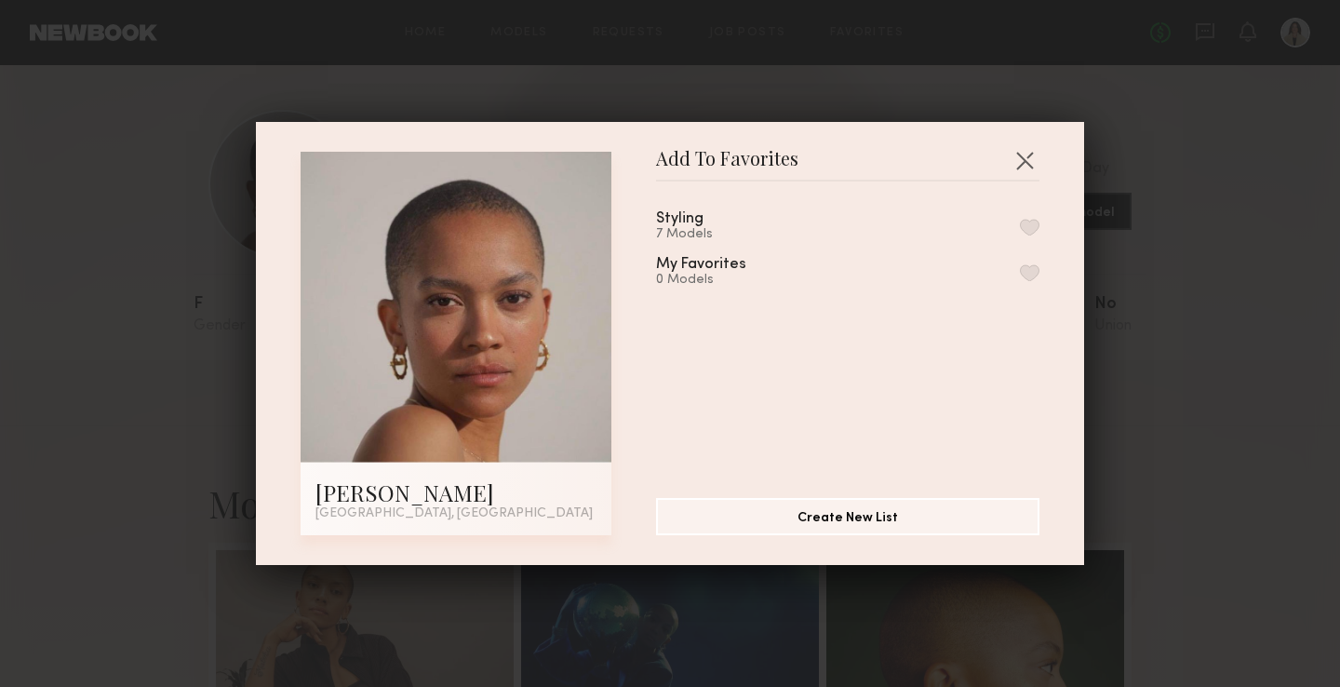
click at [1033, 227] on button "button" at bounding box center [1030, 227] width 20 height 17
click at [1026, 156] on button "button" at bounding box center [1025, 160] width 30 height 30
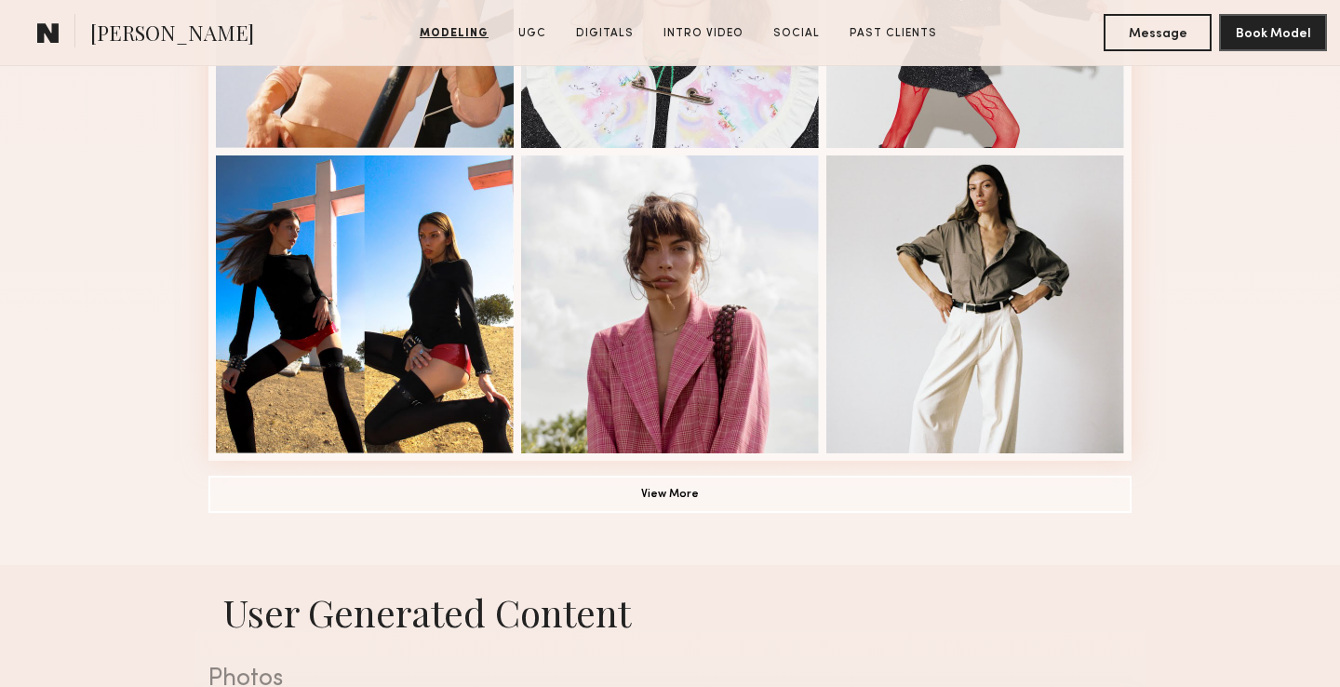
scroll to position [1312, 0]
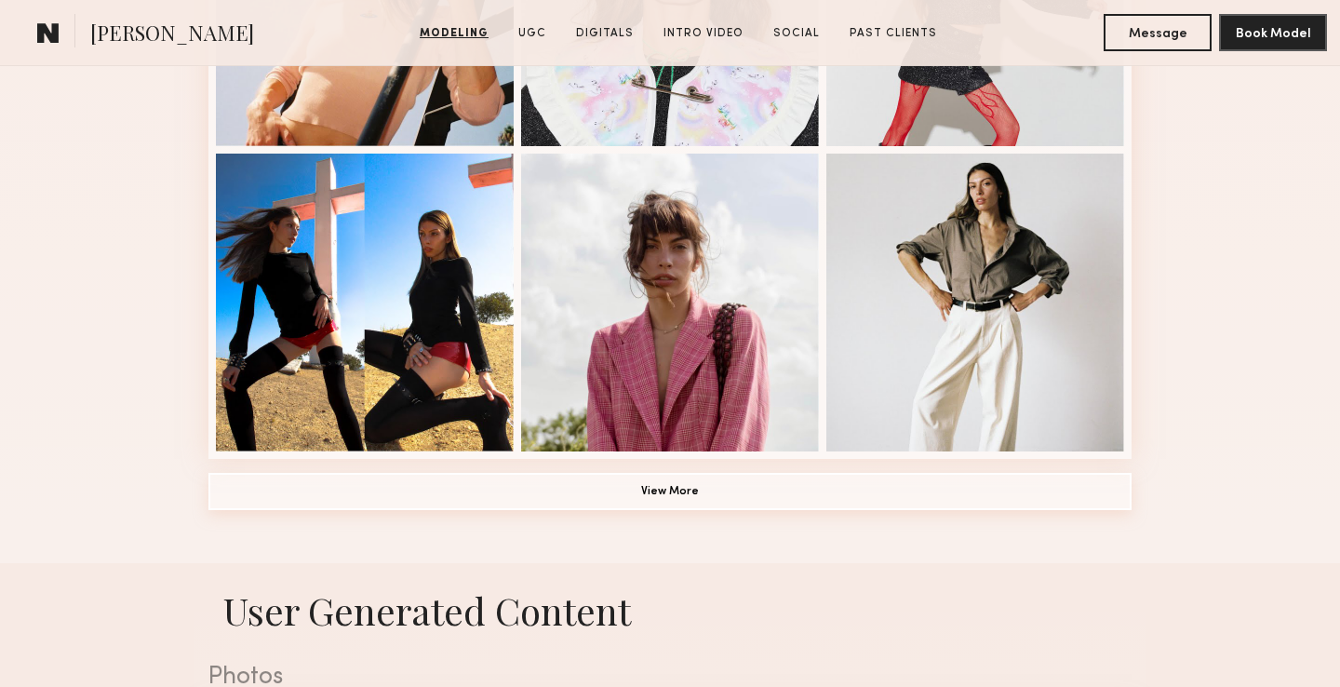
click at [489, 503] on button "View More" at bounding box center [669, 491] width 923 height 37
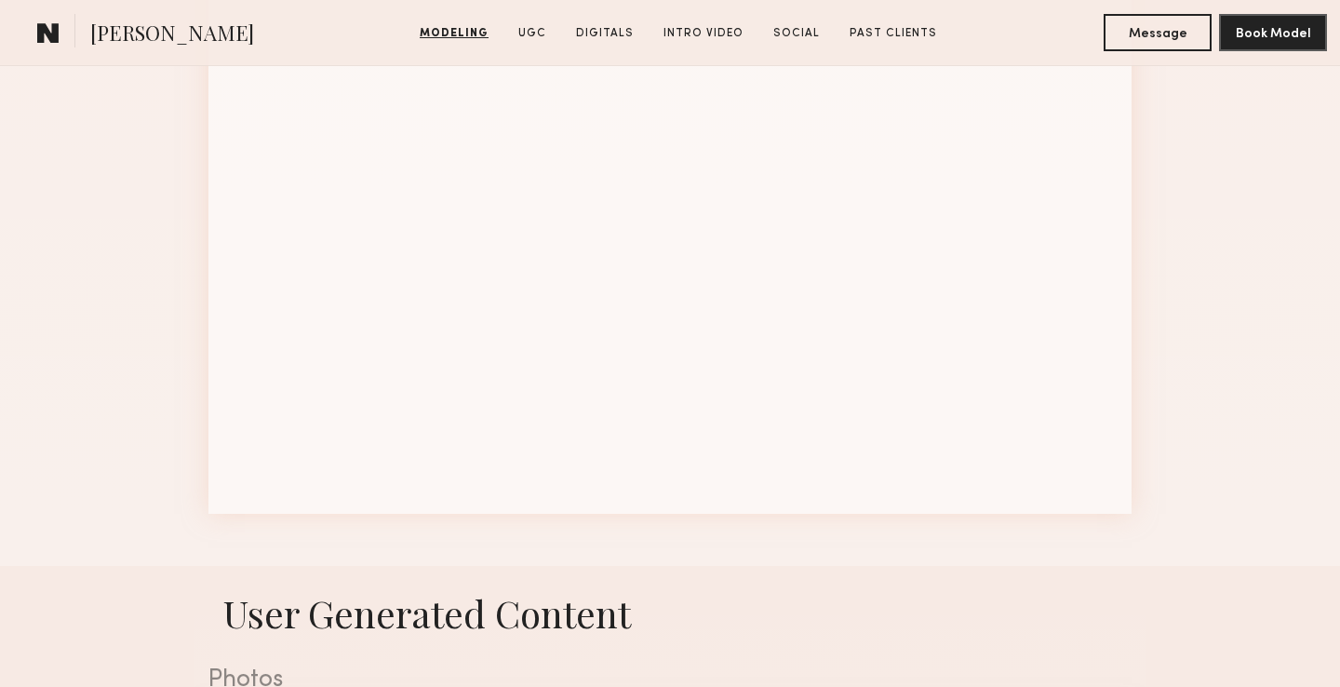
scroll to position [2480, 0]
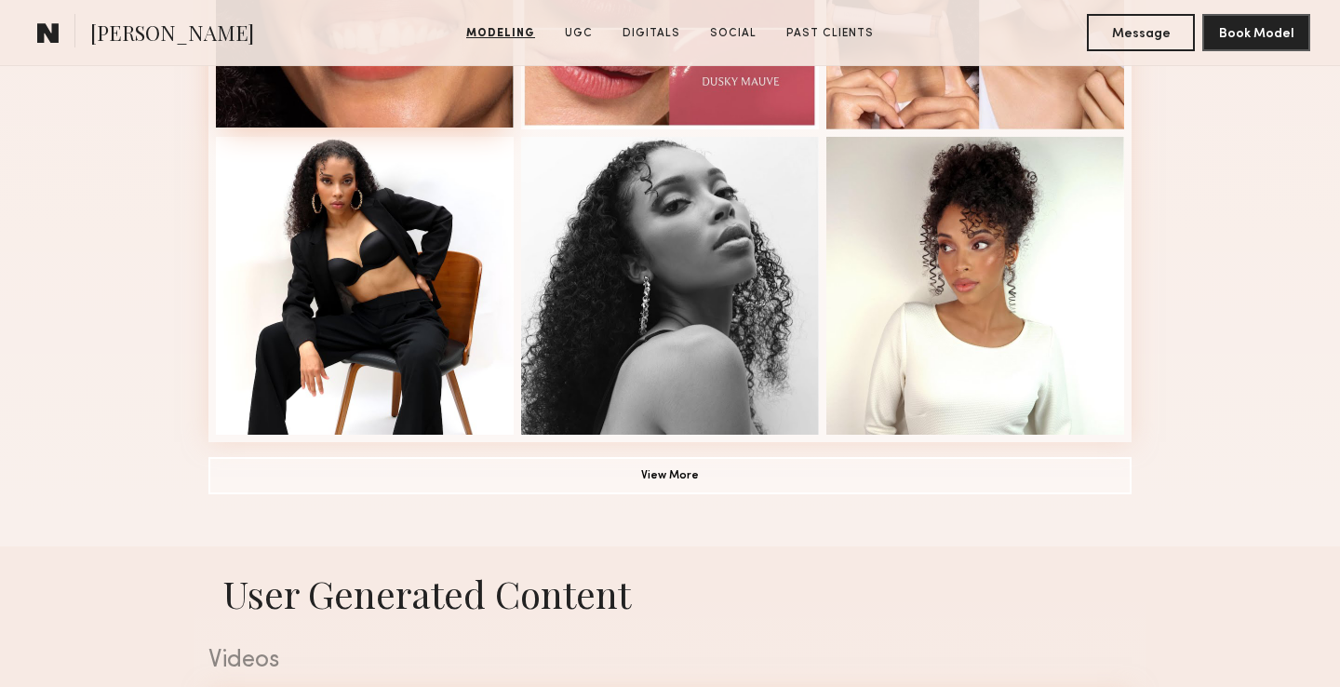
scroll to position [1333, 0]
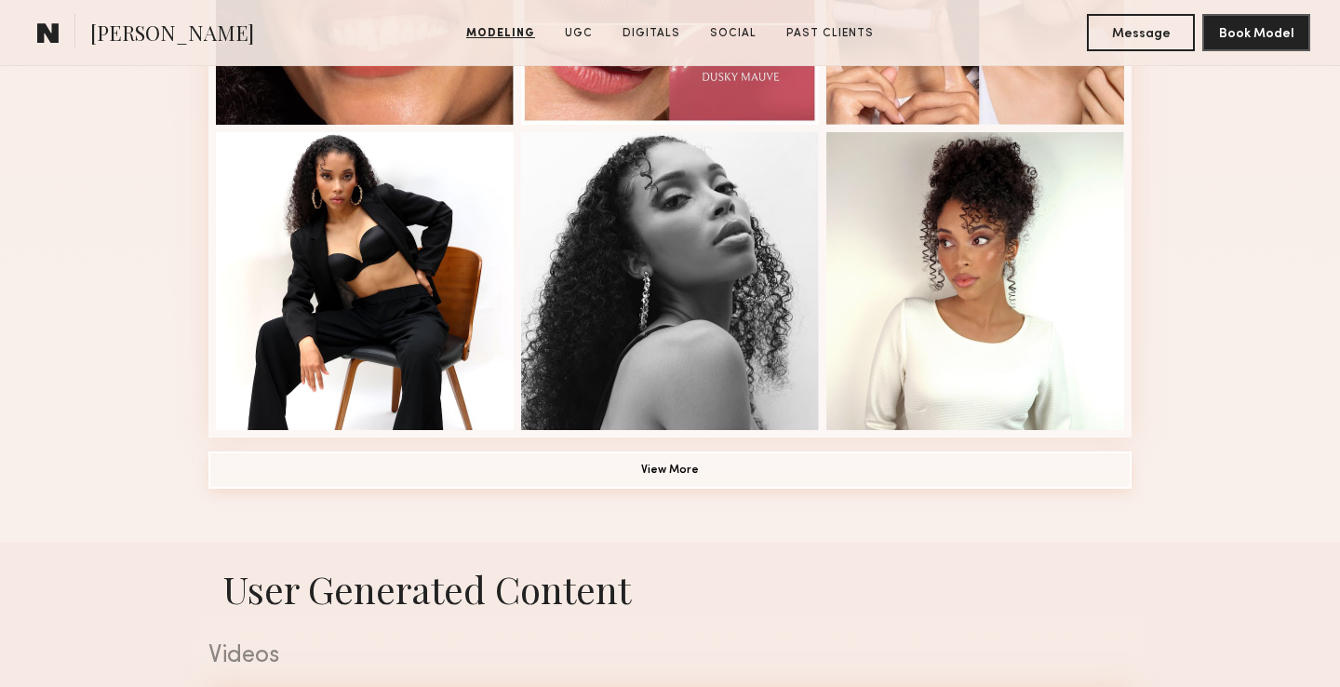
click at [631, 468] on button "View More" at bounding box center [669, 469] width 923 height 37
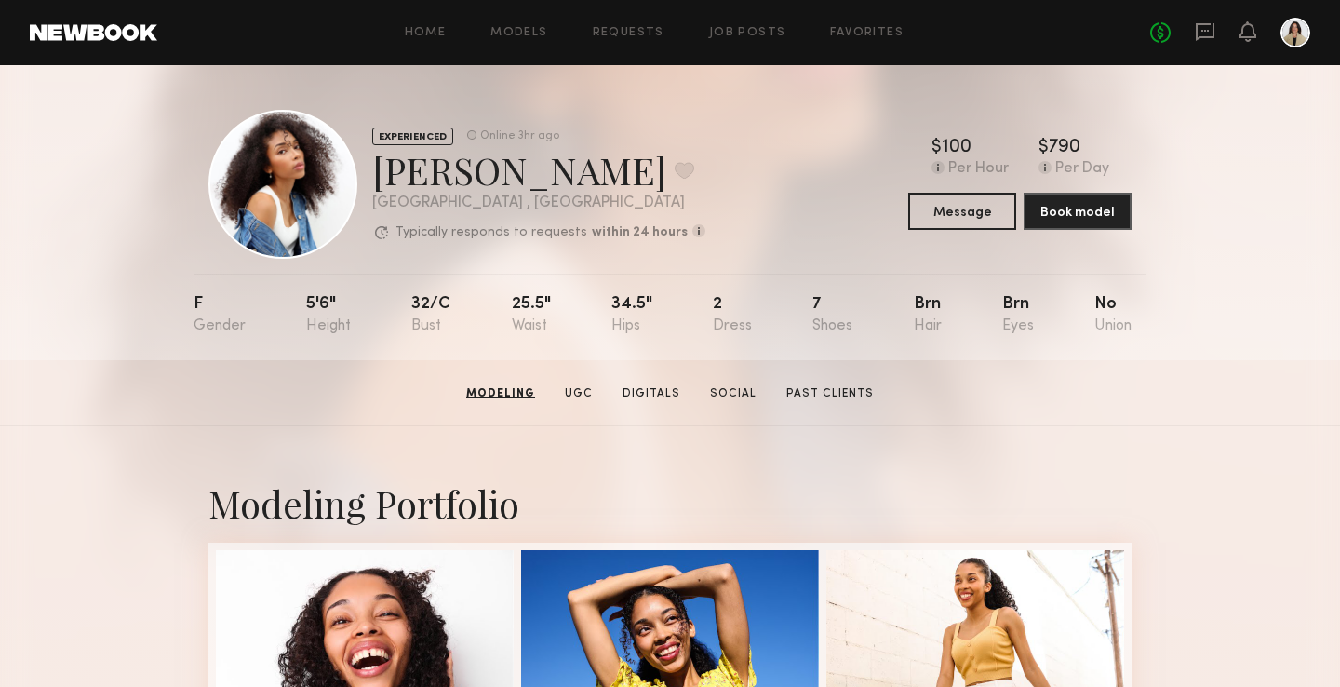
scroll to position [0, 0]
click at [675, 172] on button at bounding box center [685, 170] width 20 height 17
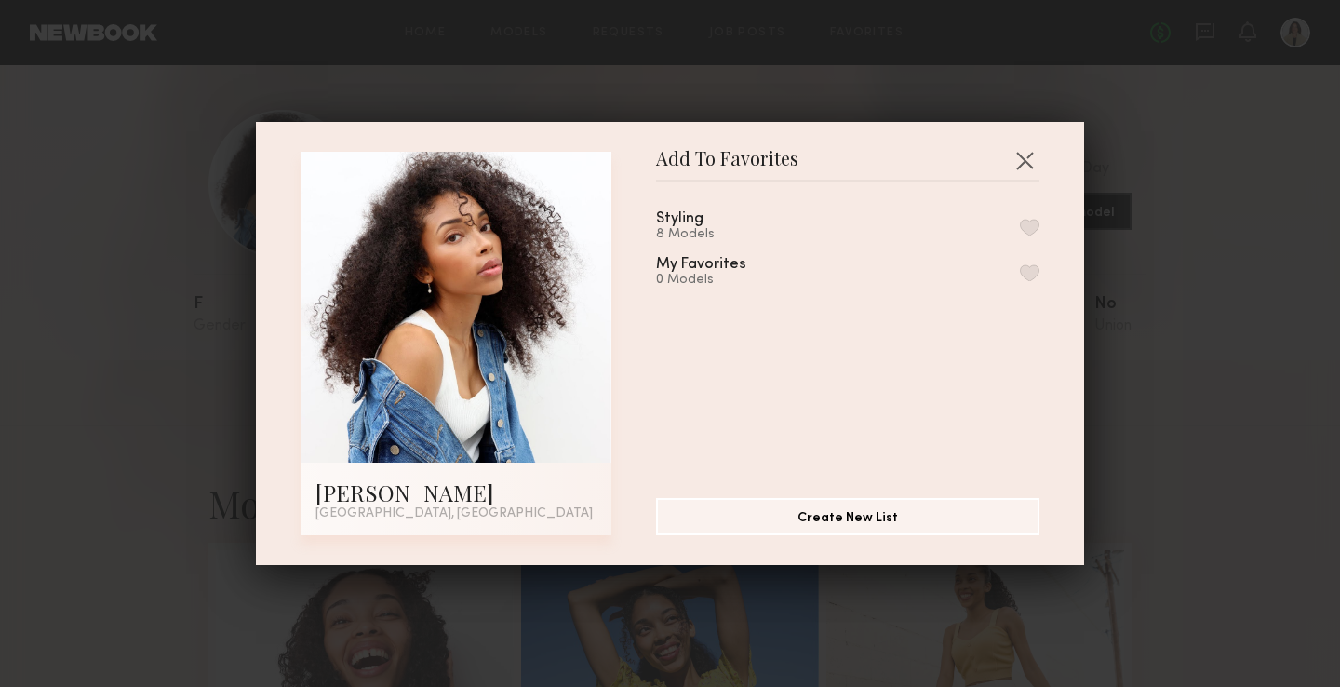
click at [1033, 222] on button "button" at bounding box center [1030, 227] width 20 height 17
click at [1020, 157] on button "button" at bounding box center [1025, 160] width 30 height 30
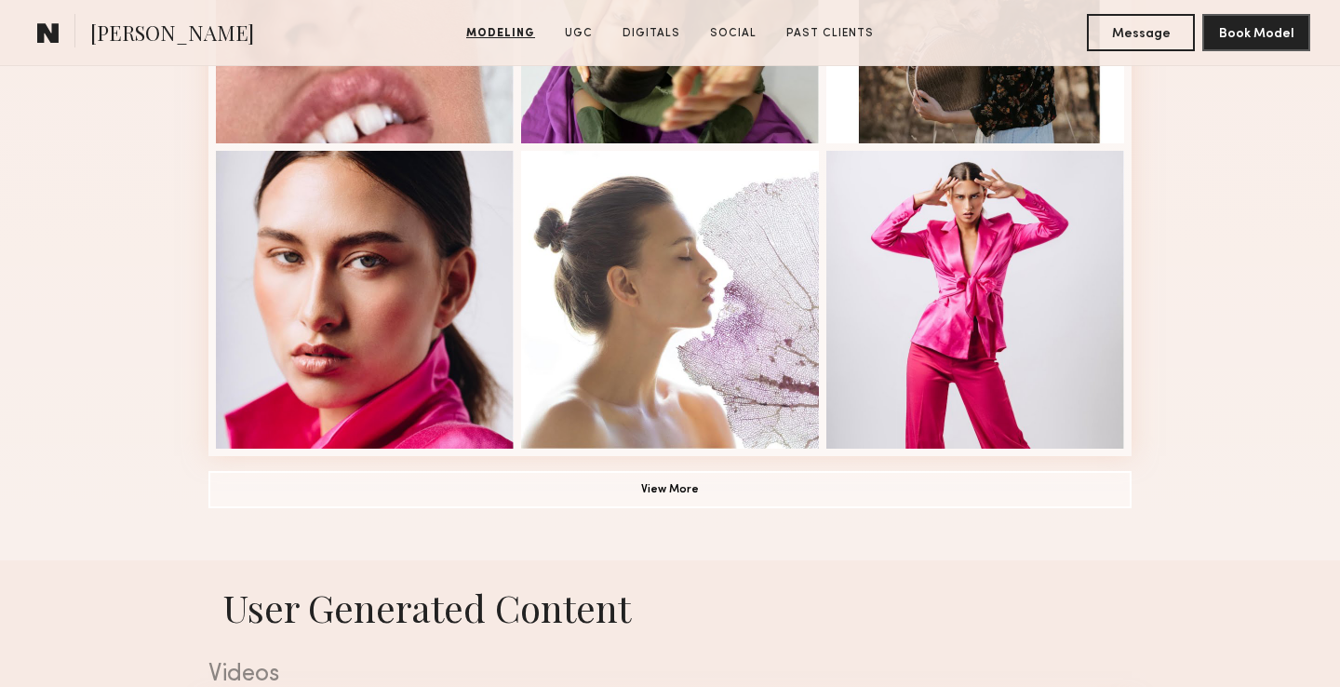
scroll to position [1317, 0]
